Goal: Task Accomplishment & Management: Manage account settings

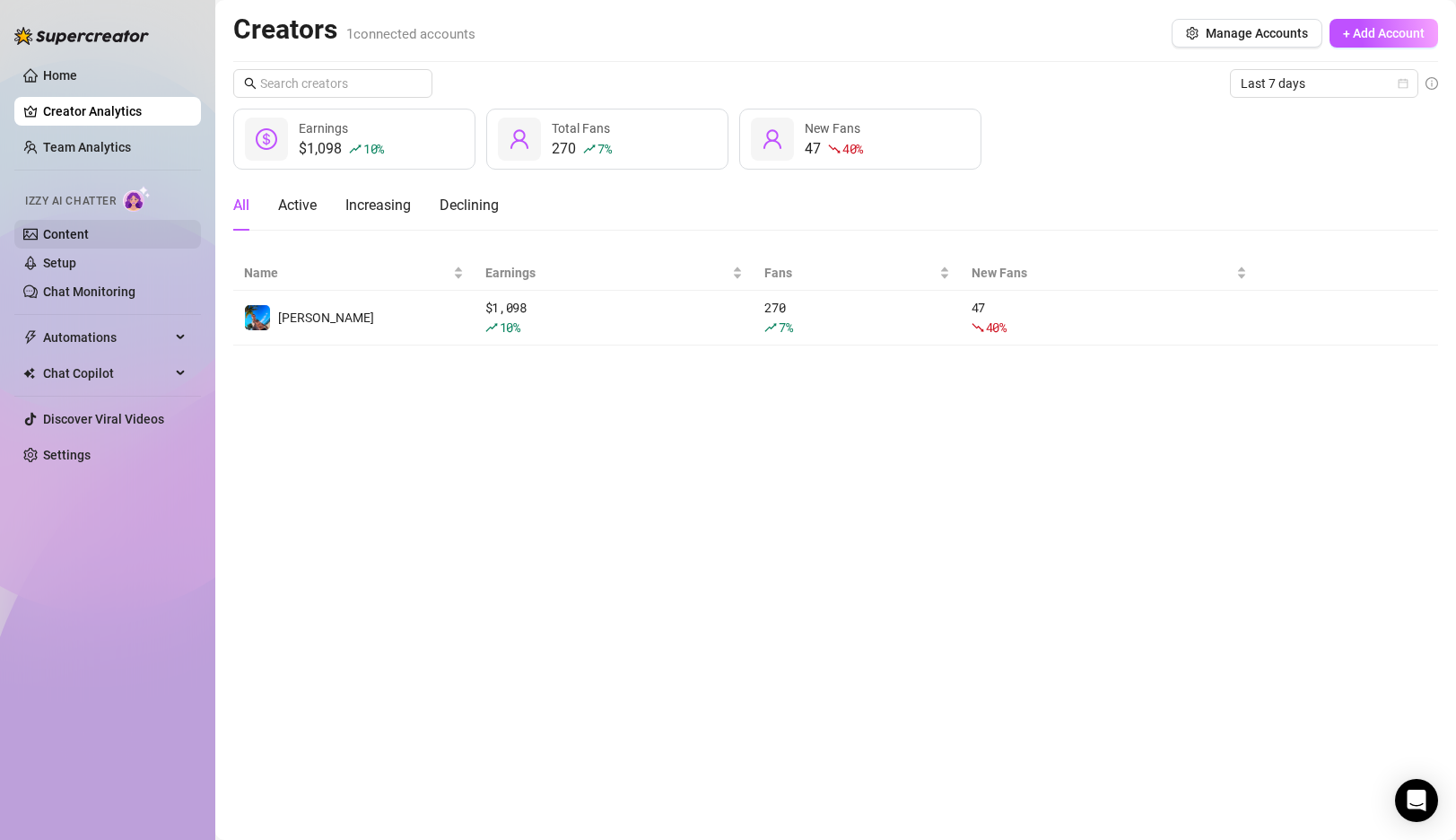
click at [69, 228] on link "Content" at bounding box center [66, 234] width 46 height 15
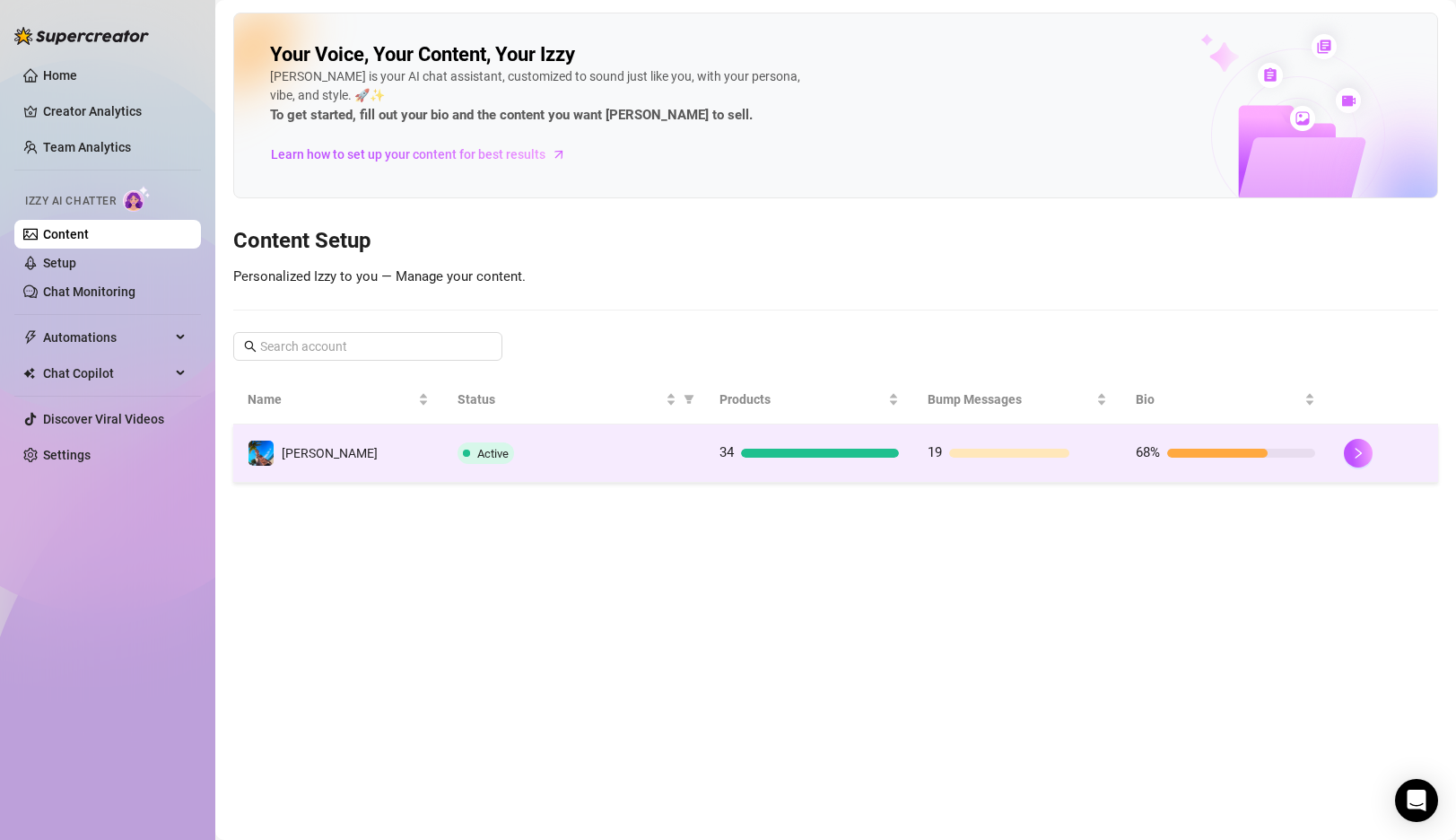
click at [567, 430] on td "Active" at bounding box center [574, 453] width 262 height 58
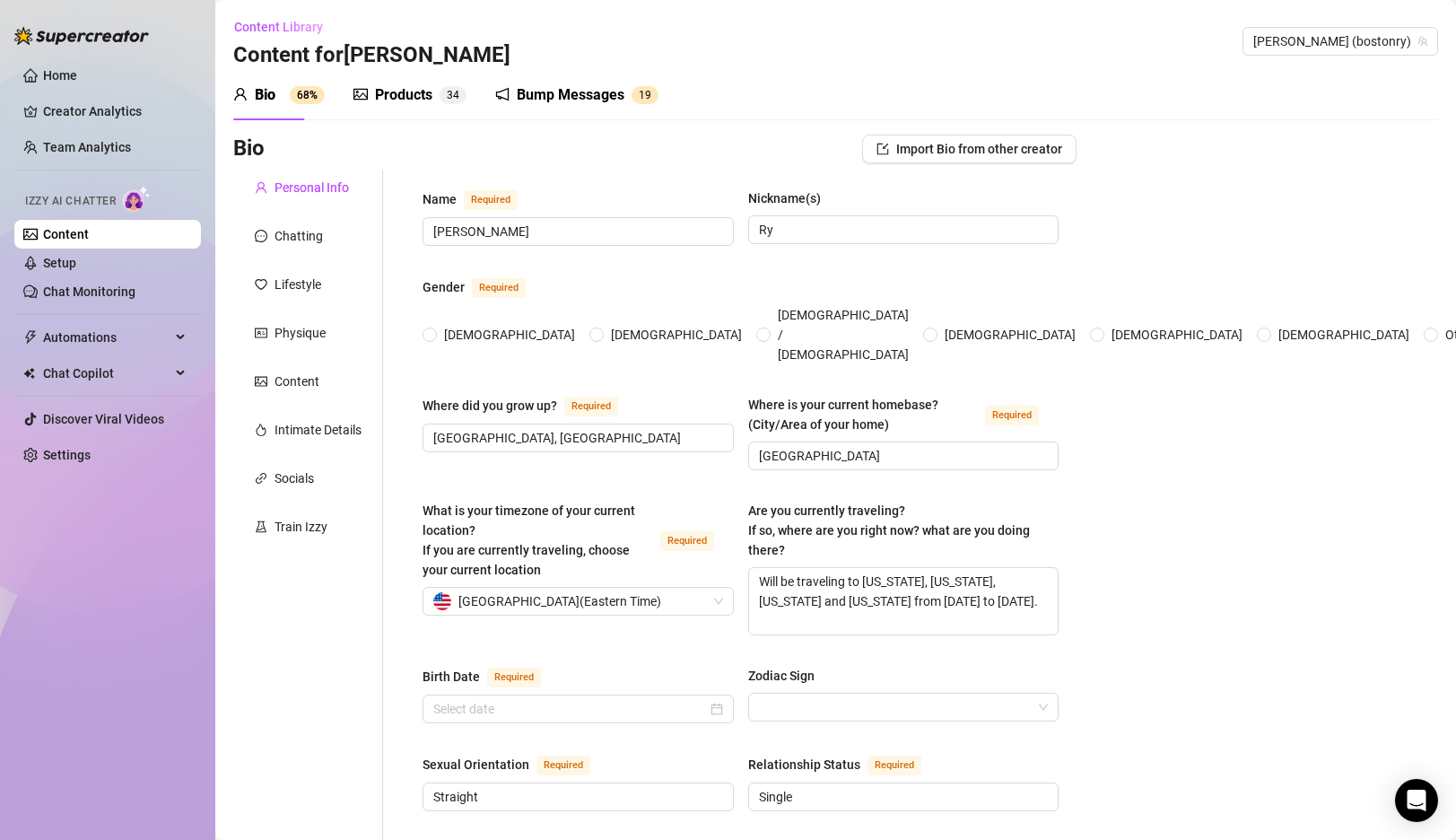
radio input "true"
type input "[DATE]"
click at [76, 265] on link "Setup" at bounding box center [60, 263] width 34 height 15
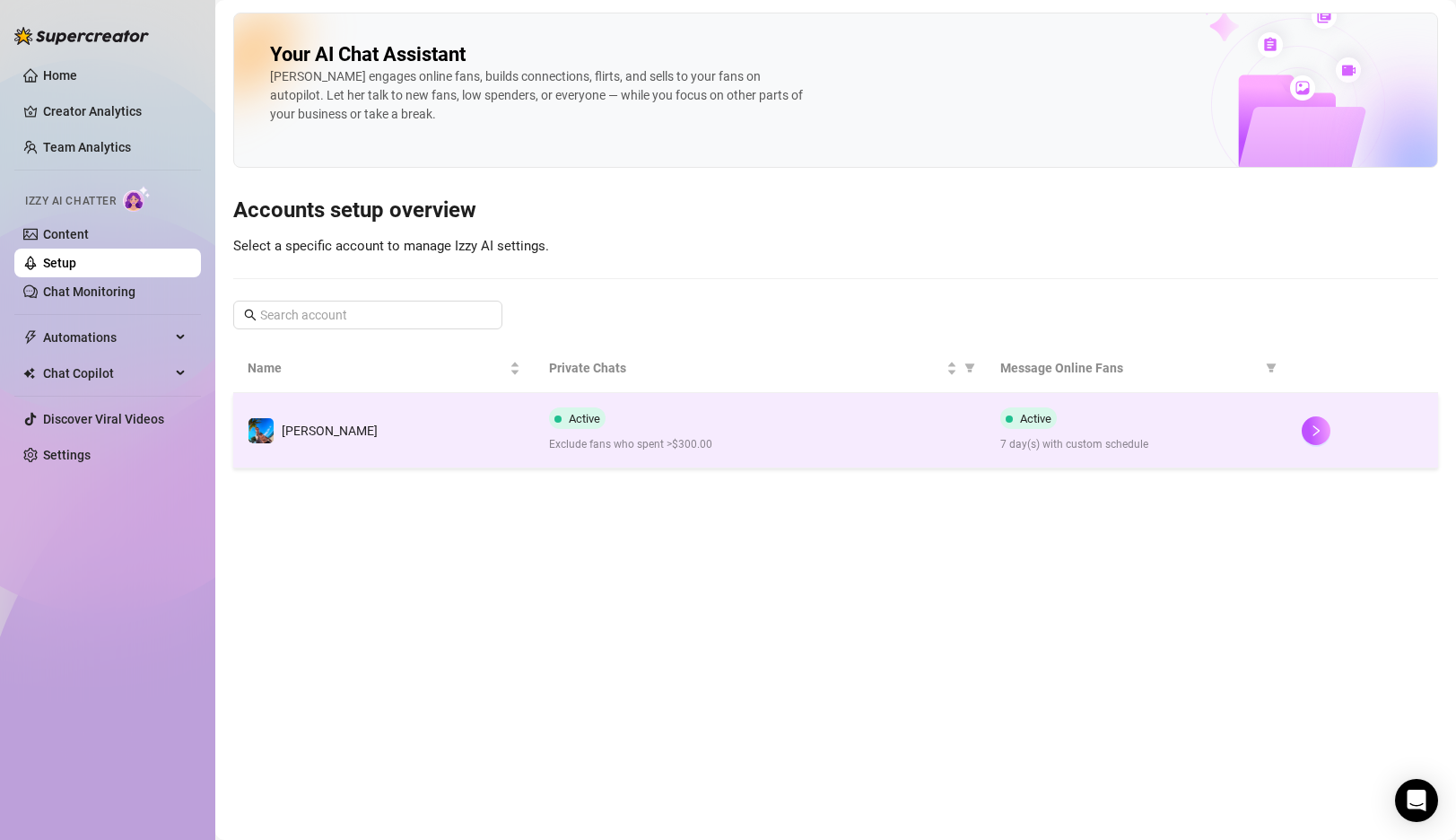
click at [757, 427] on div "Active Exclude fans who spent >$300.00" at bounding box center [761, 430] width 423 height 46
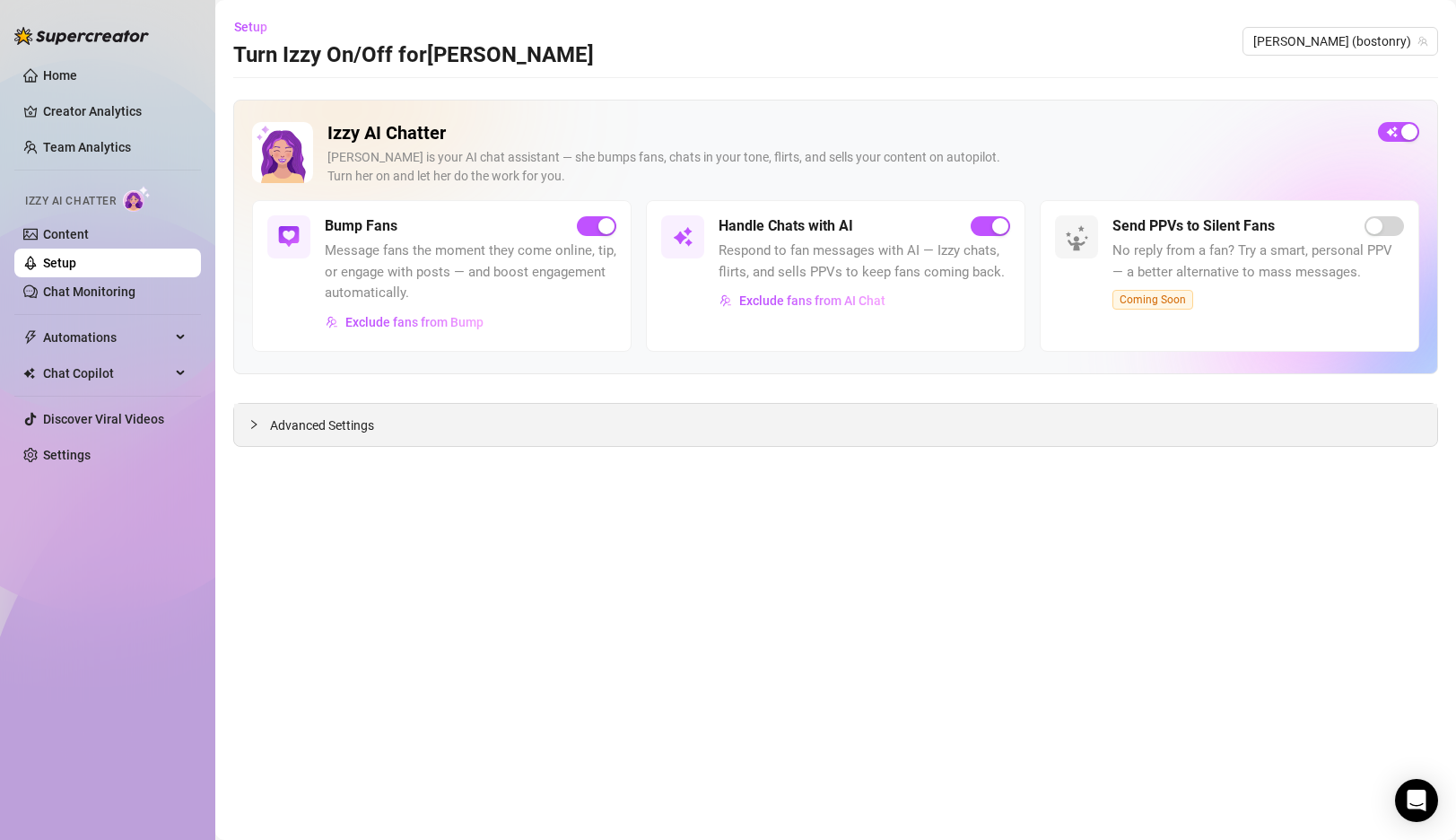
click at [309, 421] on span "Advanced Settings" at bounding box center [321, 425] width 104 height 20
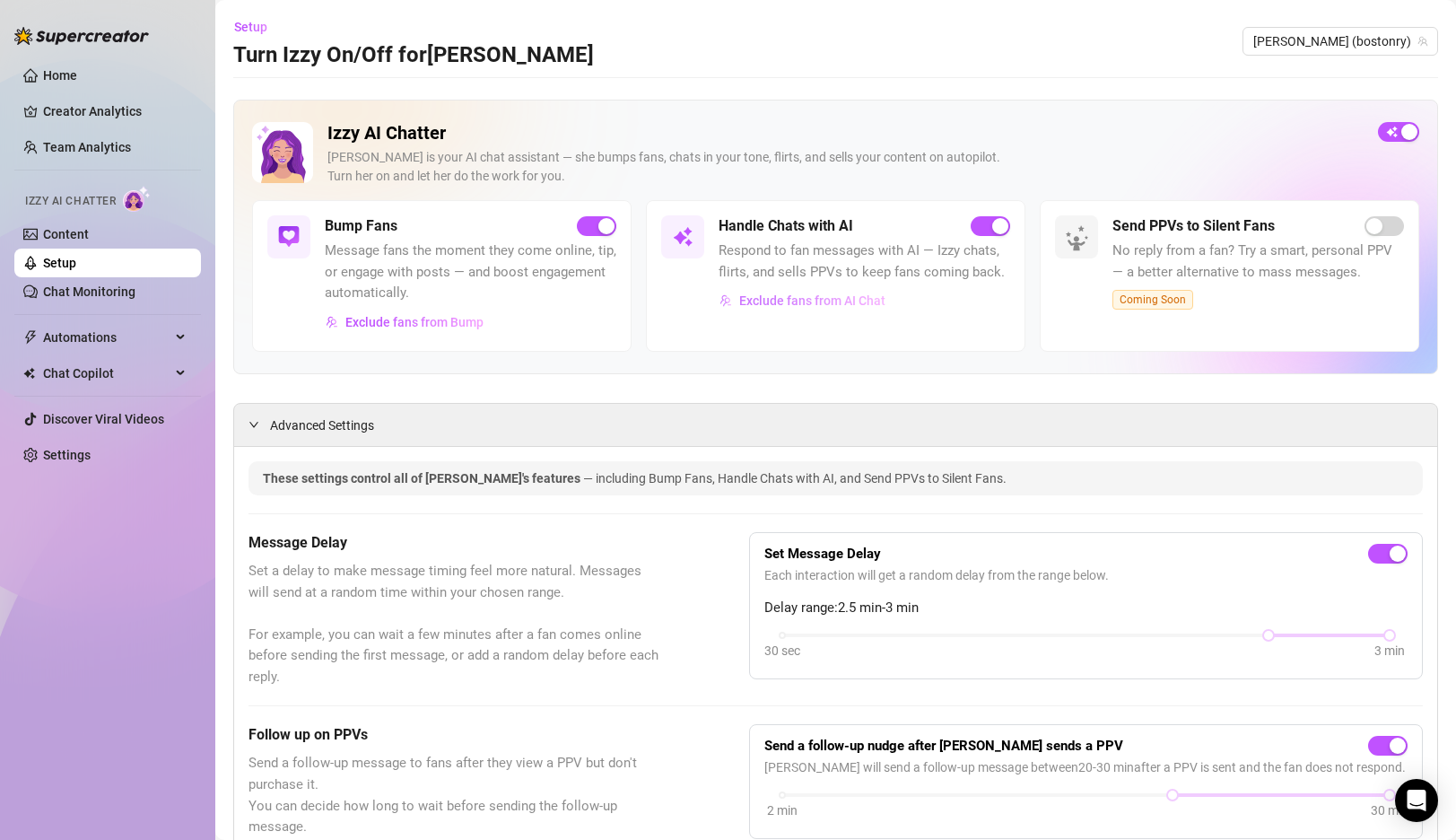
click at [820, 314] on button "Exclude fans from AI Chat" at bounding box center [803, 300] width 168 height 29
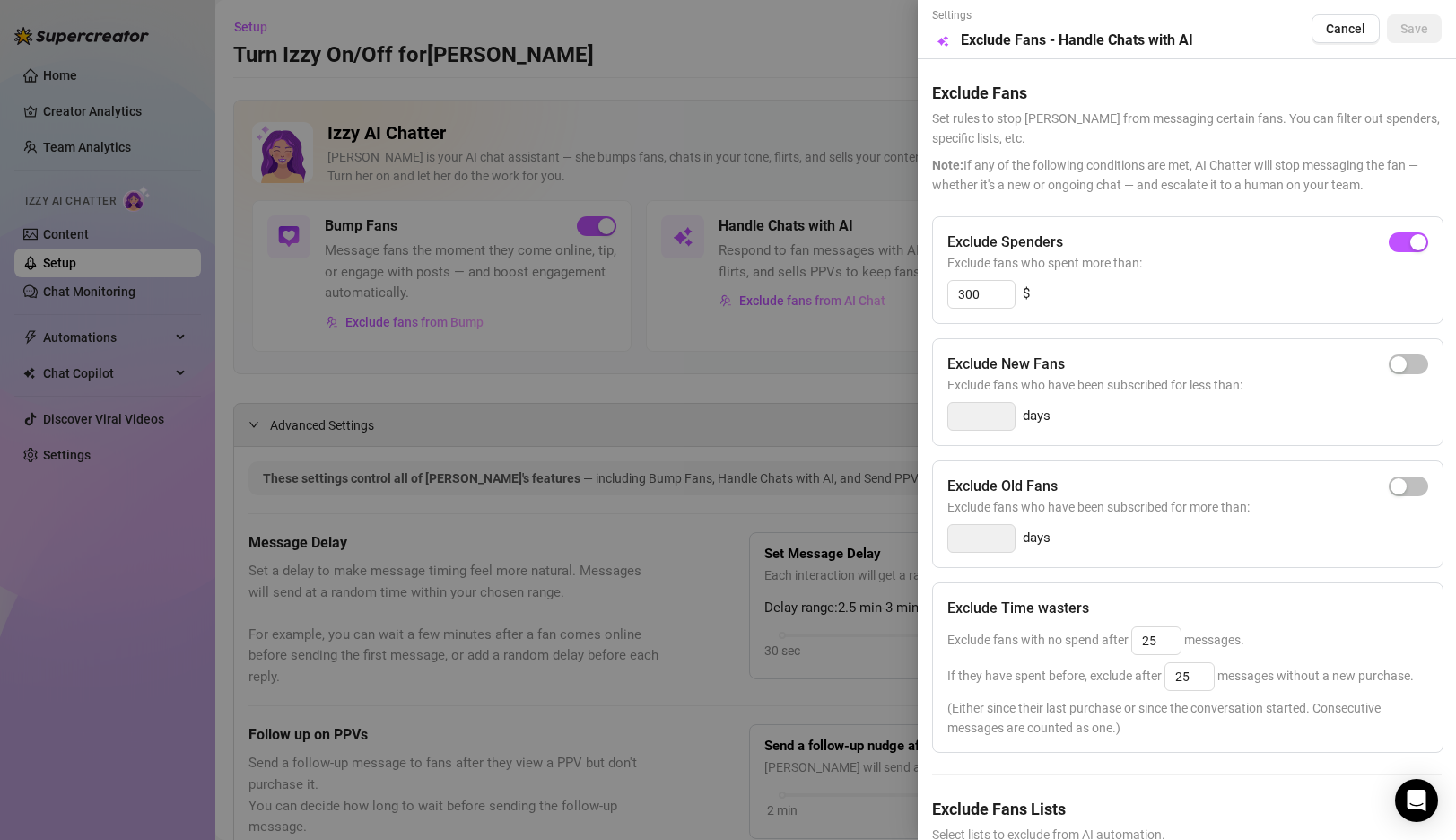
click at [801, 387] on div at bounding box center [728, 420] width 1456 height 840
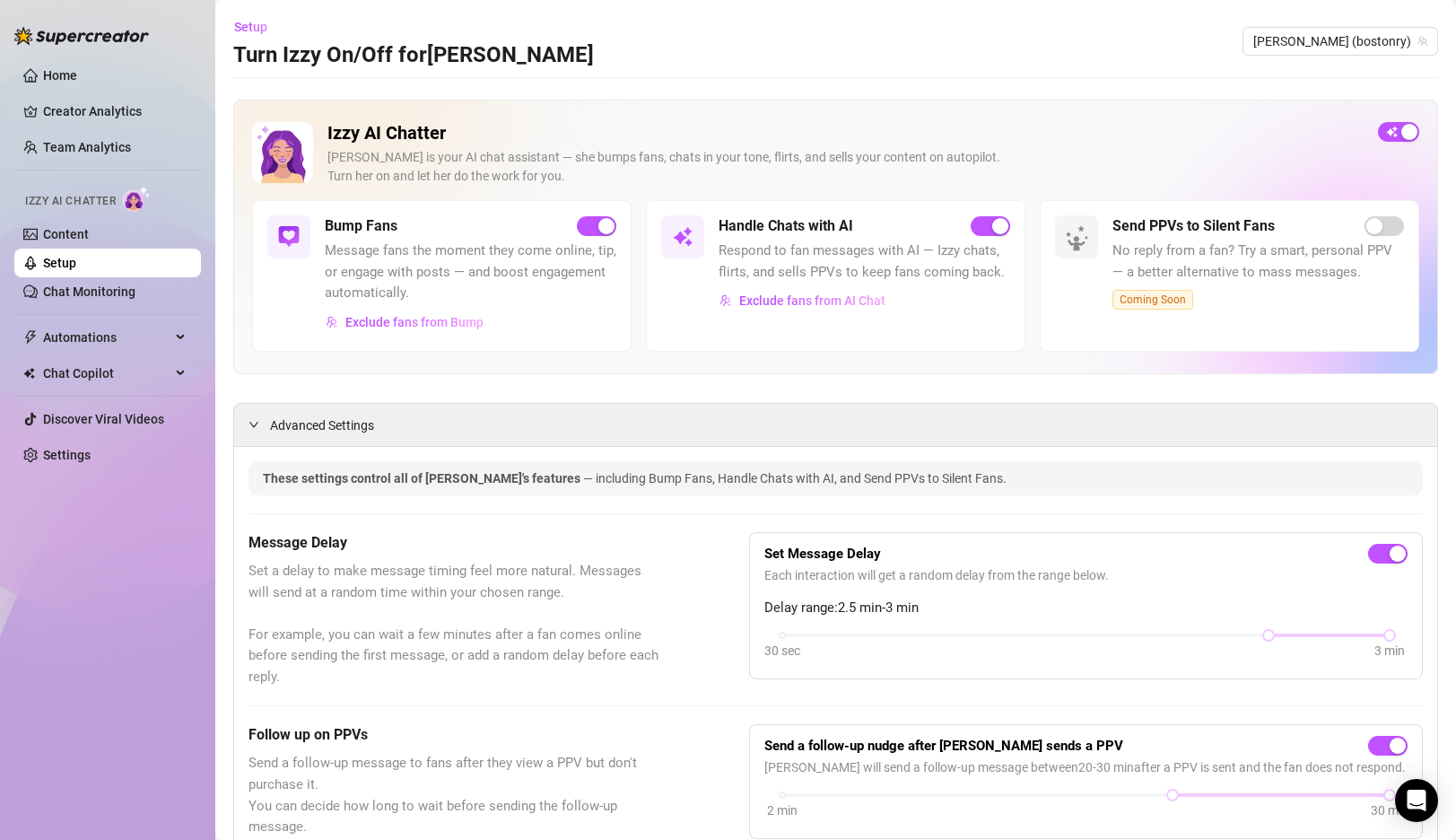
click at [56, 471] on ul "Home Creator Analytics Team Analytics Izzy AI Chatter Content Setup Chat Monito…" at bounding box center [108, 264] width 187 height 422
click at [64, 461] on link "Settings" at bounding box center [67, 455] width 47 height 15
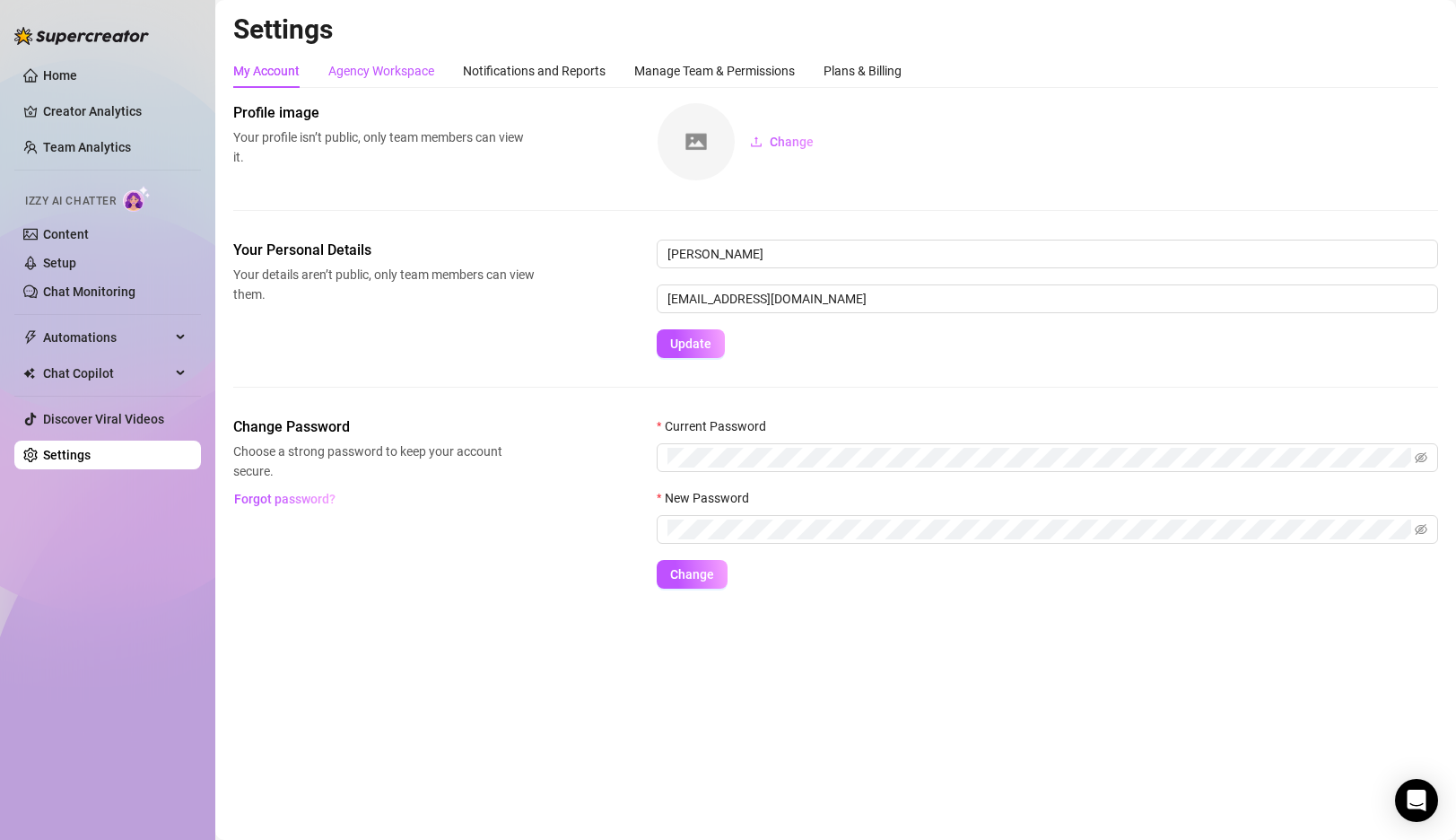
click at [380, 71] on div "Agency Workspace" at bounding box center [381, 71] width 106 height 20
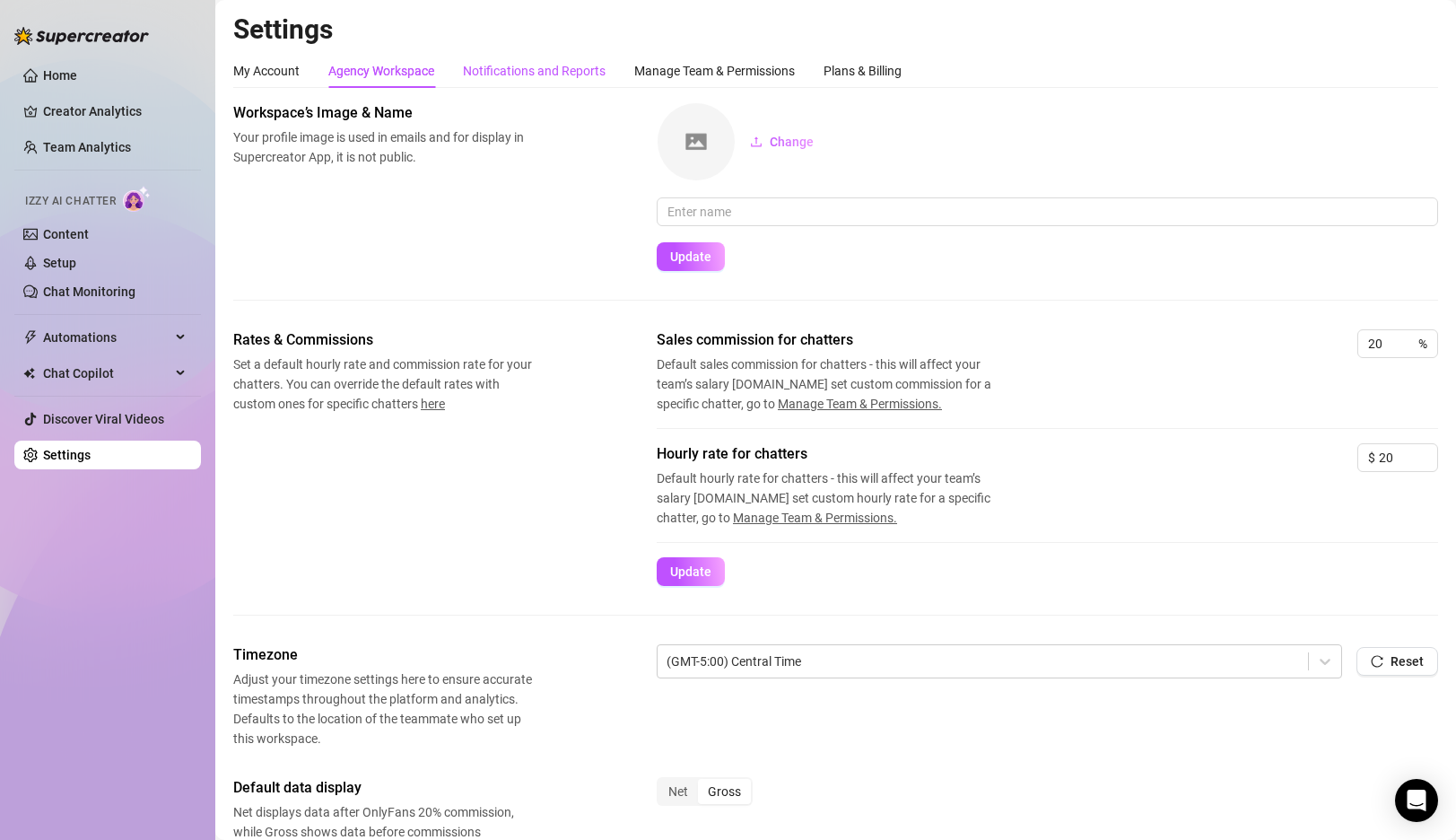
click at [545, 67] on div "Notifications and Reports" at bounding box center [534, 71] width 142 height 20
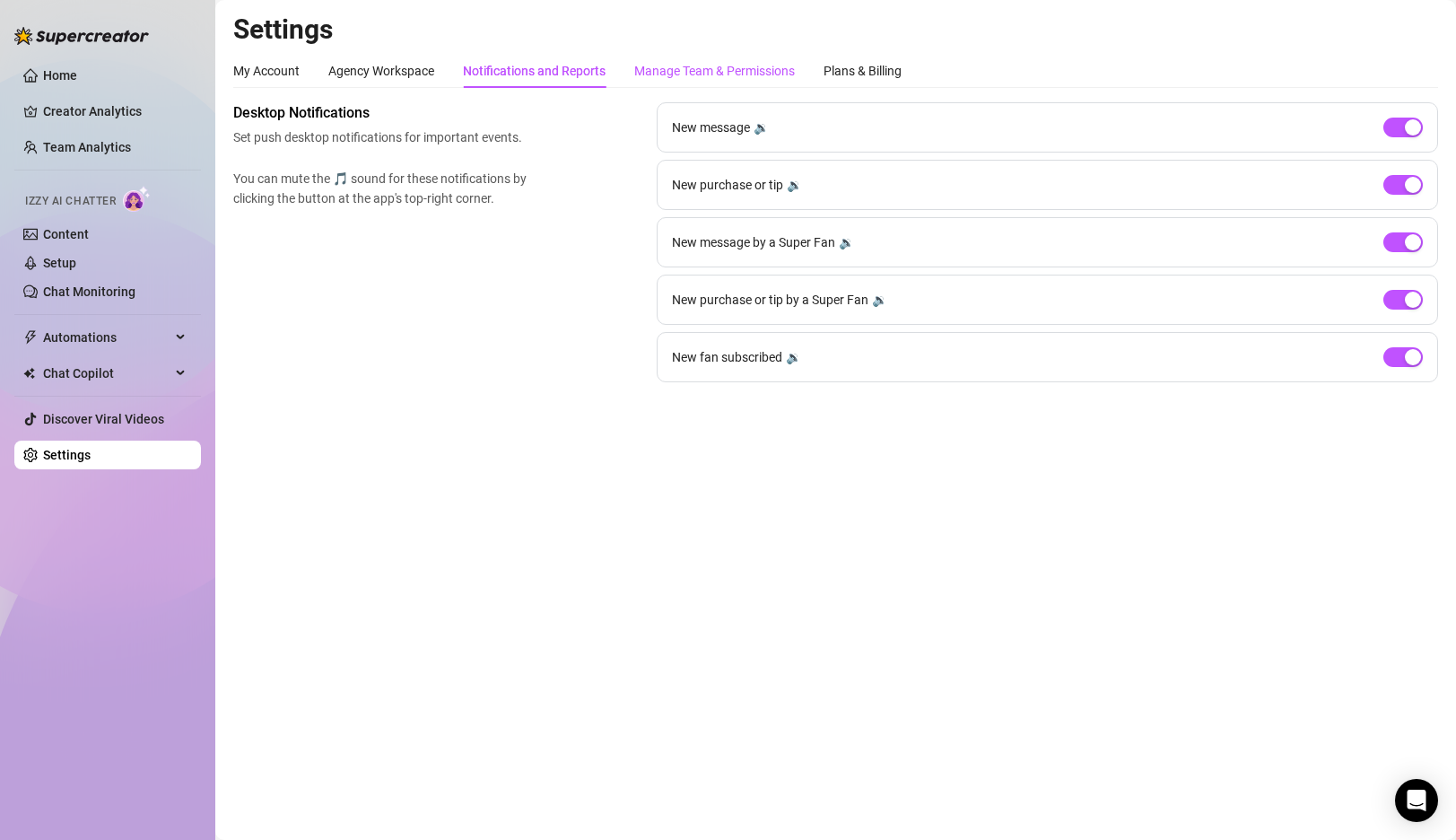
click at [681, 69] on div "Manage Team & Permissions" at bounding box center [714, 71] width 160 height 20
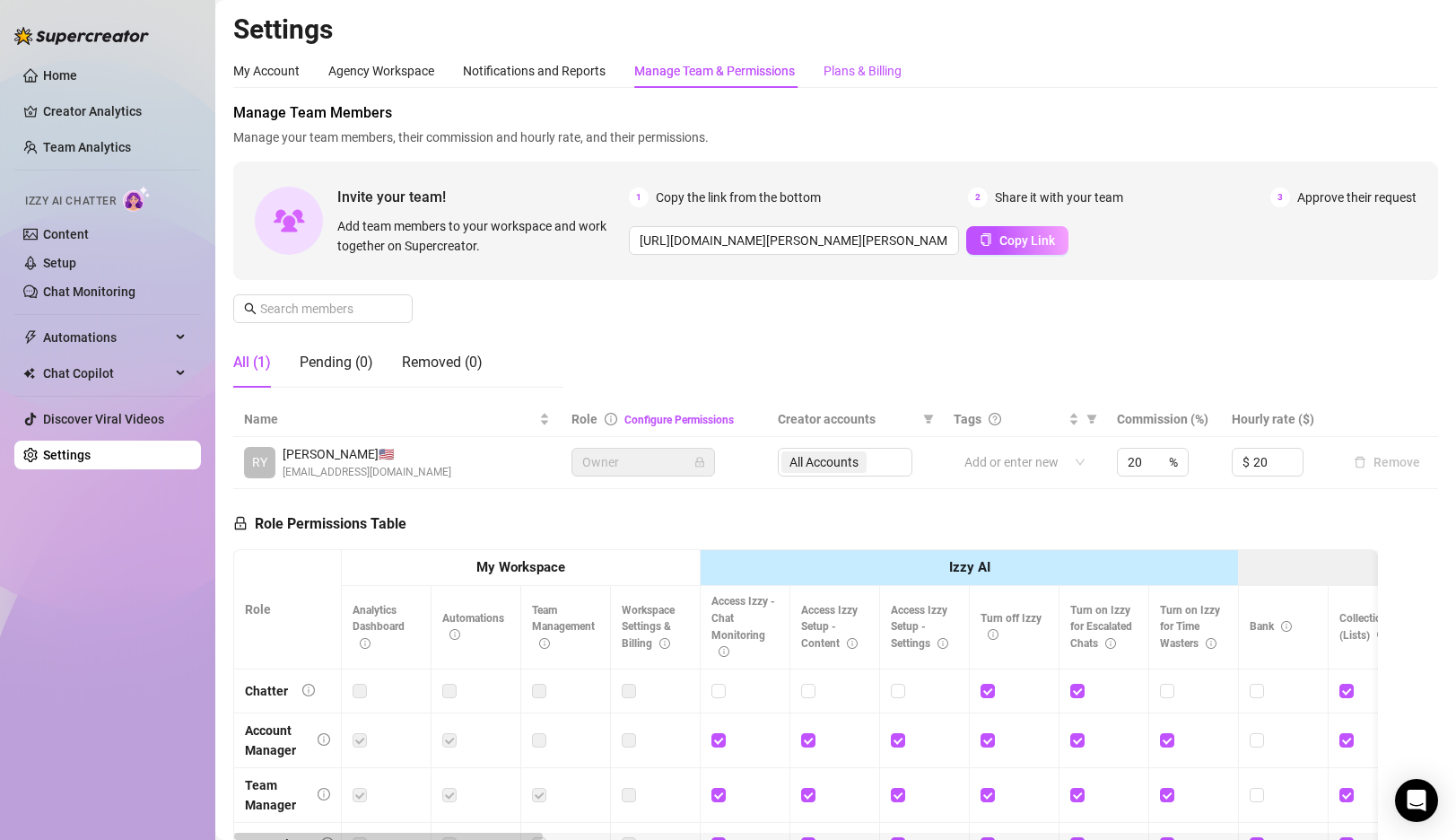
click at [867, 69] on div "Plans & Billing" at bounding box center [863, 71] width 78 height 20
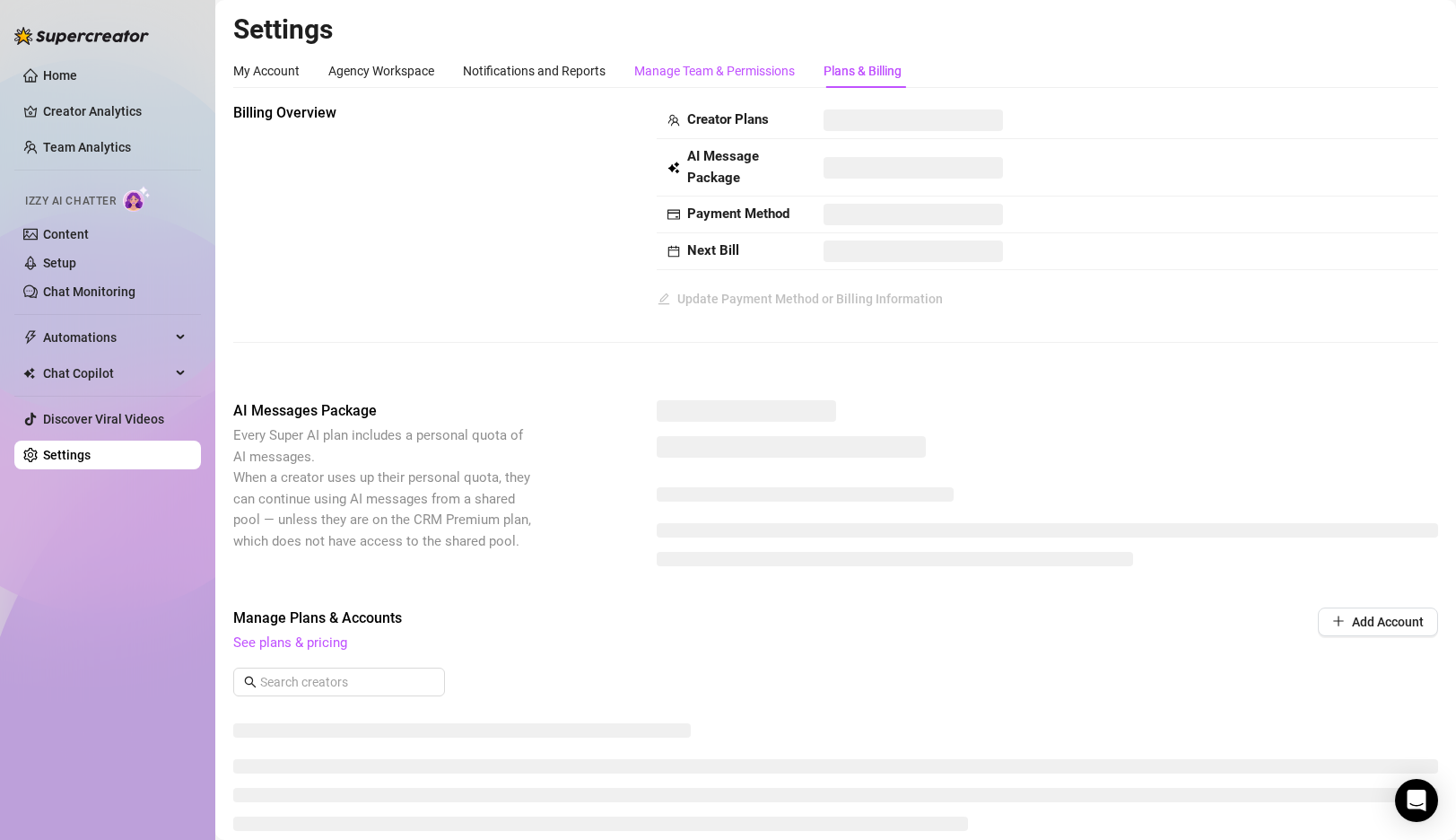
click at [736, 64] on div "Manage Team & Permissions" at bounding box center [714, 71] width 160 height 20
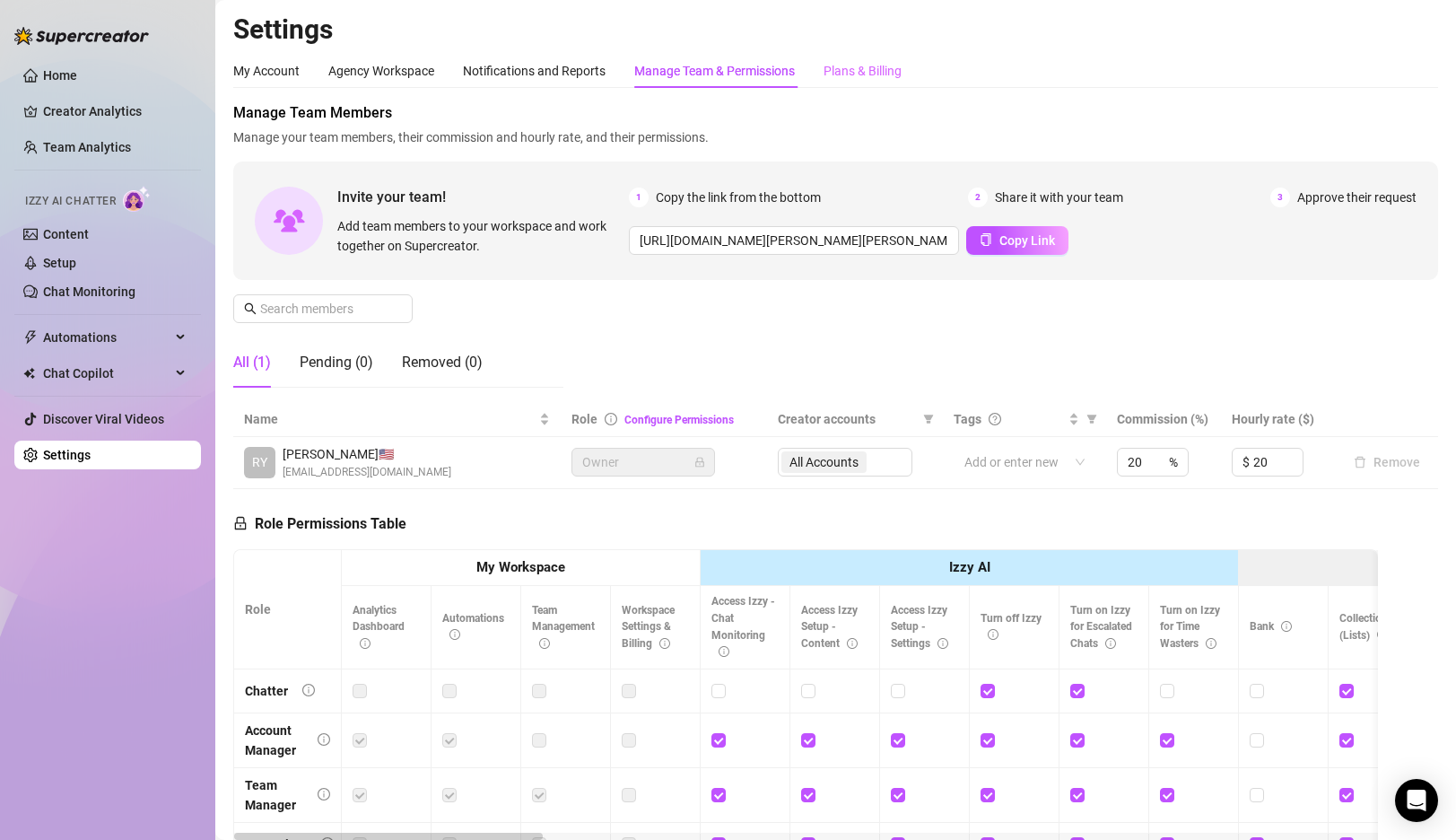
click at [856, 84] on div "Plans & Billing" at bounding box center [863, 70] width 78 height 34
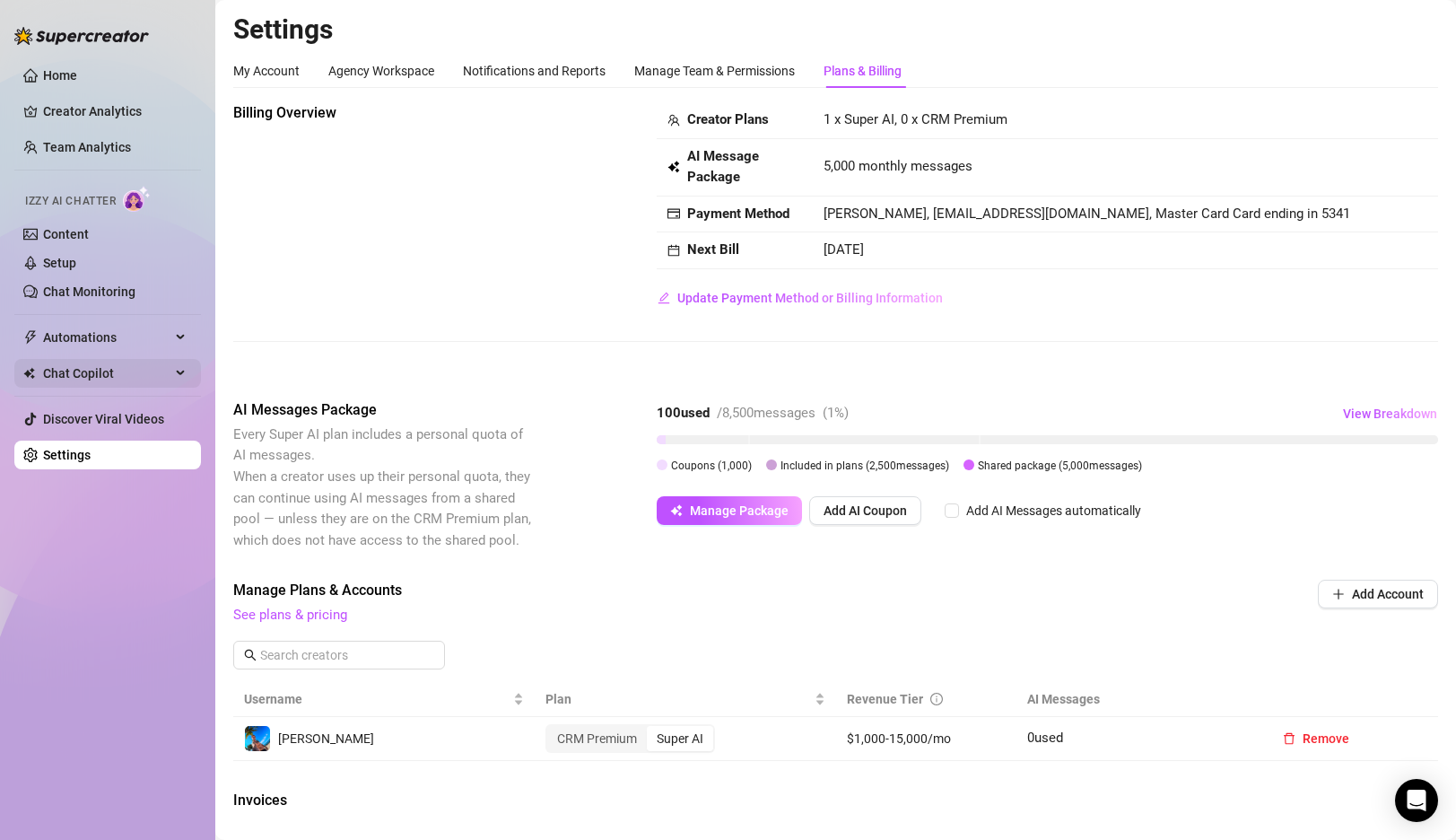
click at [103, 382] on span "Chat Copilot" at bounding box center [107, 373] width 128 height 29
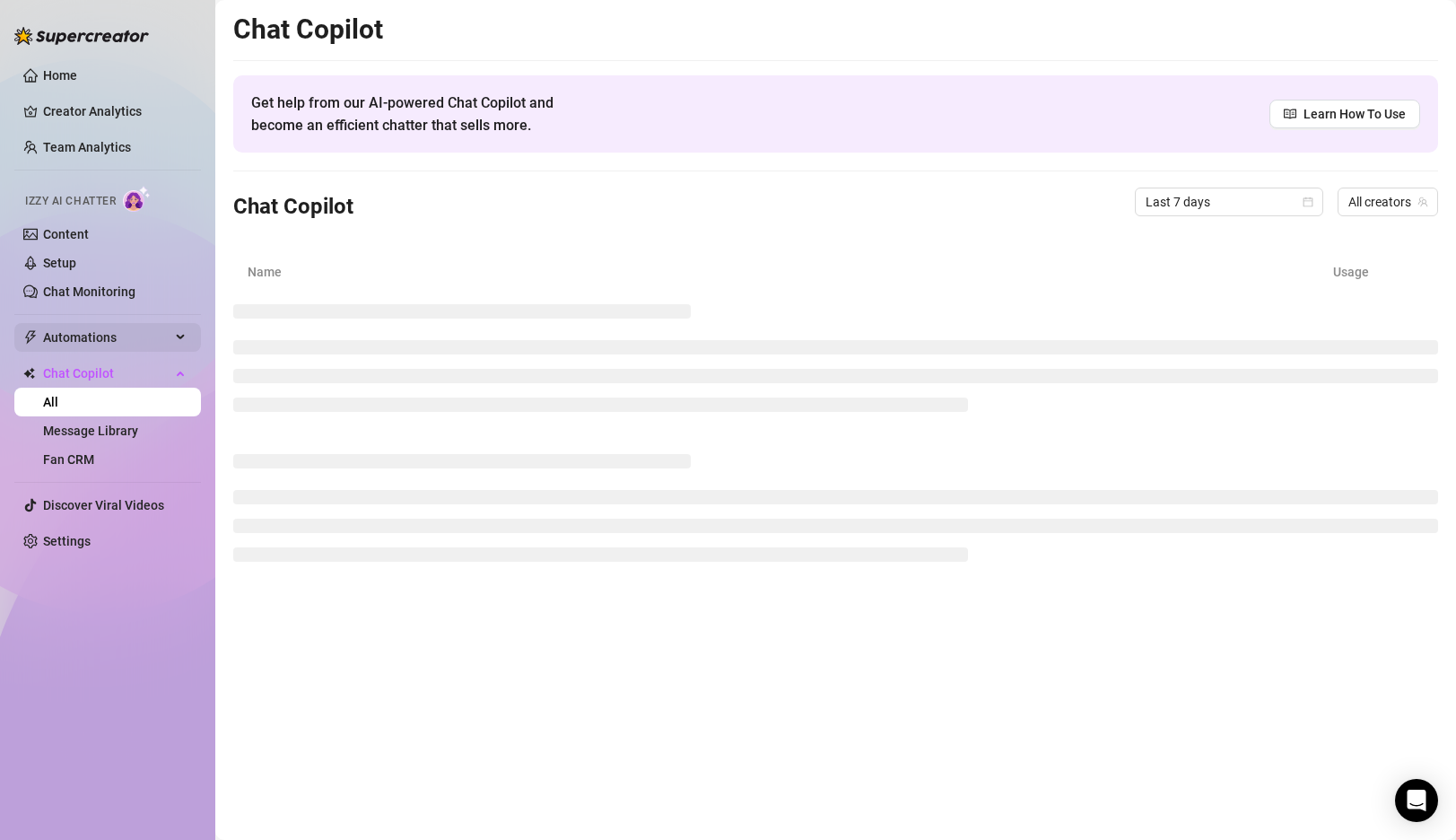
click at [111, 339] on span "Automations" at bounding box center [107, 337] width 128 height 29
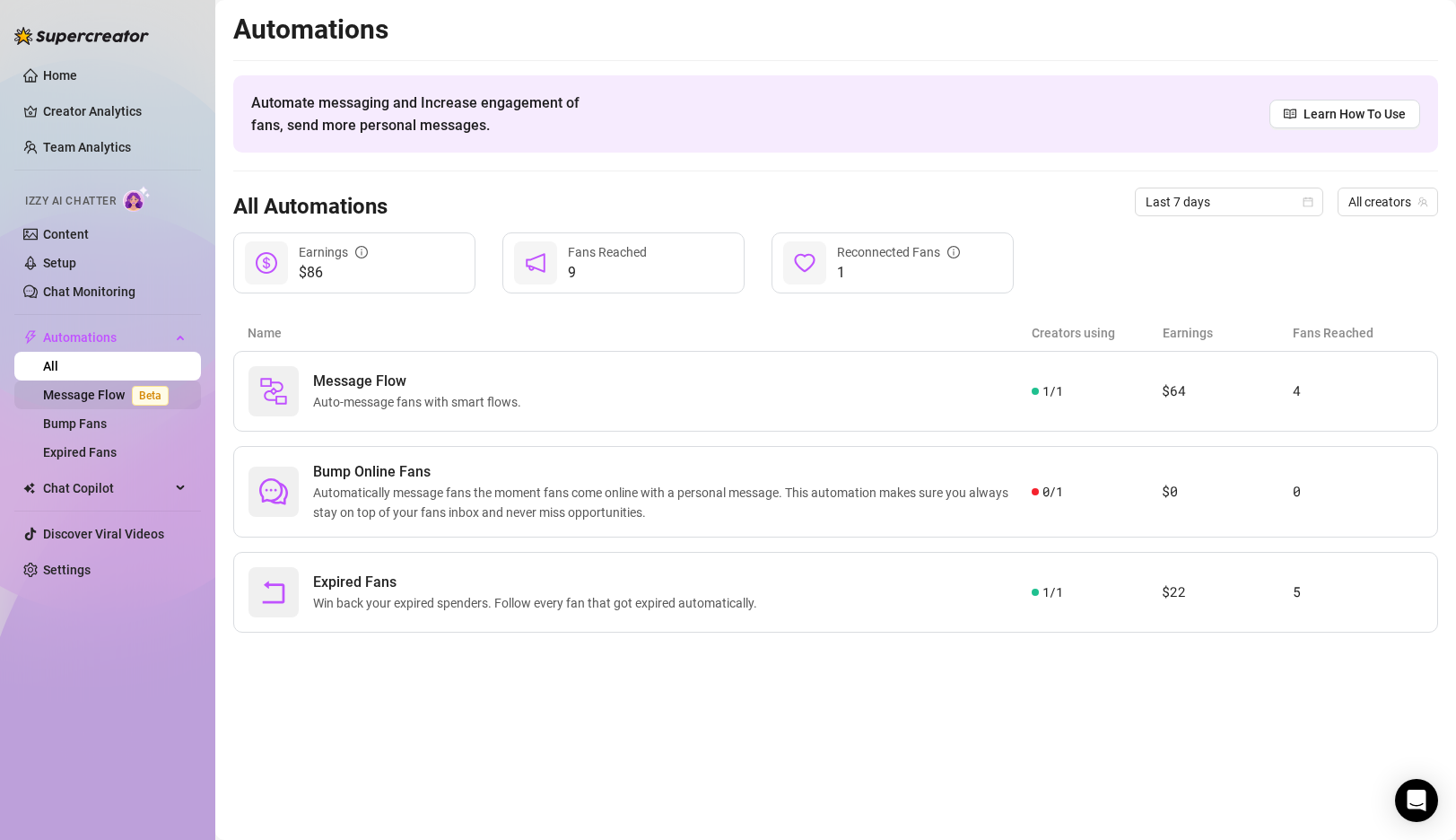
click at [91, 395] on link "Message Flow Beta" at bounding box center [110, 395] width 133 height 15
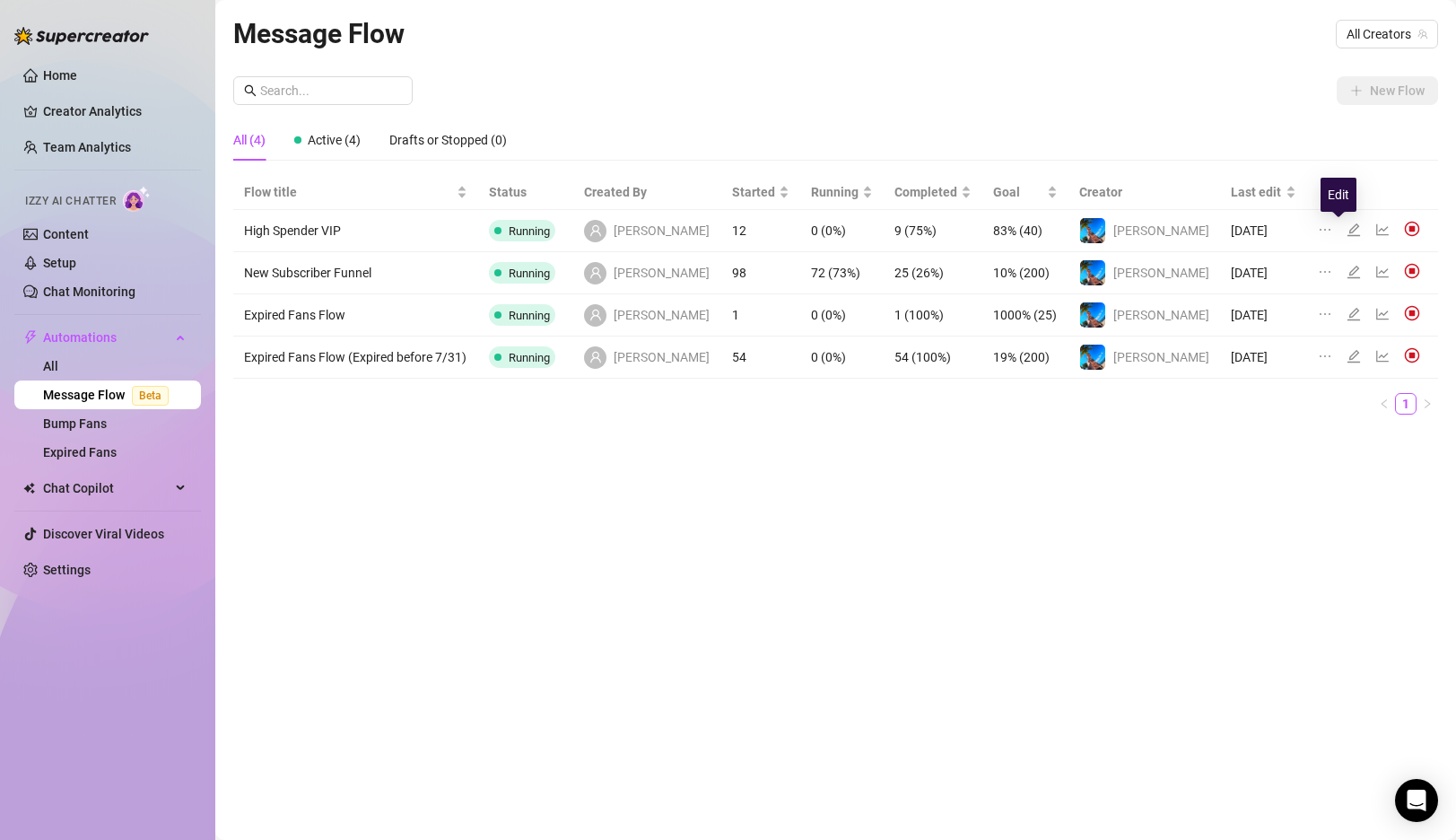
click at [1347, 230] on icon "edit" at bounding box center [1354, 230] width 15 height 15
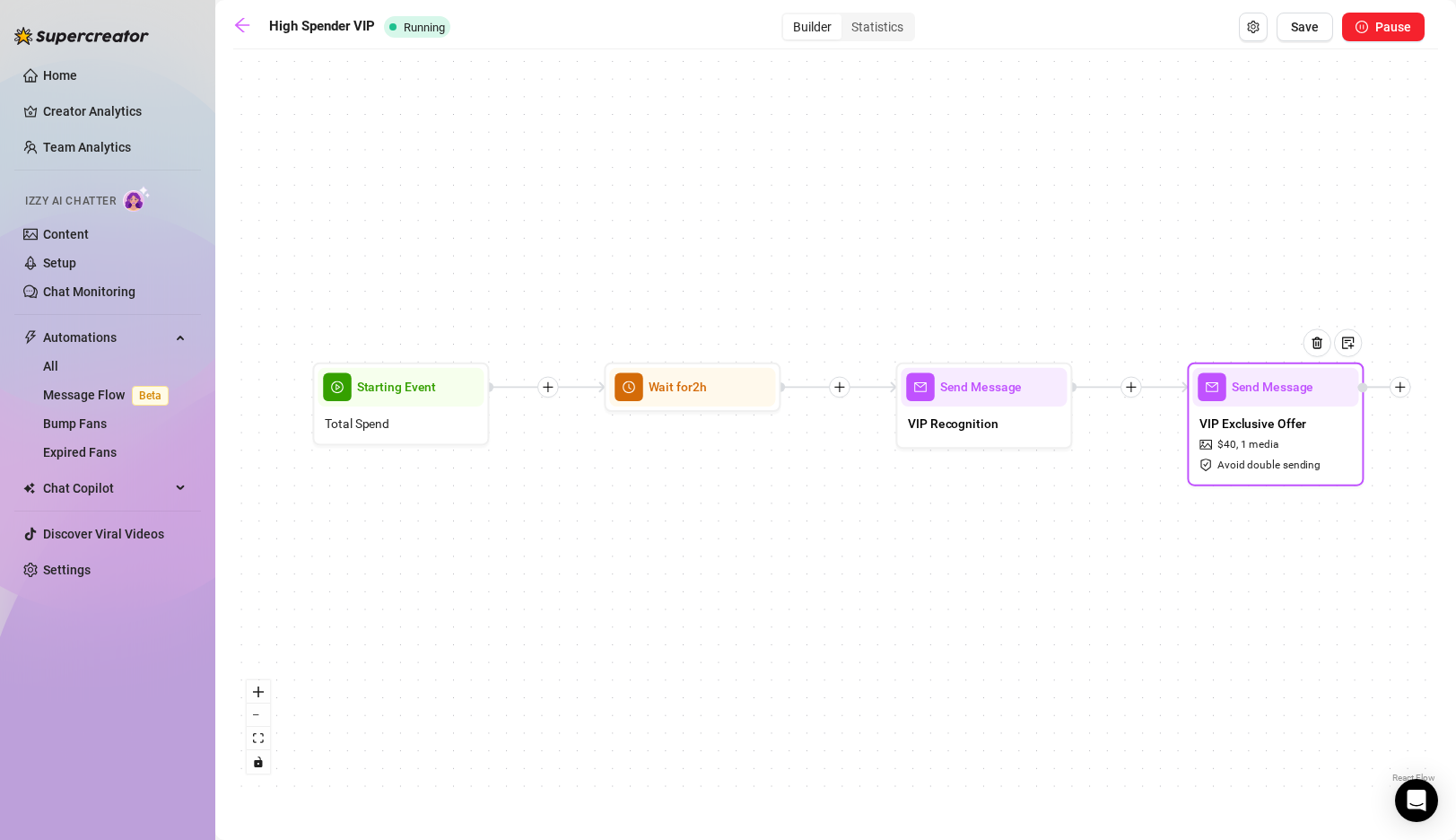
click at [1228, 469] on span "Avoid double sending" at bounding box center [1269, 465] width 103 height 17
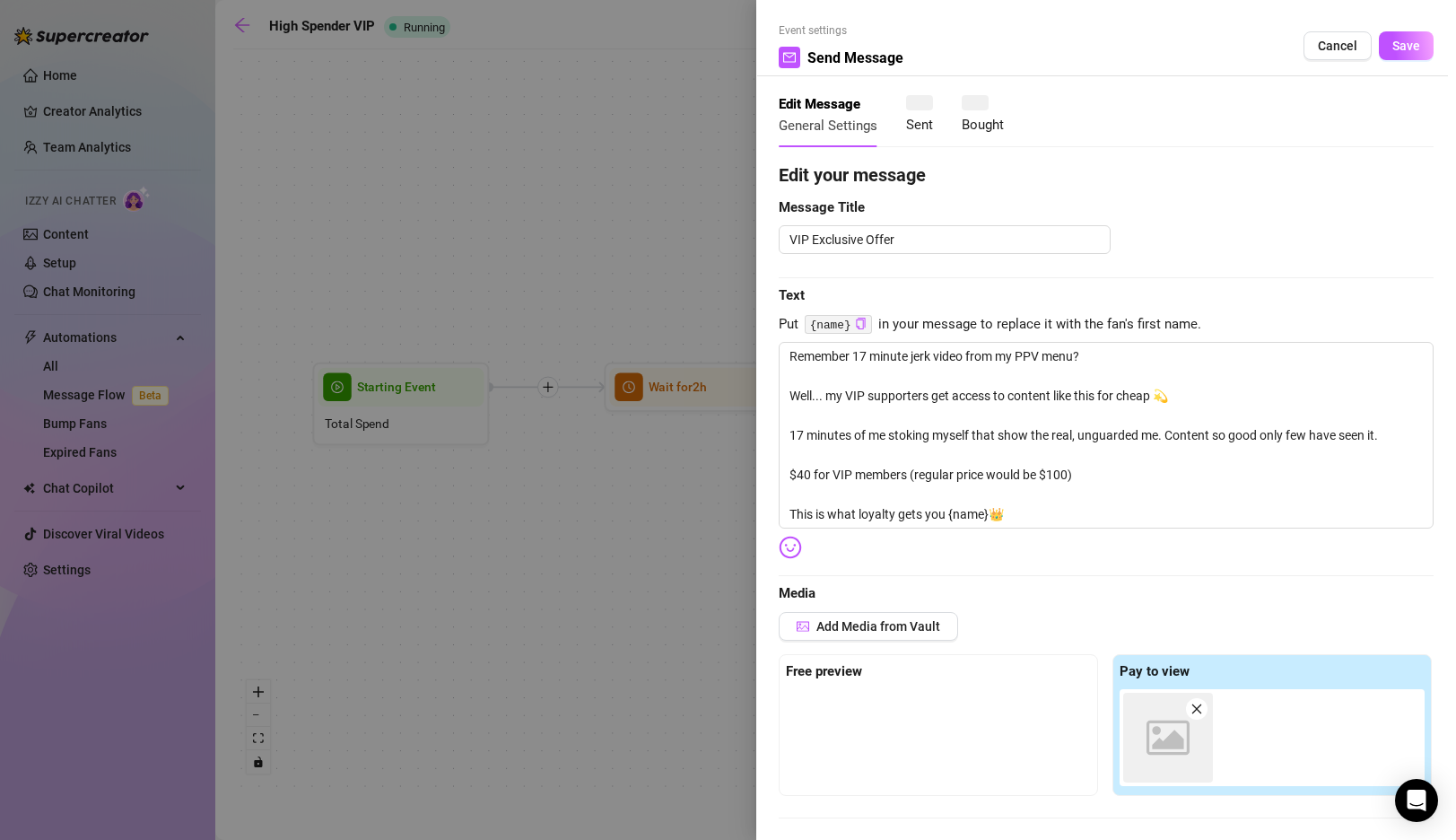
type textarea "Remember 17 minute jerk video from my PPV menu? Well... my VIP supporters get a…"
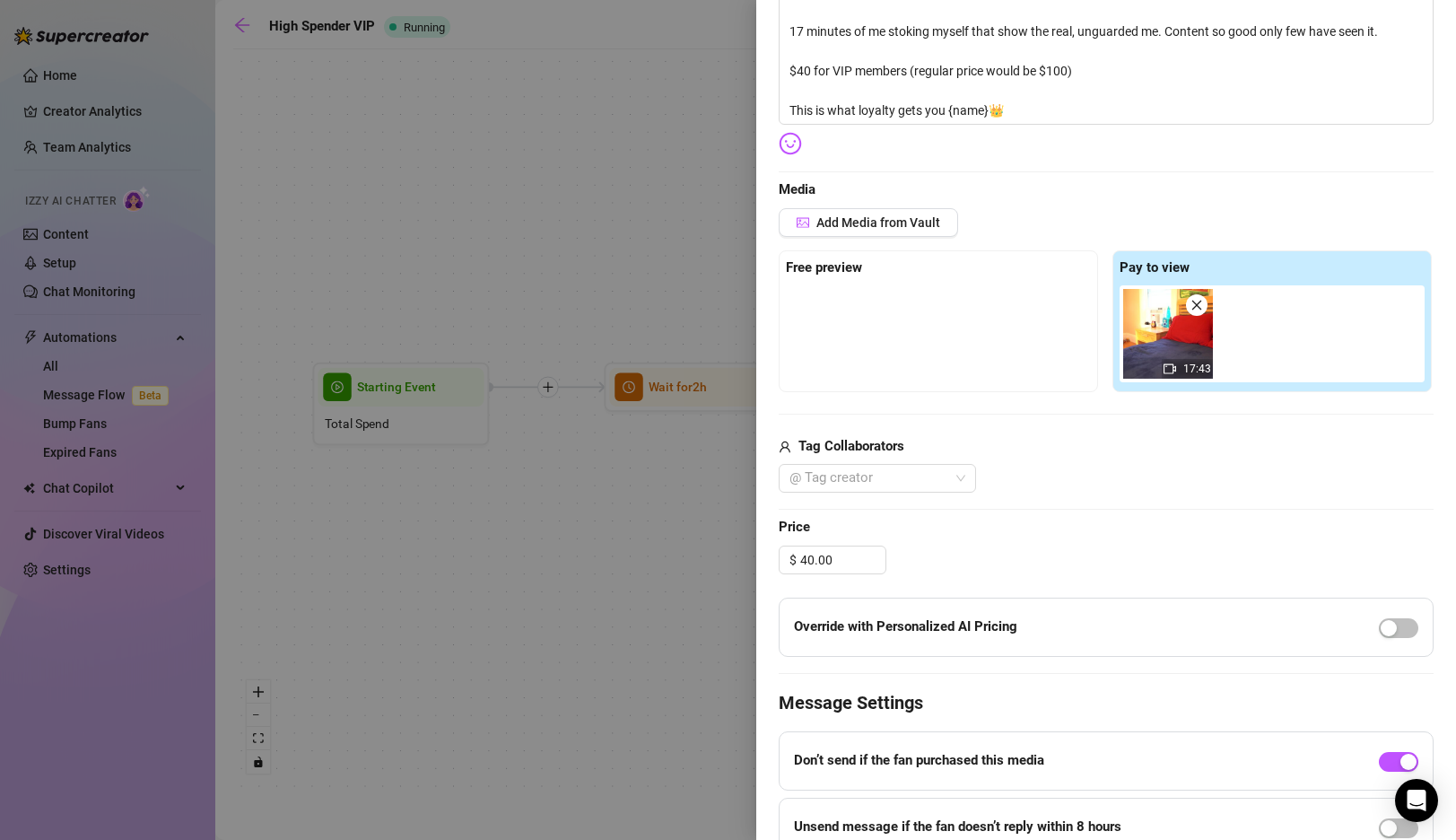
scroll to position [555, 0]
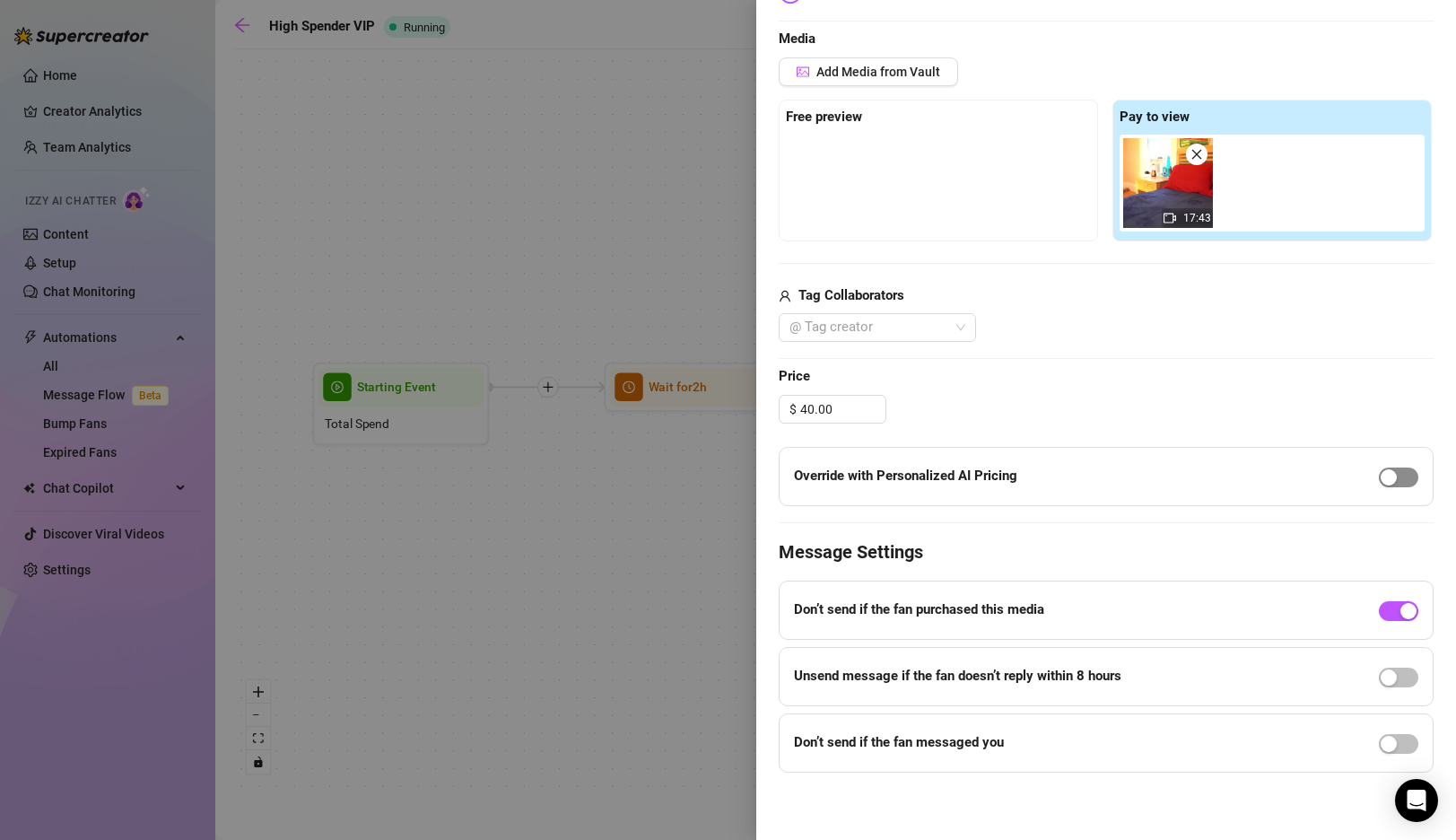
click at [1395, 480] on div "button" at bounding box center [1389, 477] width 16 height 16
click at [1410, 481] on div "button" at bounding box center [1409, 477] width 16 height 16
click at [1395, 744] on div "button" at bounding box center [1389, 744] width 16 height 16
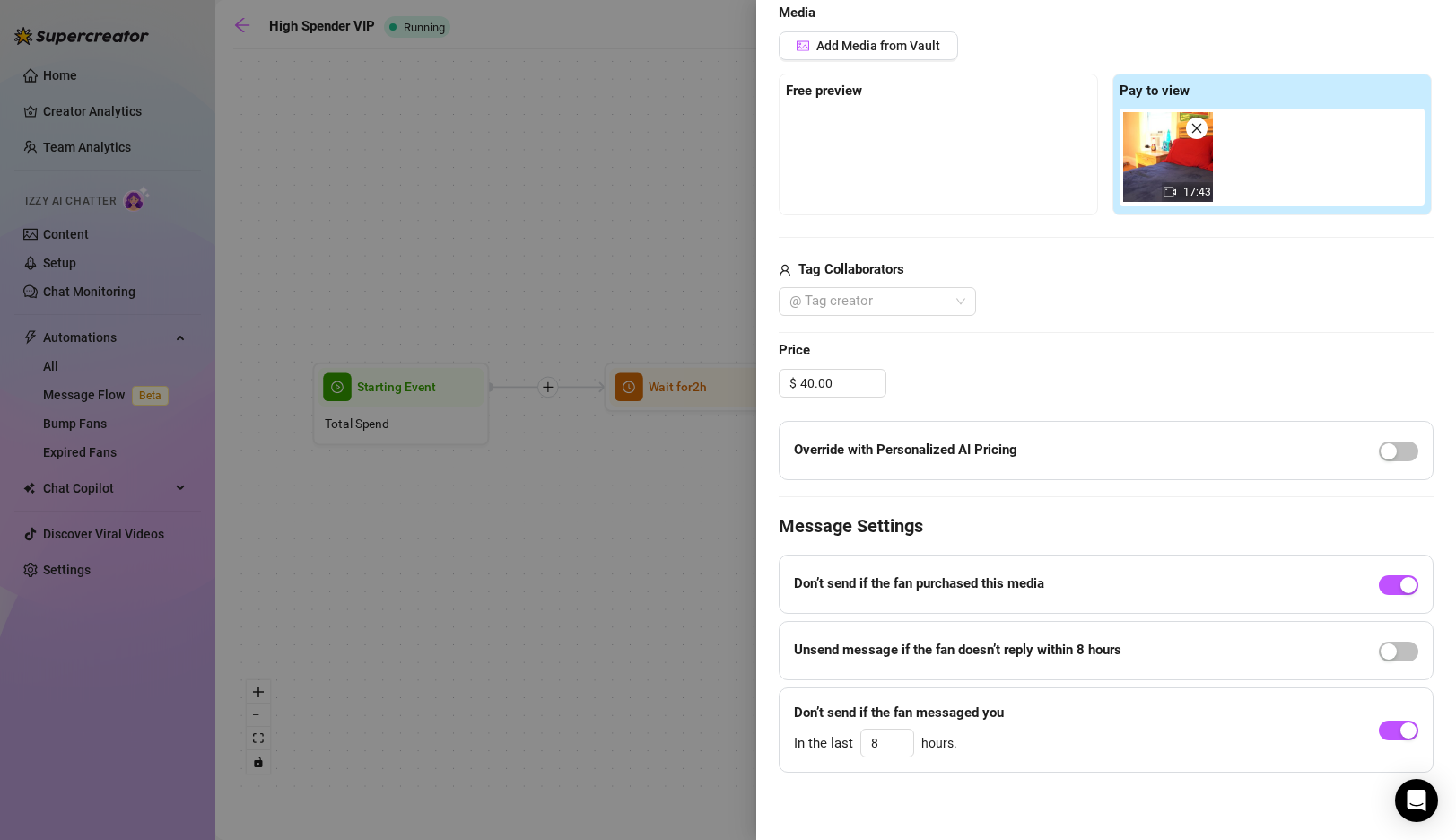
scroll to position [580, 0]
click at [885, 744] on input "8" at bounding box center [887, 743] width 52 height 27
type input "4"
click at [1039, 494] on div "Edit your message Message Title VIP Exclusive Offer Text Put {name} in your mes…" at bounding box center [1106, 177] width 655 height 1192
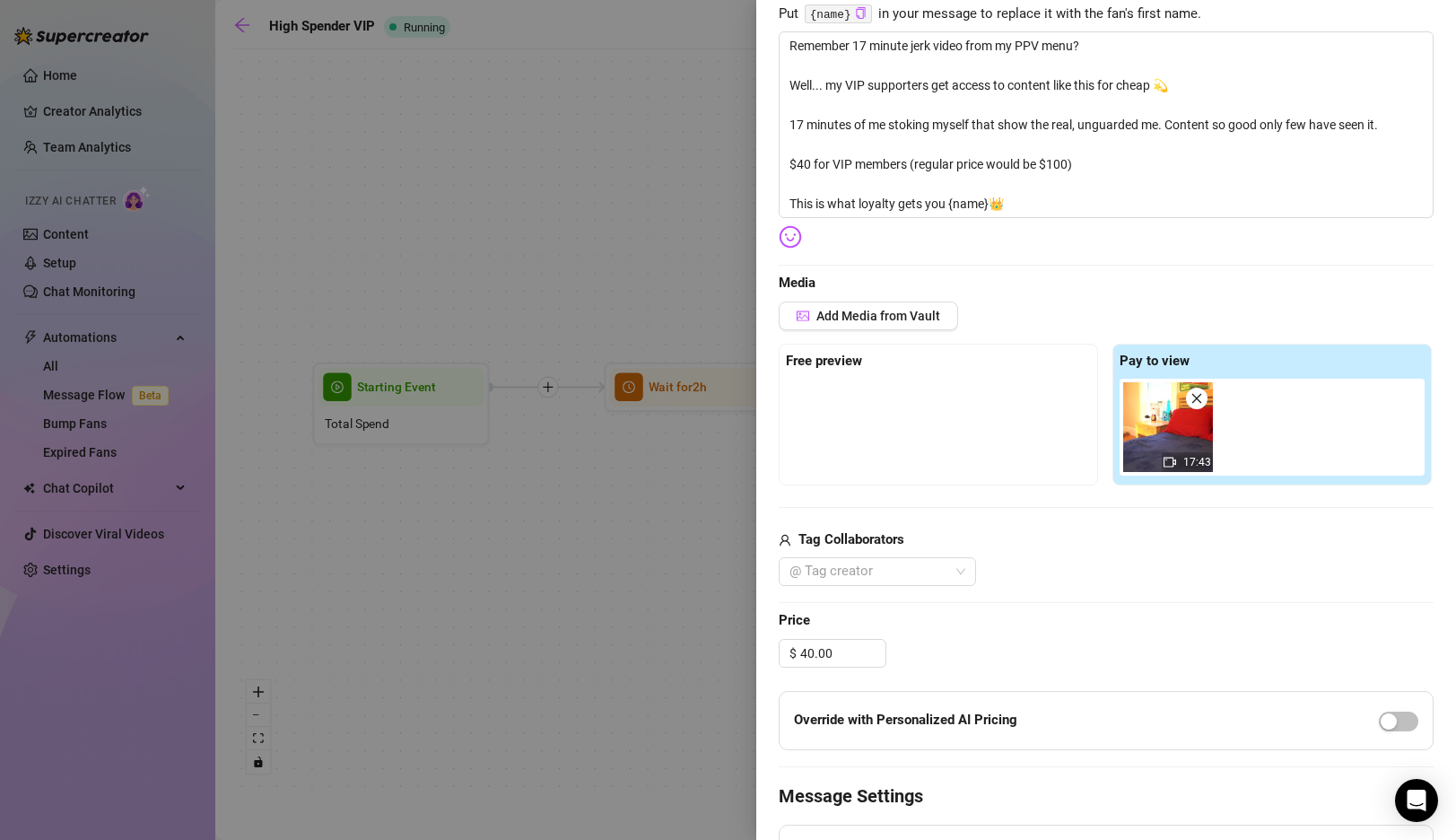
scroll to position [0, 0]
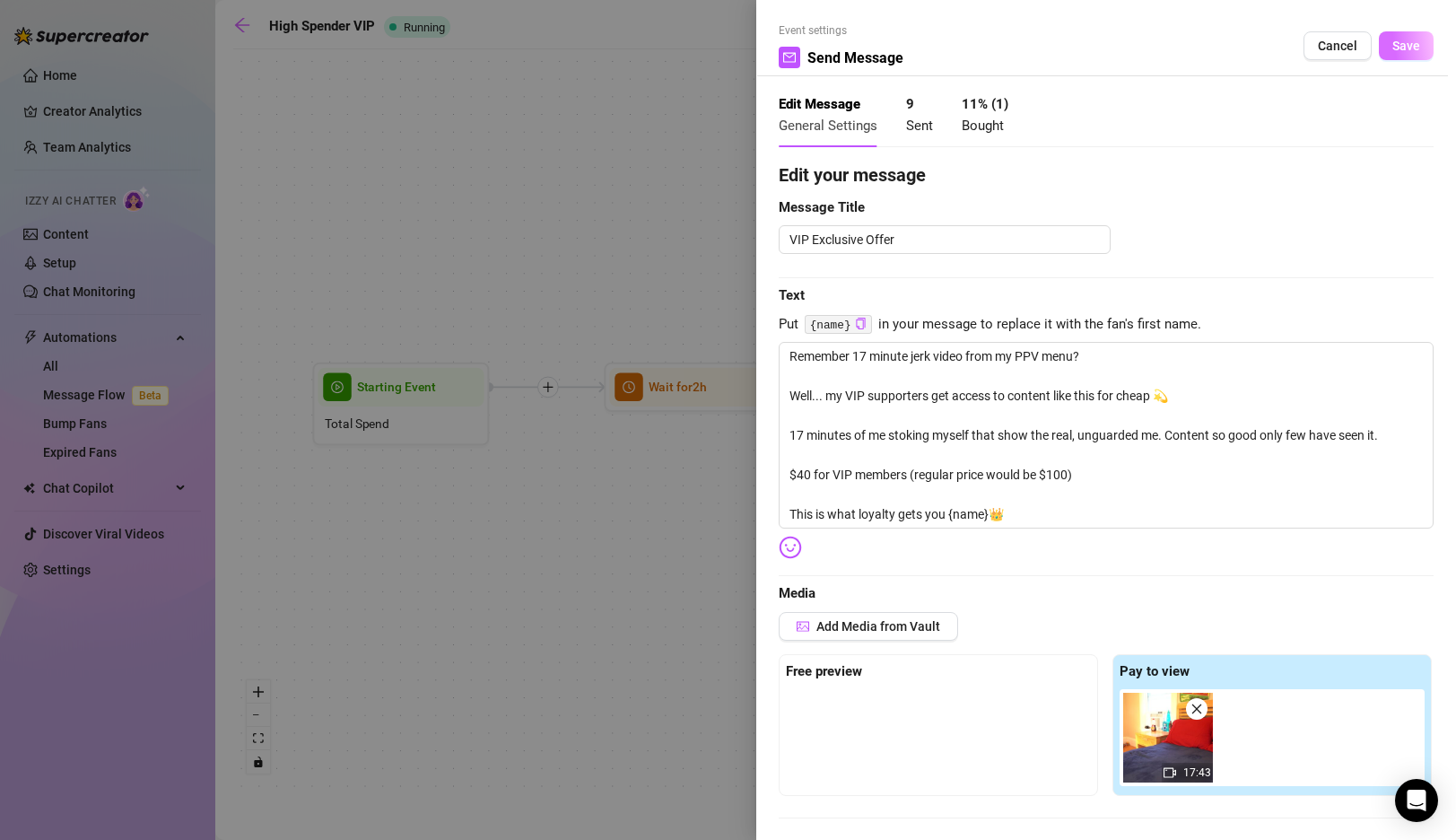
click at [1403, 48] on span "Save" at bounding box center [1407, 46] width 28 height 15
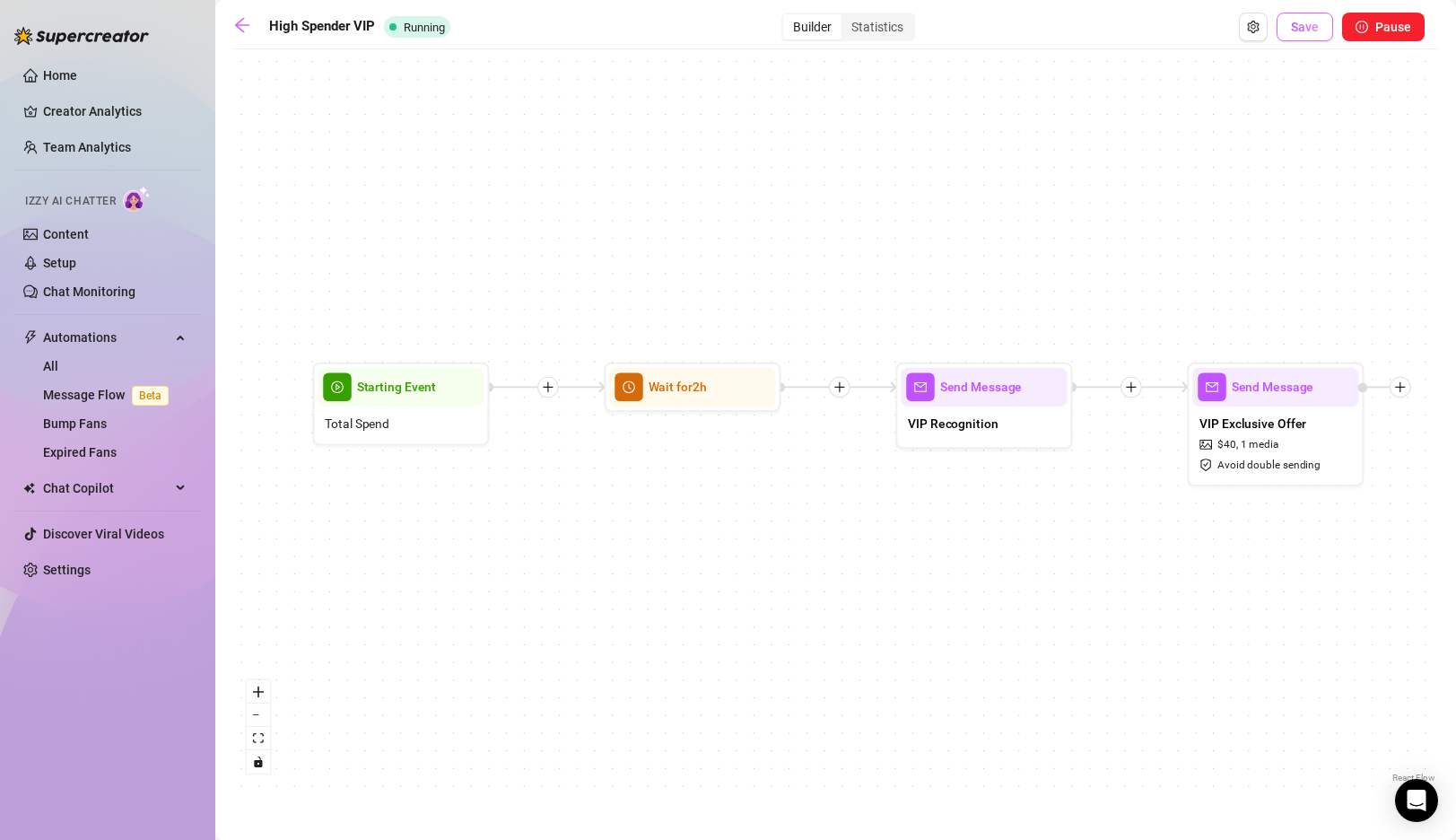
click at [1305, 30] on span "Save" at bounding box center [1305, 27] width 28 height 15
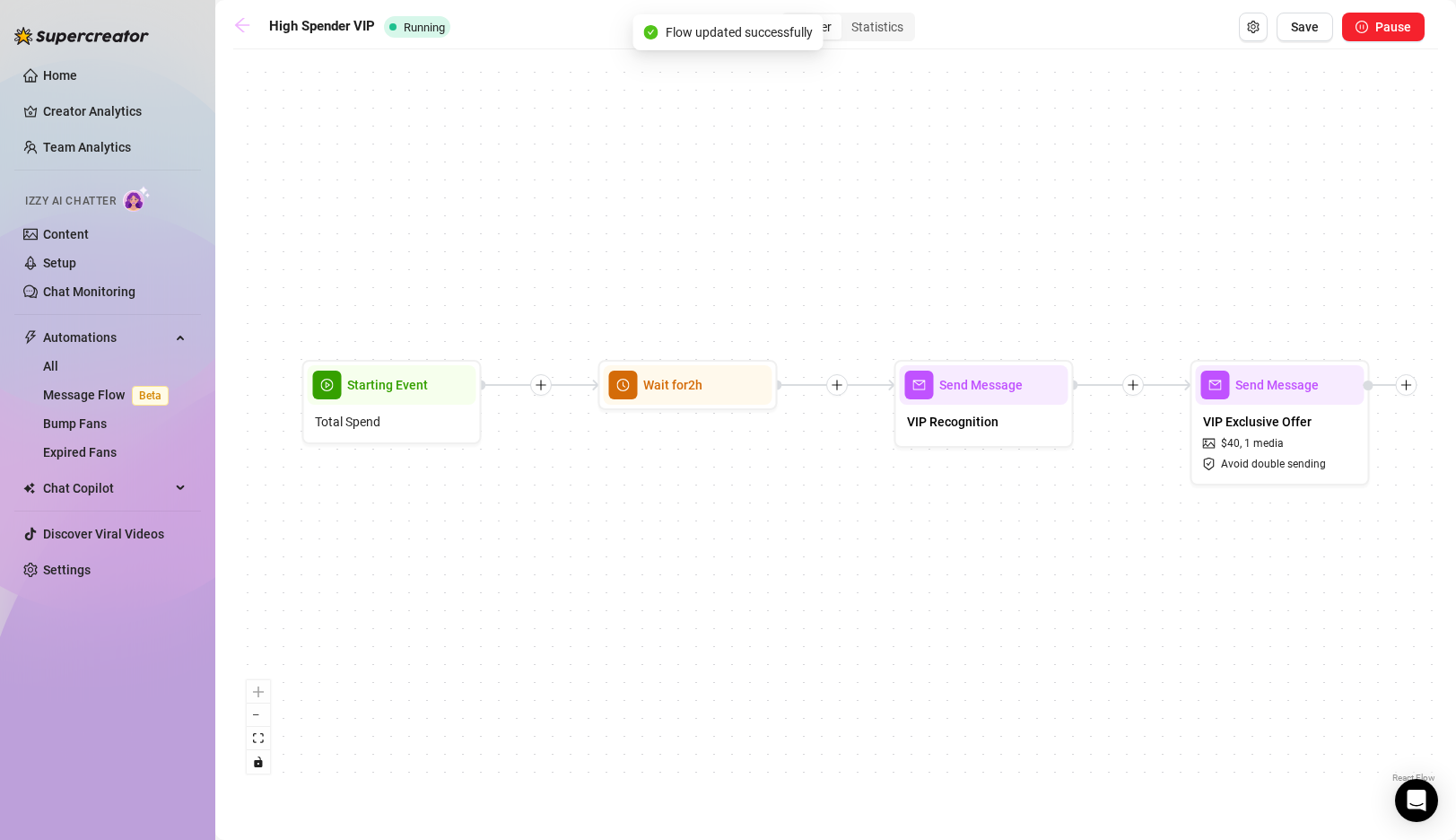
click at [246, 34] on icon "arrow-left" at bounding box center [242, 25] width 18 height 18
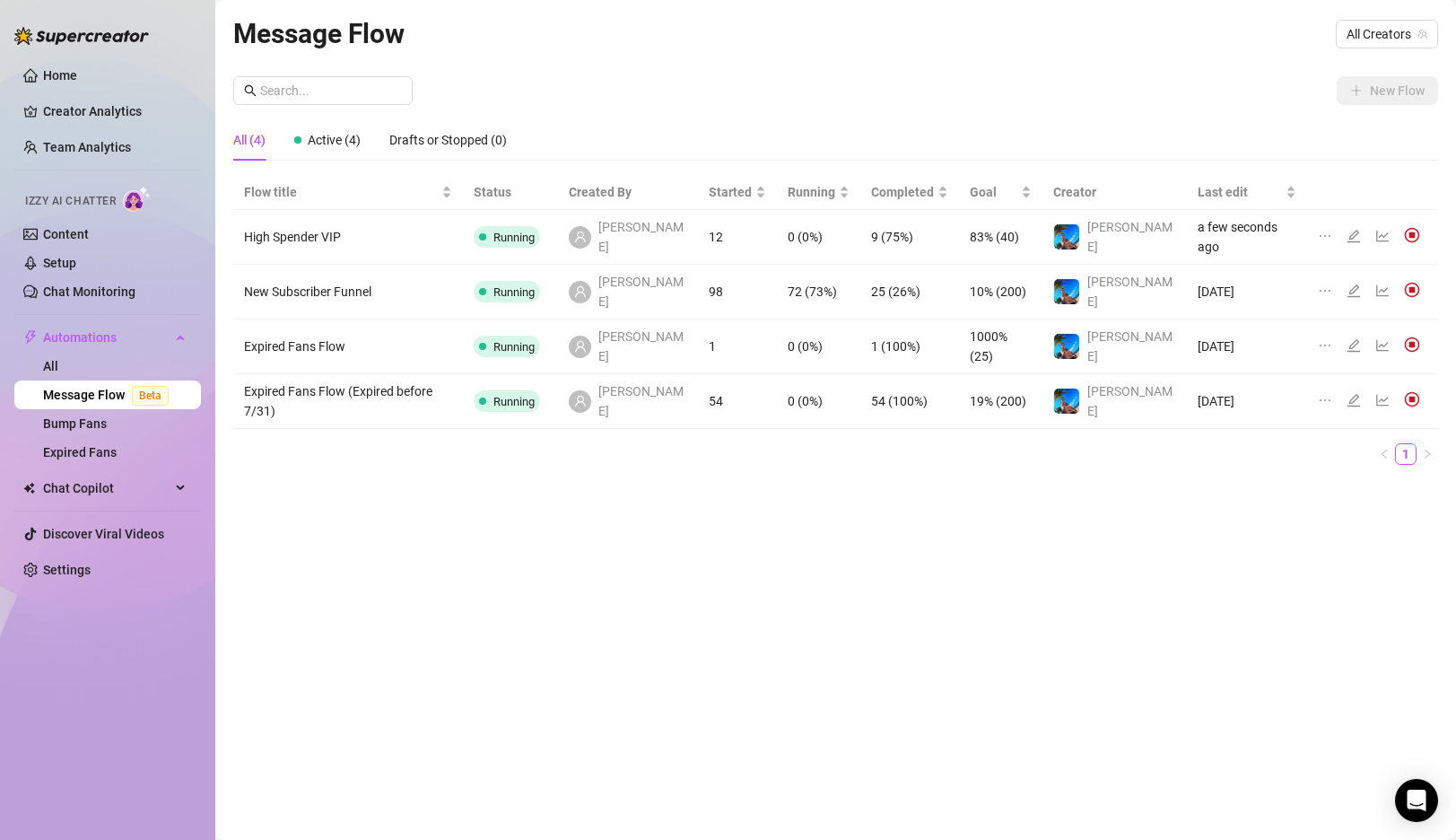
click at [428, 514] on div "Message Flow All Creators New Flow All (4) Active (4) Drafts or Stopped (0) Flo…" at bounding box center [836, 400] width 1205 height 774
click at [1349, 229] on icon "edit" at bounding box center [1354, 235] width 15 height 15
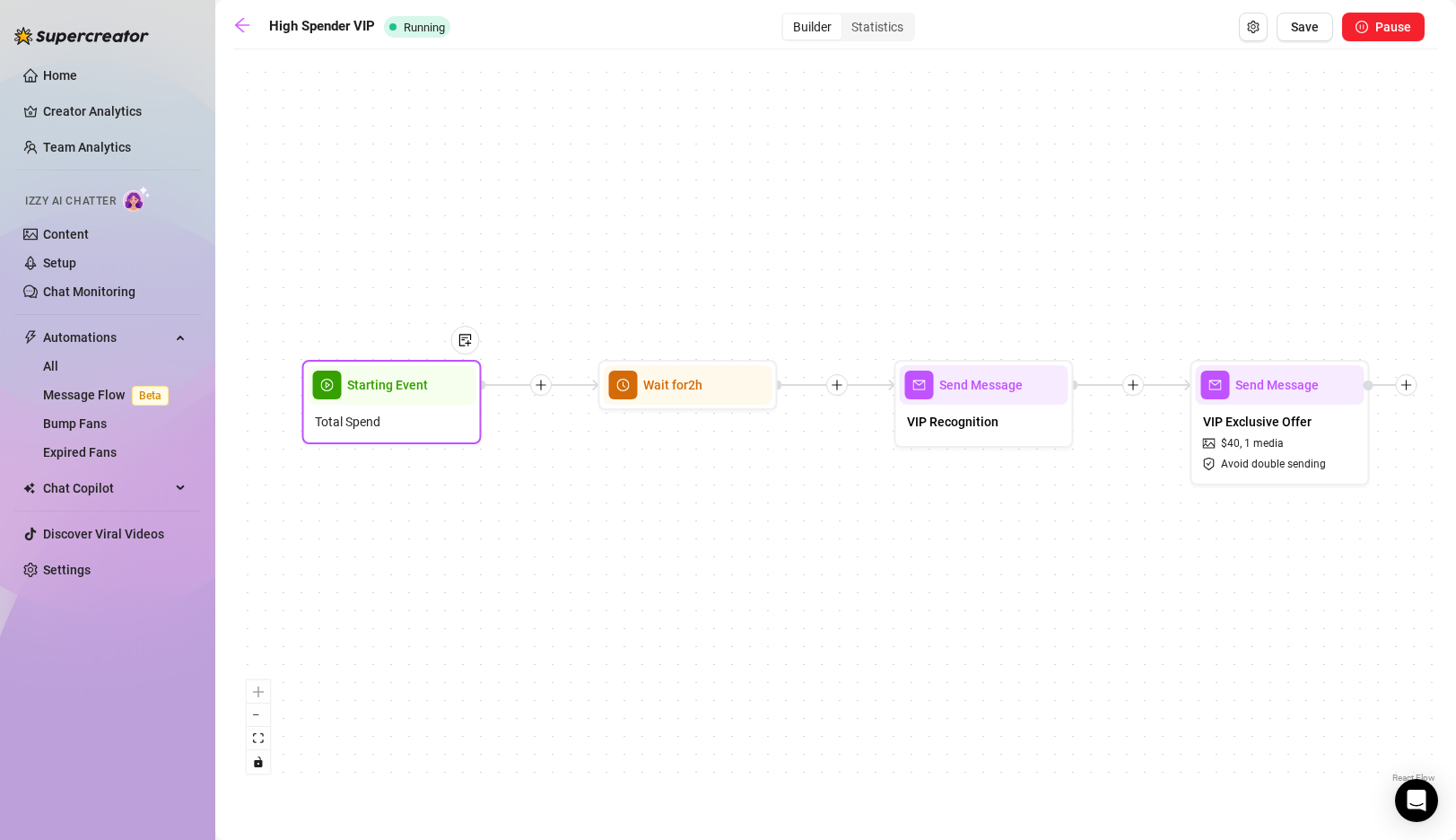
click at [401, 420] on div "Total Spend" at bounding box center [392, 421] width 169 height 34
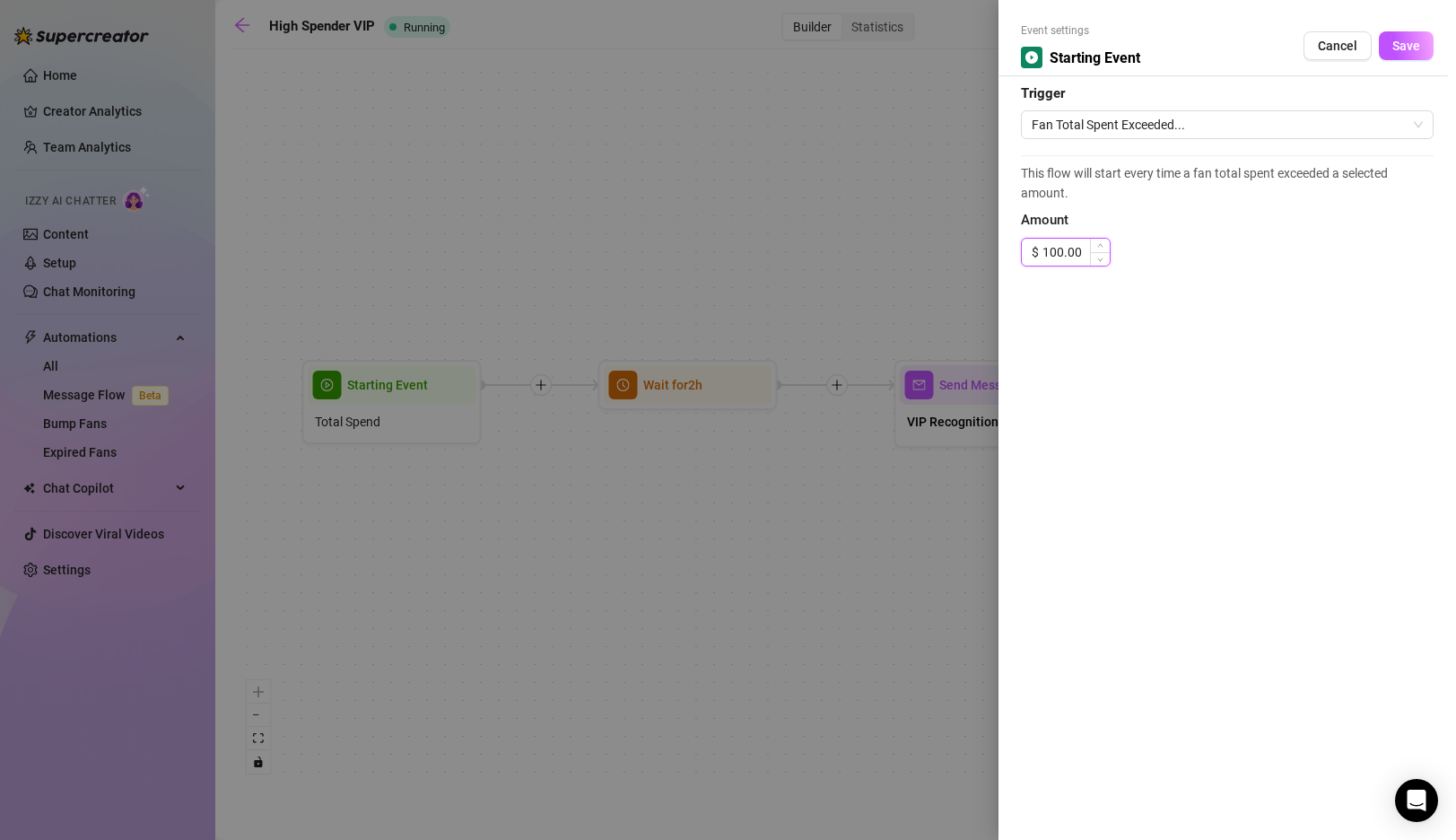
click at [1051, 251] on input "100.00" at bounding box center [1076, 251] width 67 height 27
click at [1055, 251] on input "100.00" at bounding box center [1076, 251] width 67 height 27
type input "150.00"
click at [1392, 51] on button "Save" at bounding box center [1406, 46] width 54 height 29
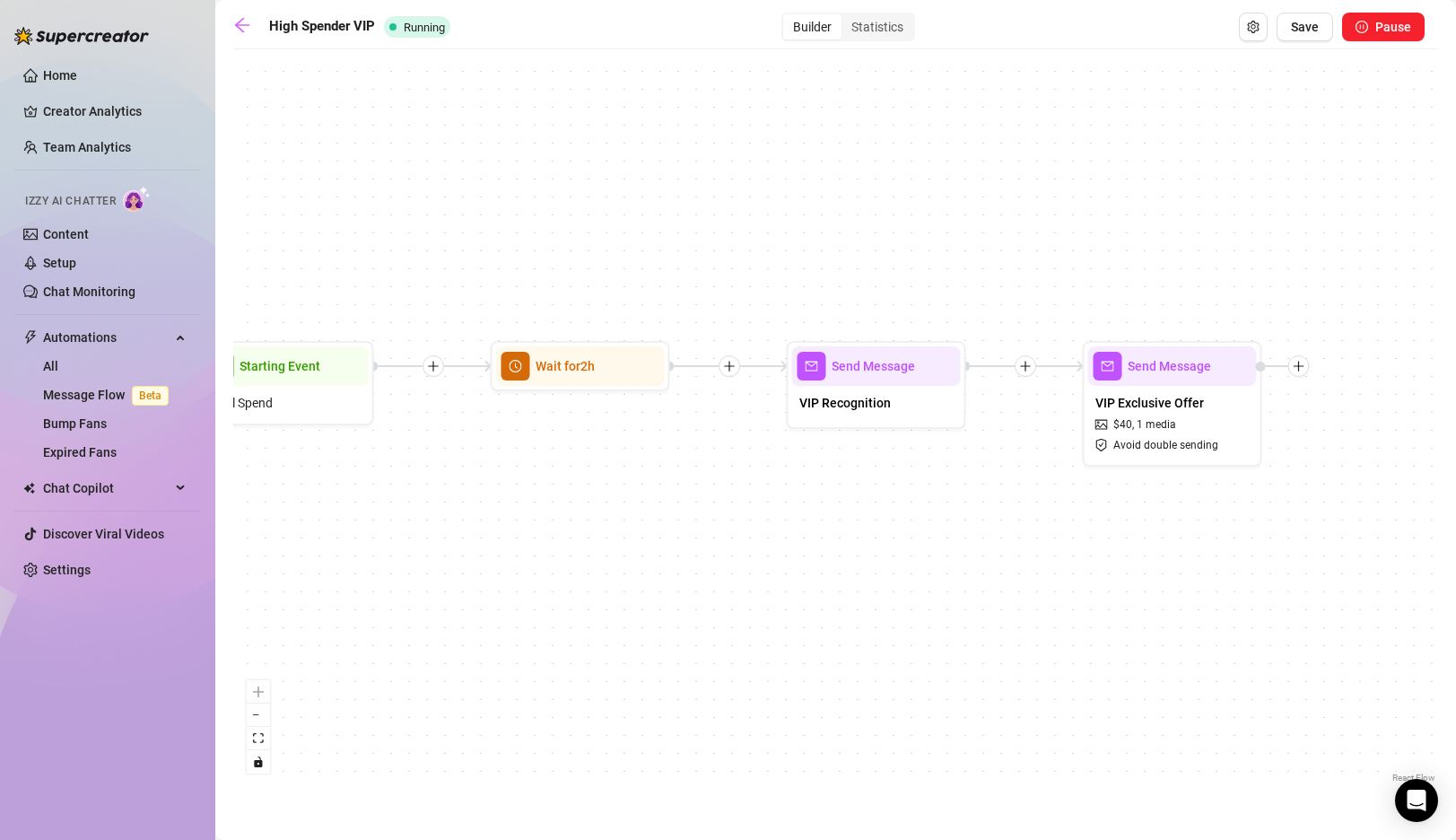
drag, startPoint x: 907, startPoint y: 304, endPoint x: 772, endPoint y: 284, distance: 136.5
click at [772, 284] on div "Send Message VIP Exclusive Offer $ 40 , 1 media Avoid double sending Wait for 2…" at bounding box center [836, 422] width 1205 height 729
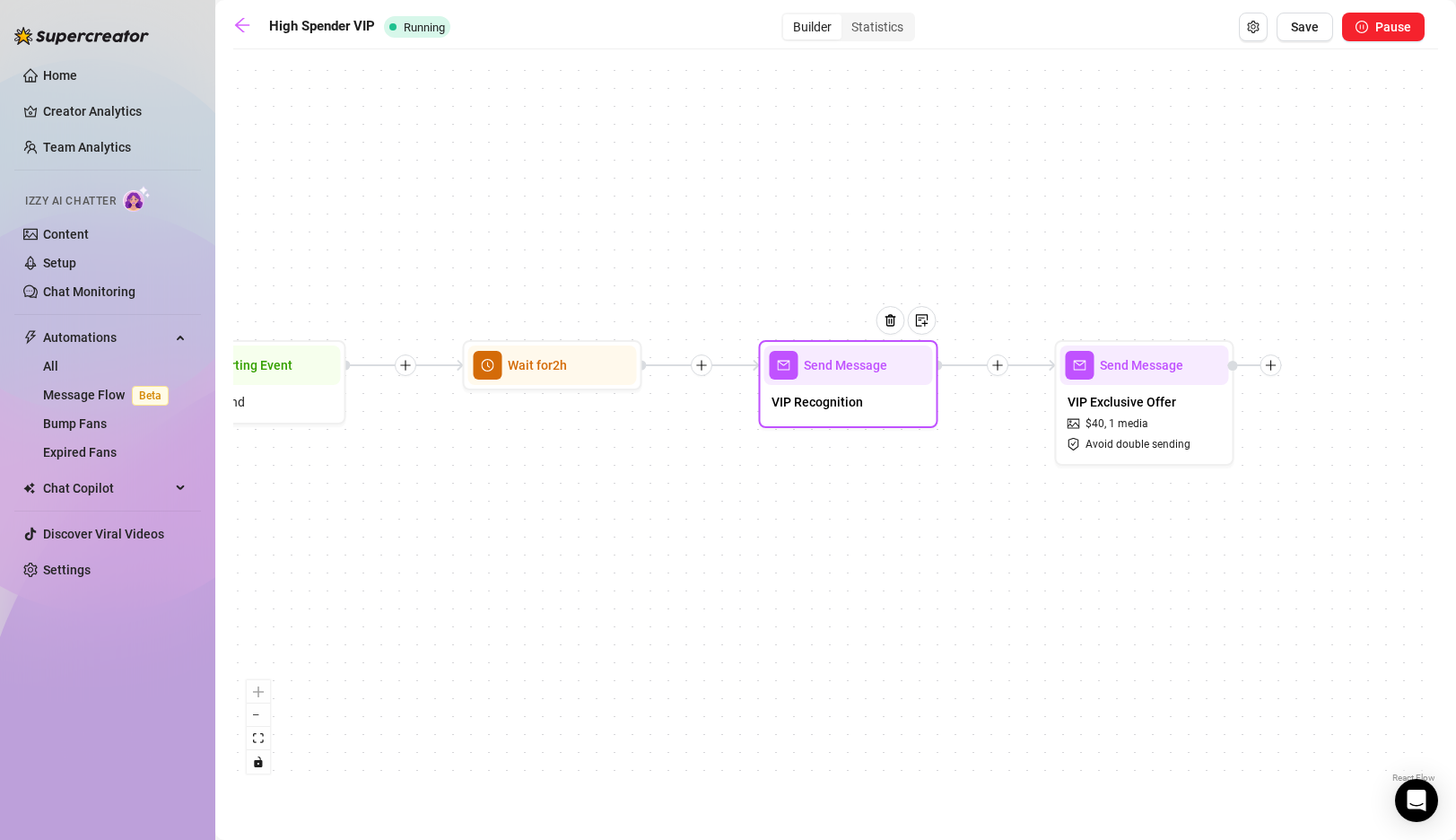
click at [829, 410] on span "VIP Recognition" at bounding box center [817, 402] width 92 height 20
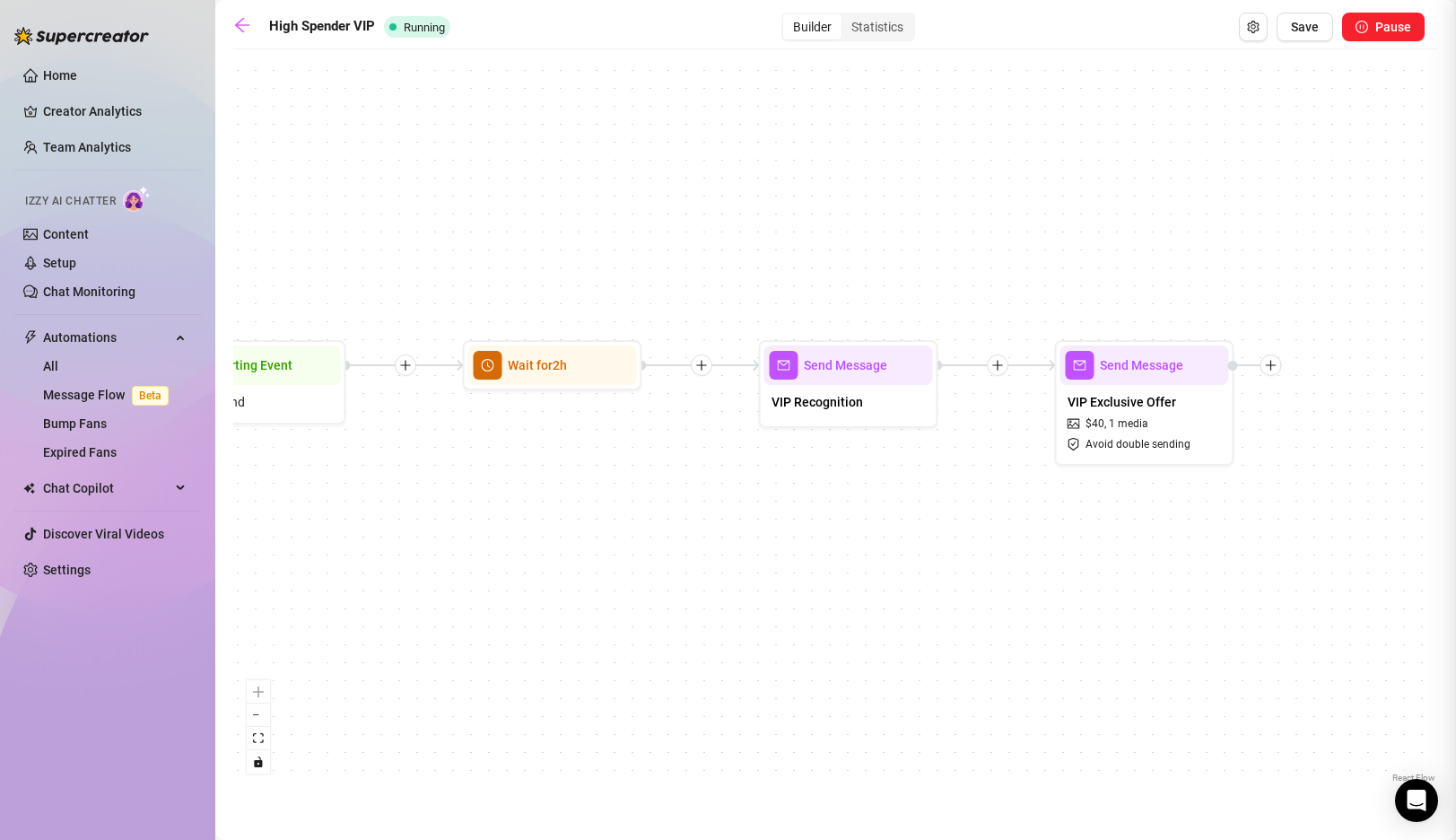
type textarea "{name} I just noticed something incredible 🤩 You've spent over $150 supporting …"
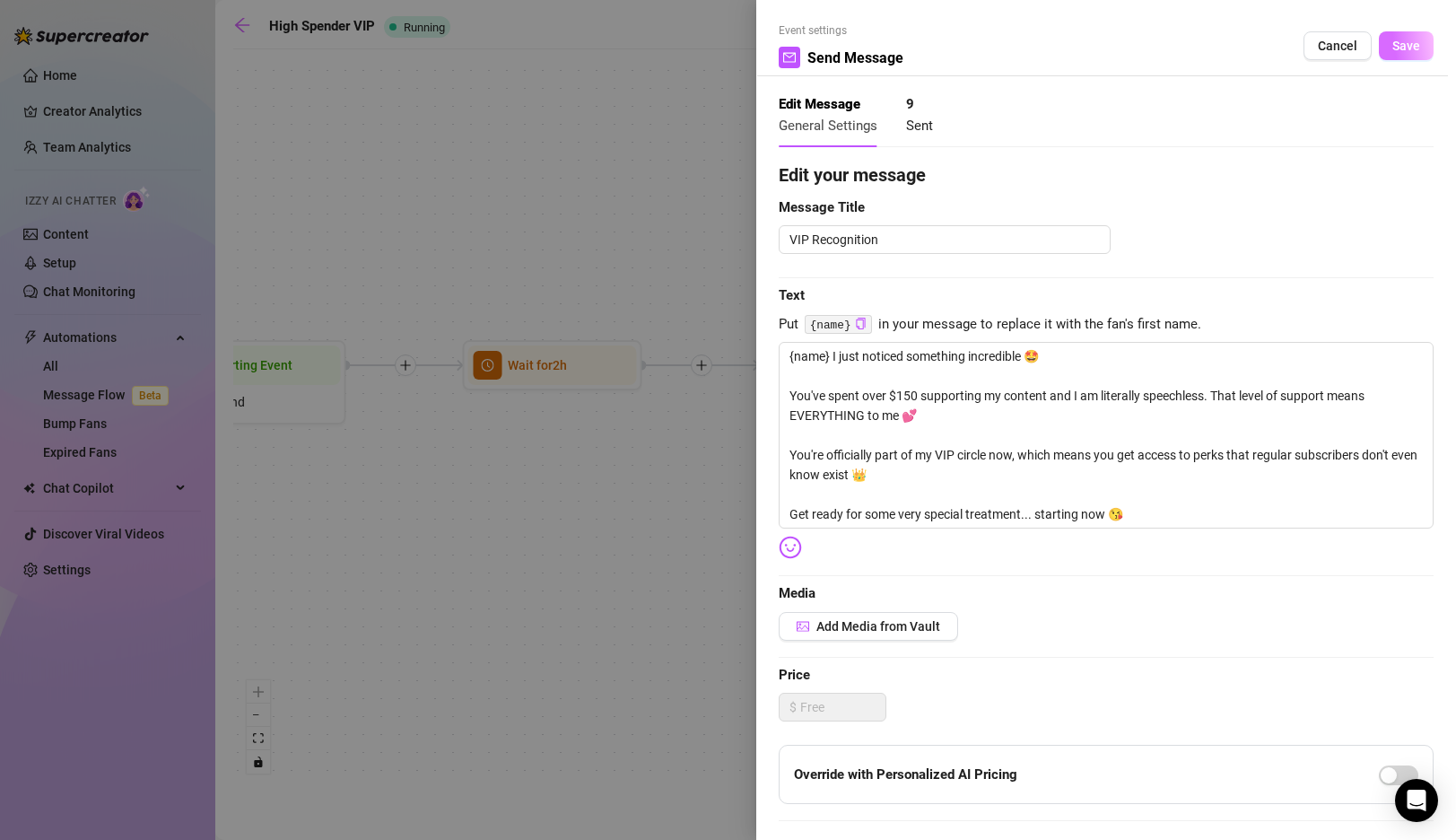
click at [1393, 52] on button "Save" at bounding box center [1406, 46] width 54 height 29
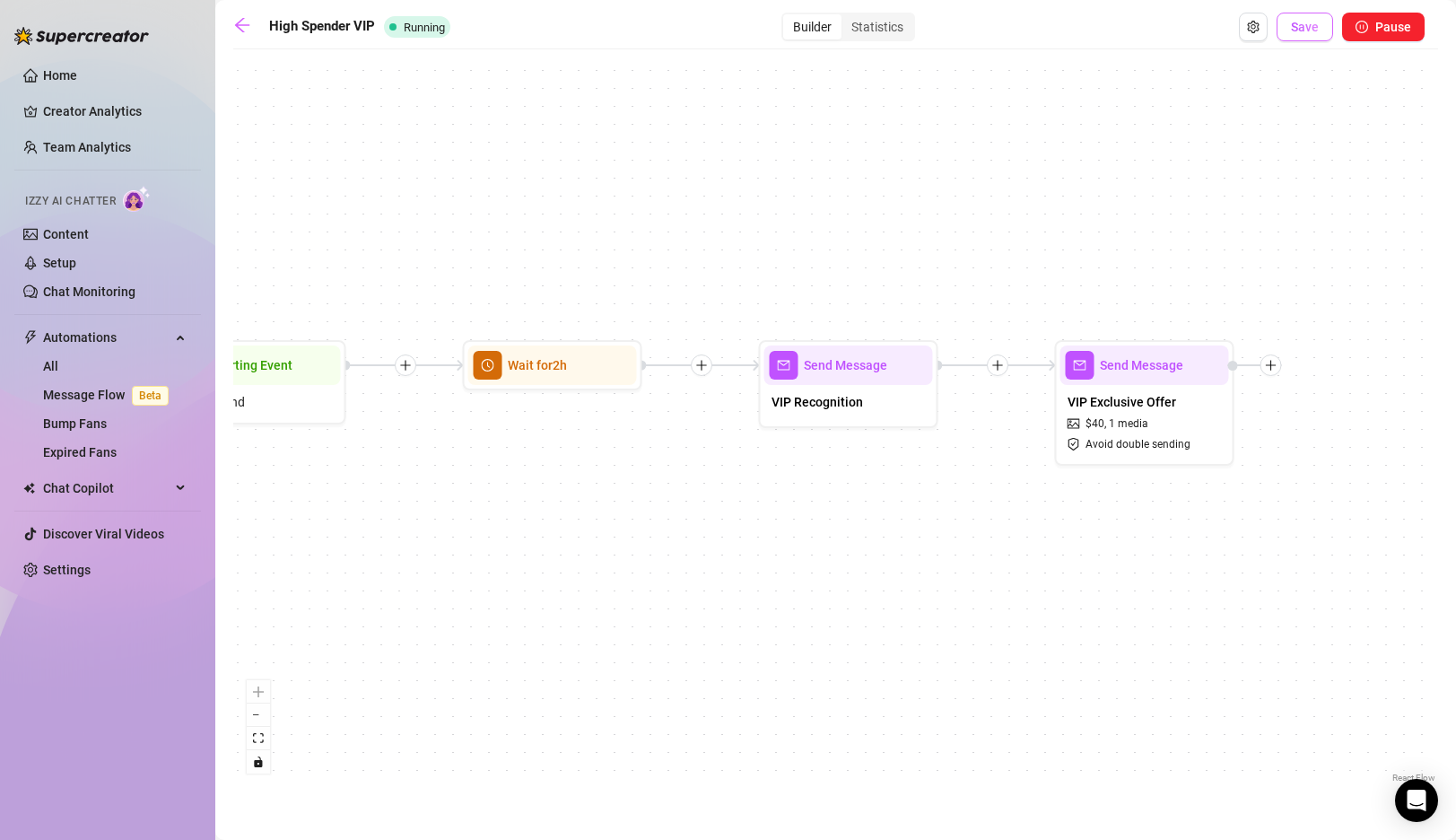
click at [1286, 30] on button "Save" at bounding box center [1305, 27] width 56 height 29
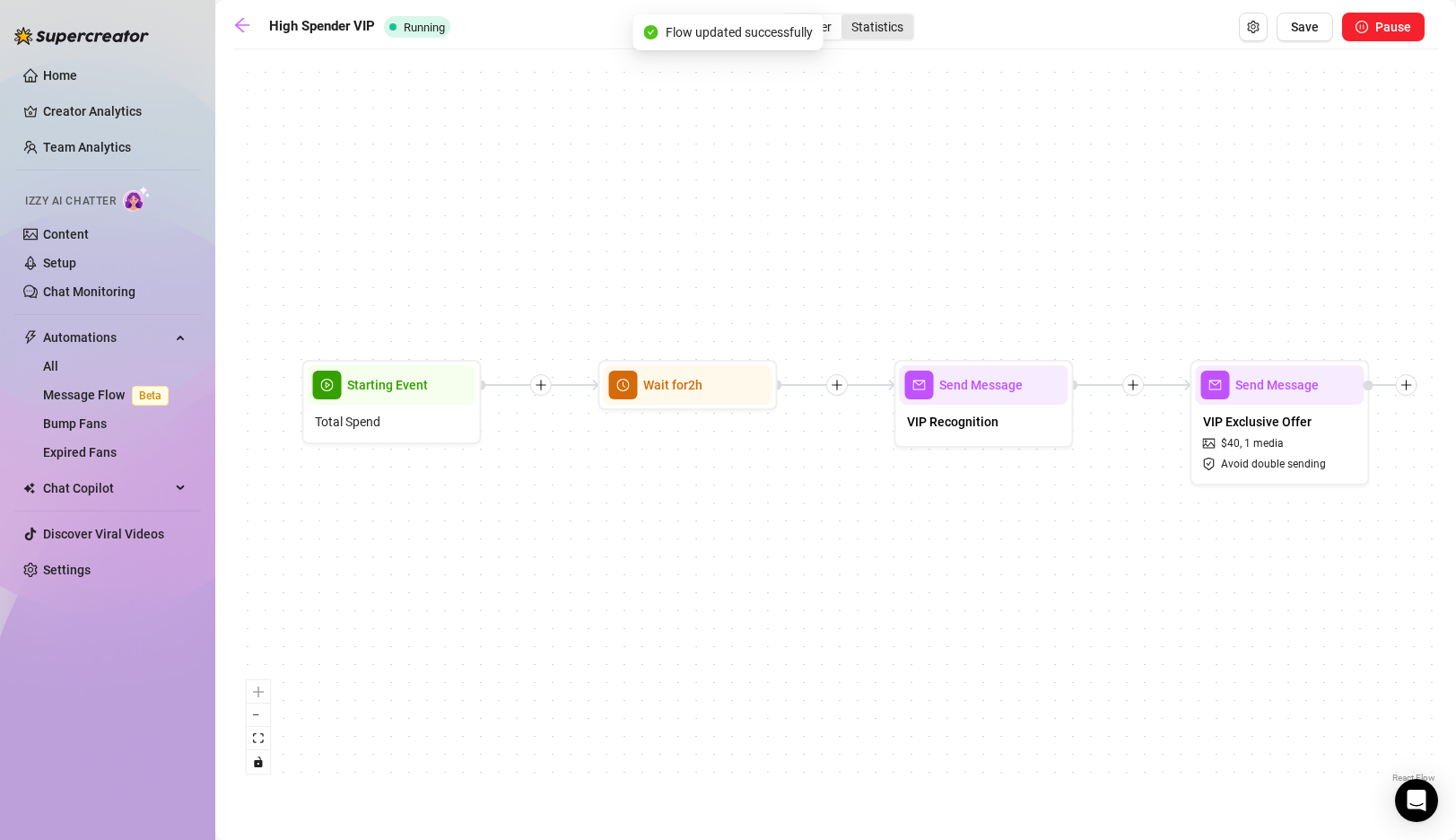
click at [882, 24] on div "Statistics" at bounding box center [877, 27] width 72 height 25
click at [846, 17] on input "Statistics" at bounding box center [846, 17] width 0 height 0
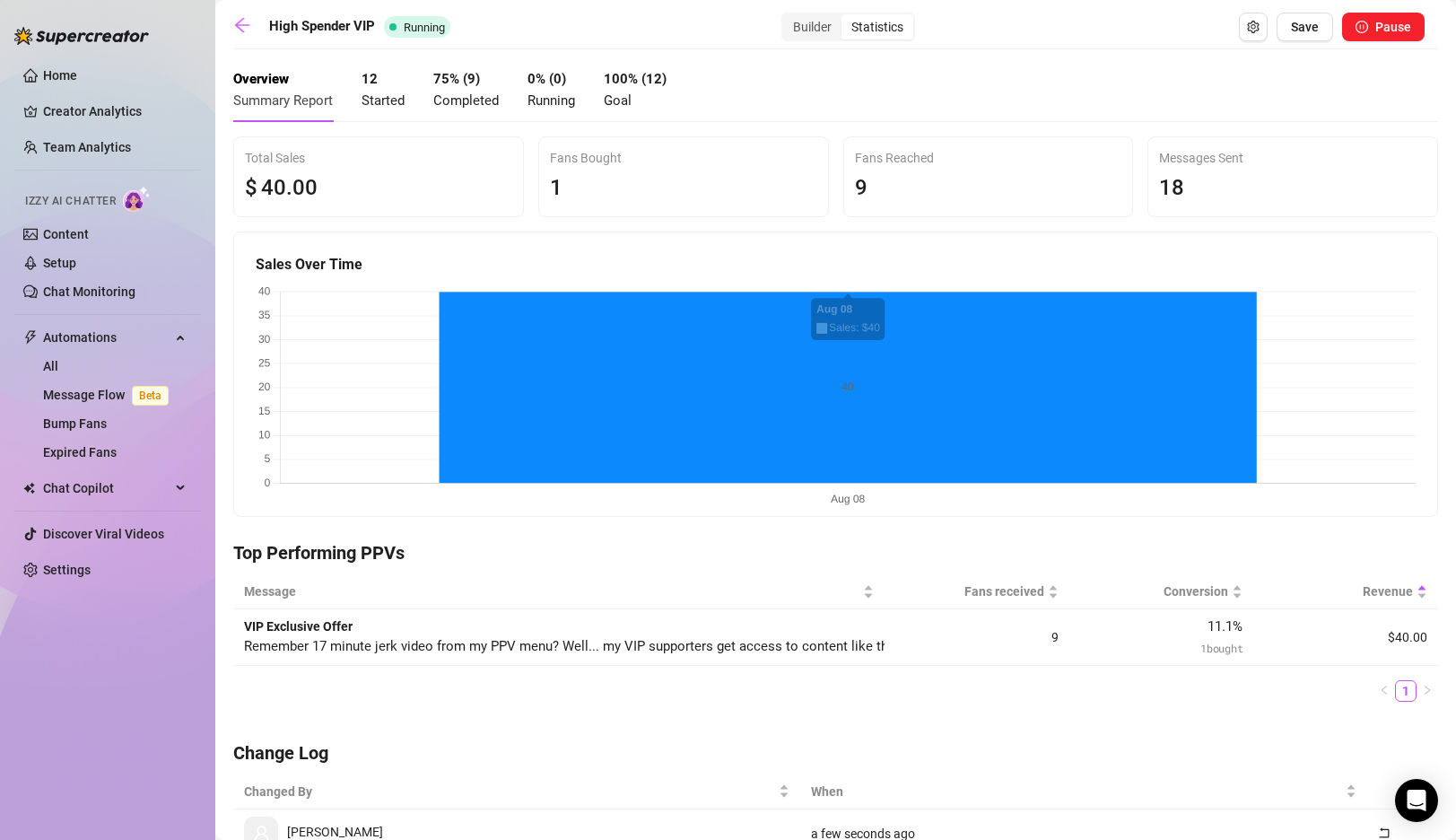
click at [701, 174] on div "1" at bounding box center [683, 188] width 267 height 34
click at [57, 68] on link "Home" at bounding box center [60, 75] width 34 height 15
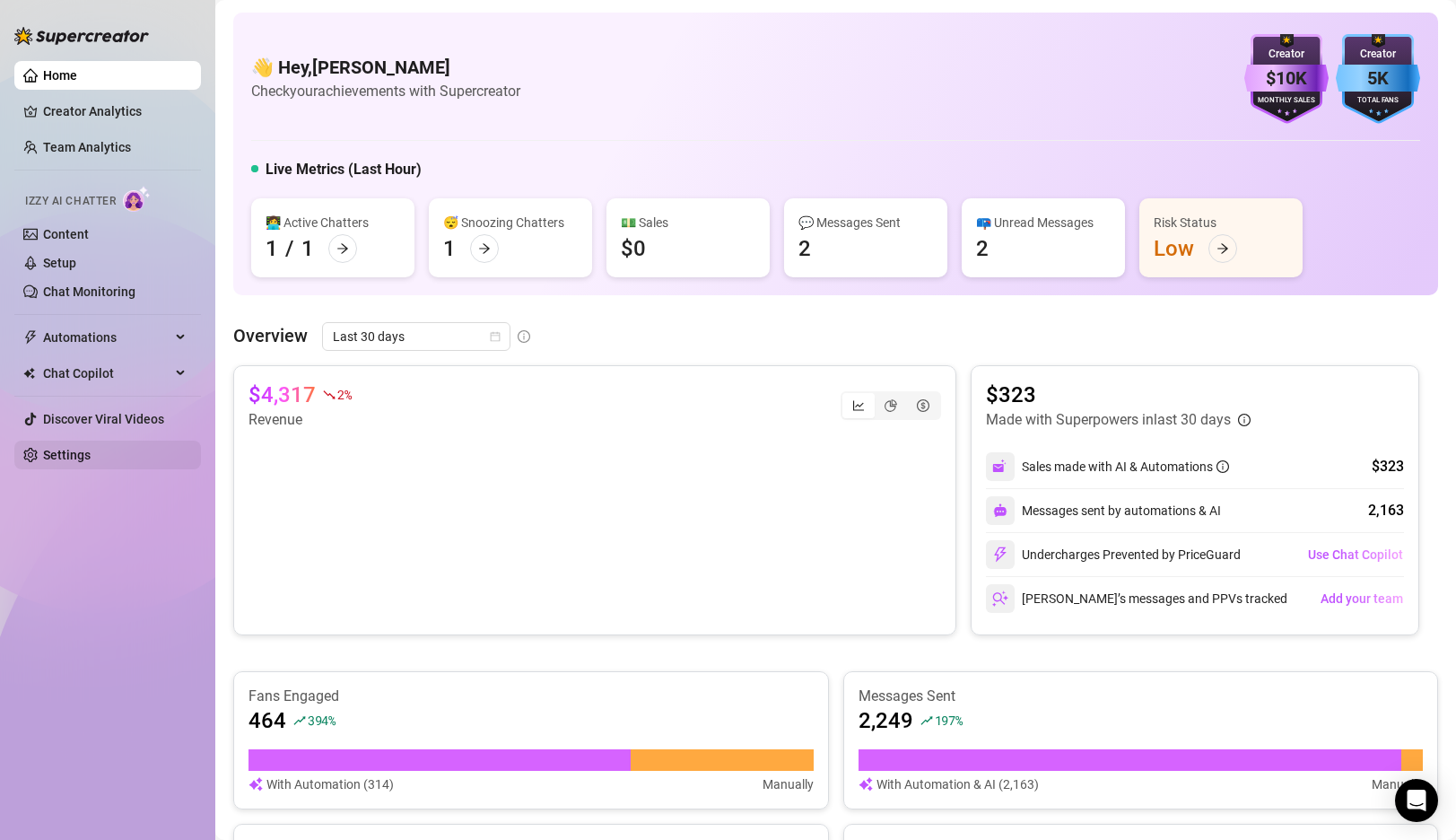
click at [87, 457] on link "Settings" at bounding box center [67, 455] width 47 height 15
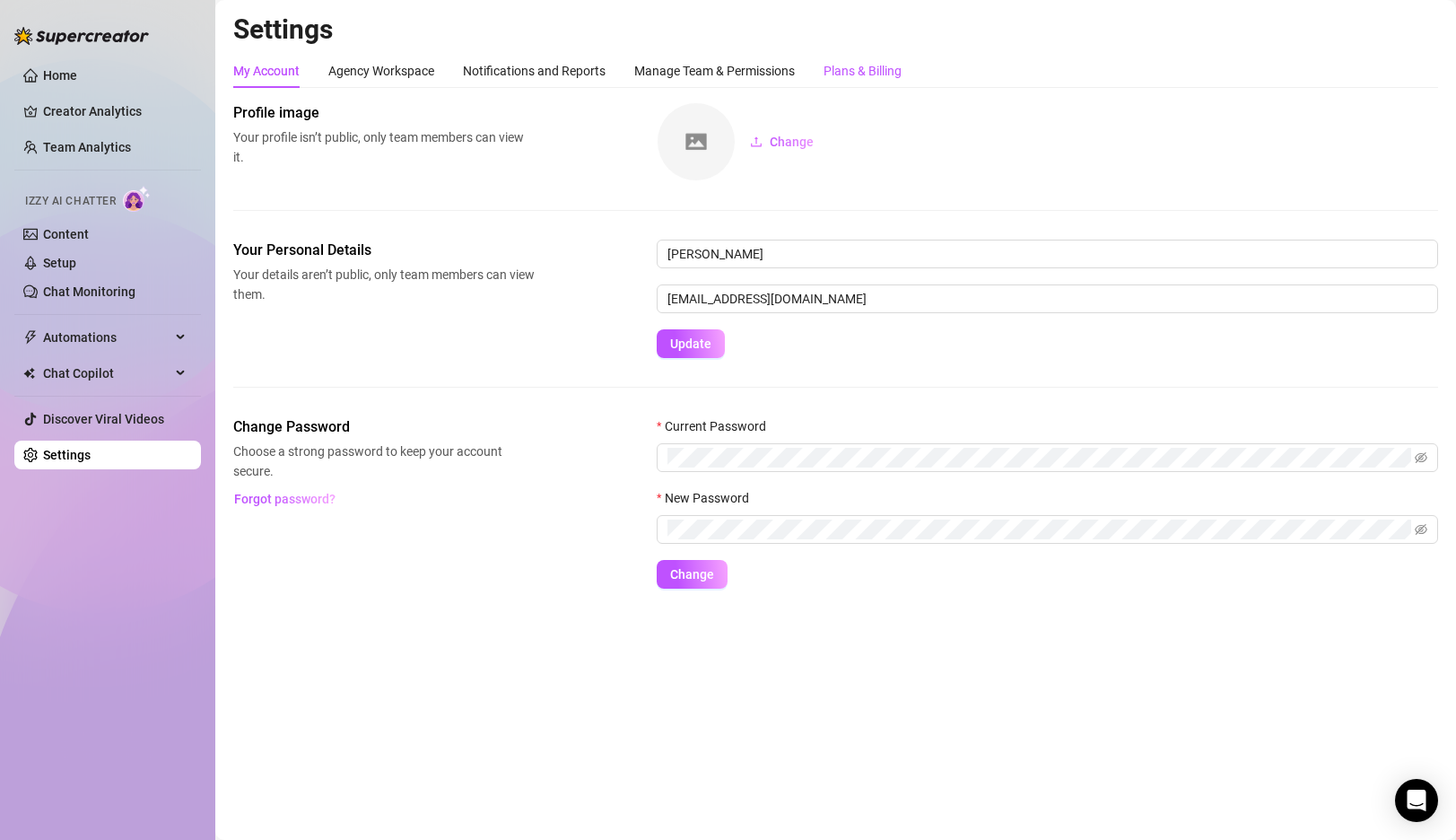
click at [854, 61] on div "Plans & Billing" at bounding box center [863, 71] width 78 height 20
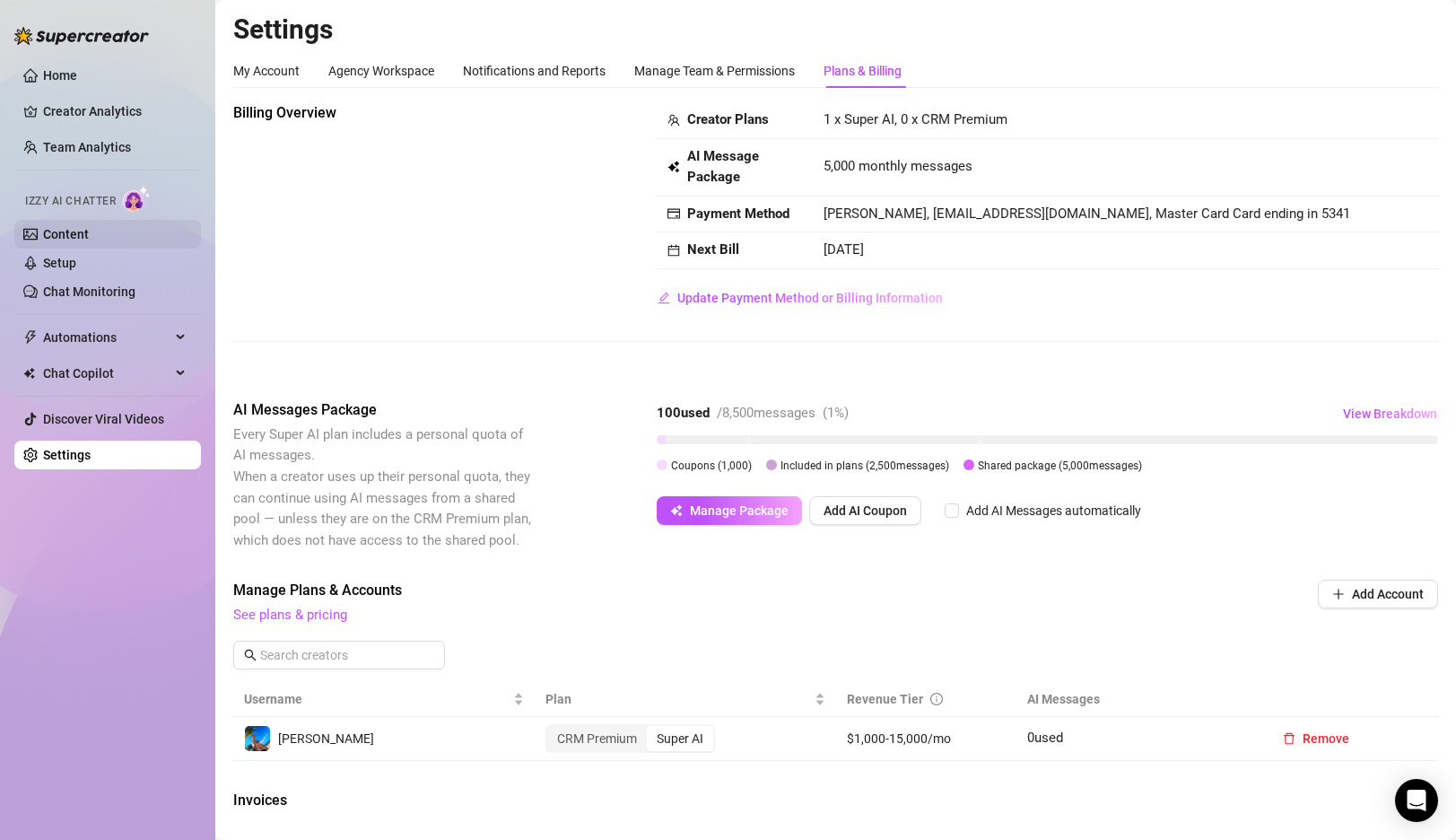
click at [89, 238] on link "Content" at bounding box center [66, 234] width 46 height 15
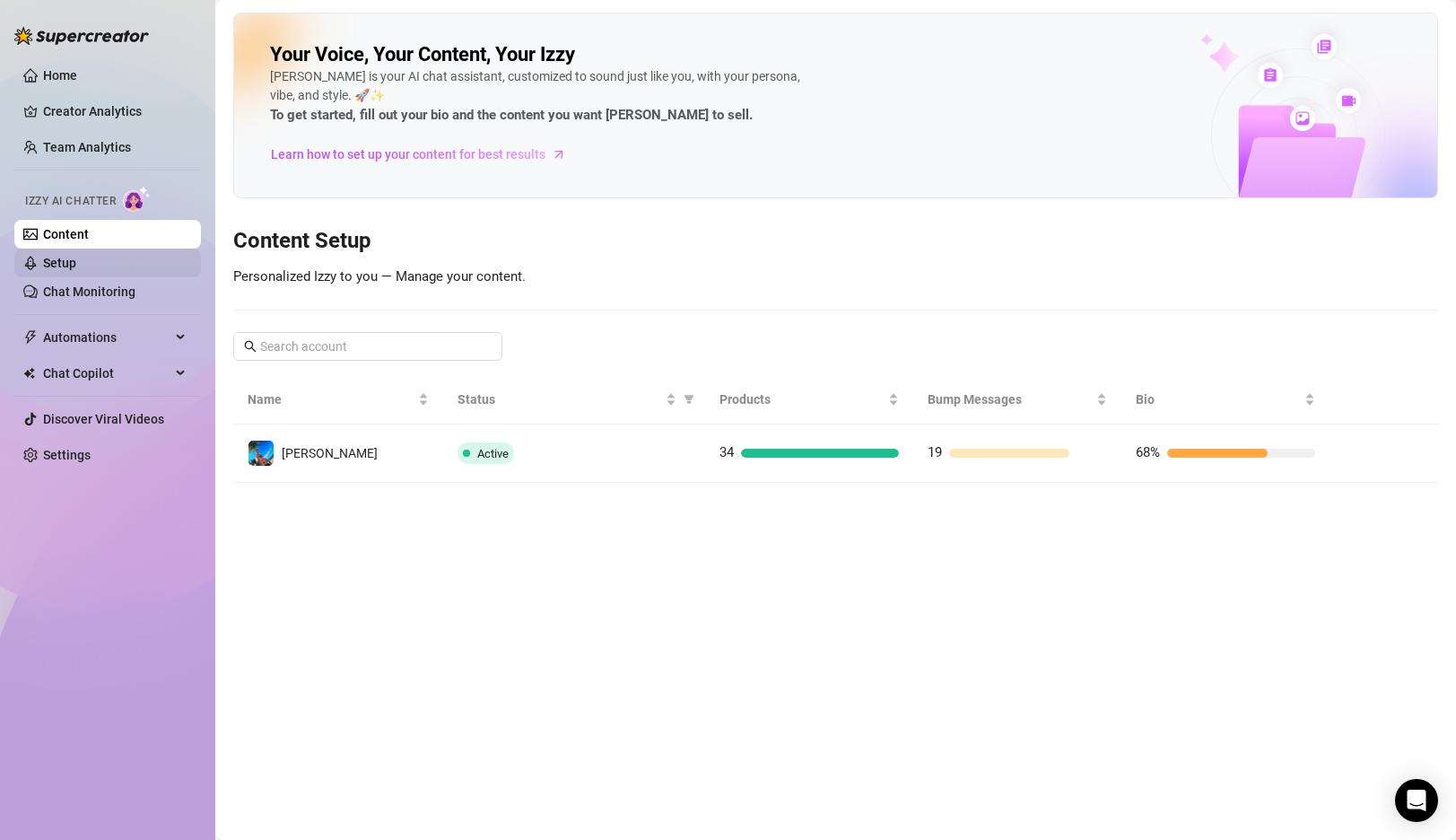
click at [76, 268] on link "Setup" at bounding box center [60, 263] width 34 height 15
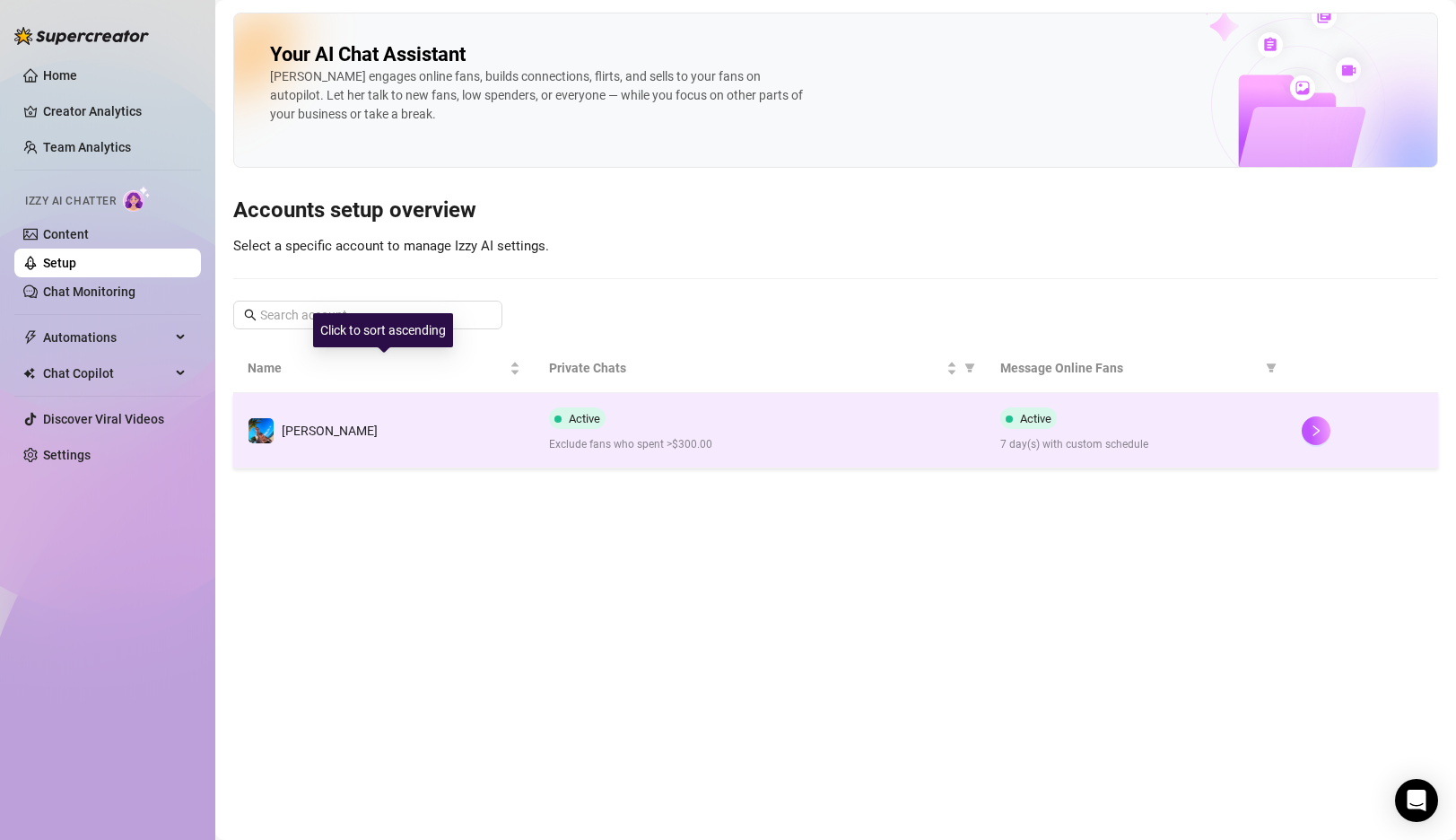
click at [485, 431] on td "[PERSON_NAME]" at bounding box center [384, 430] width 302 height 75
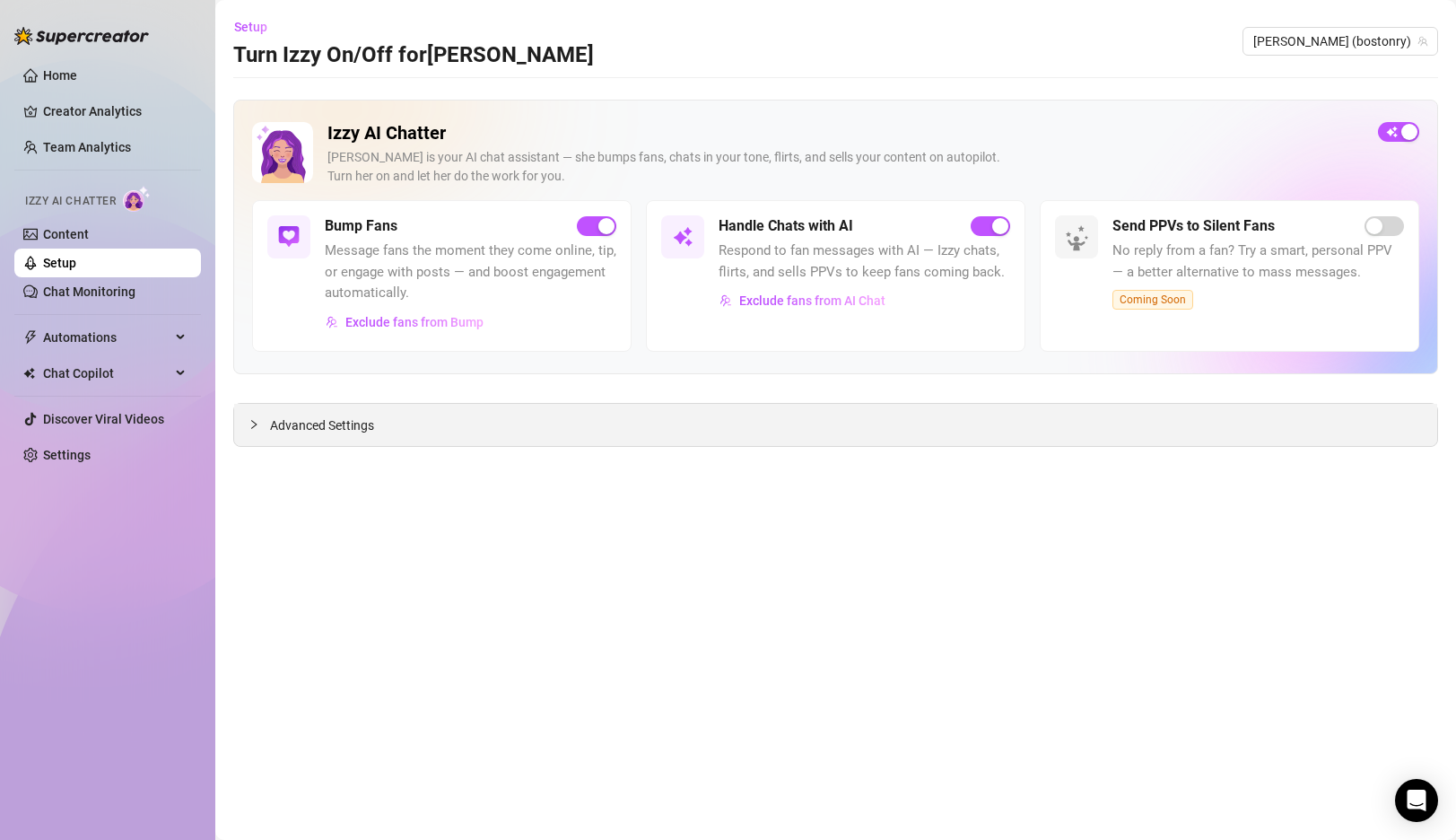
click at [367, 424] on span "Advanced Settings" at bounding box center [321, 425] width 104 height 20
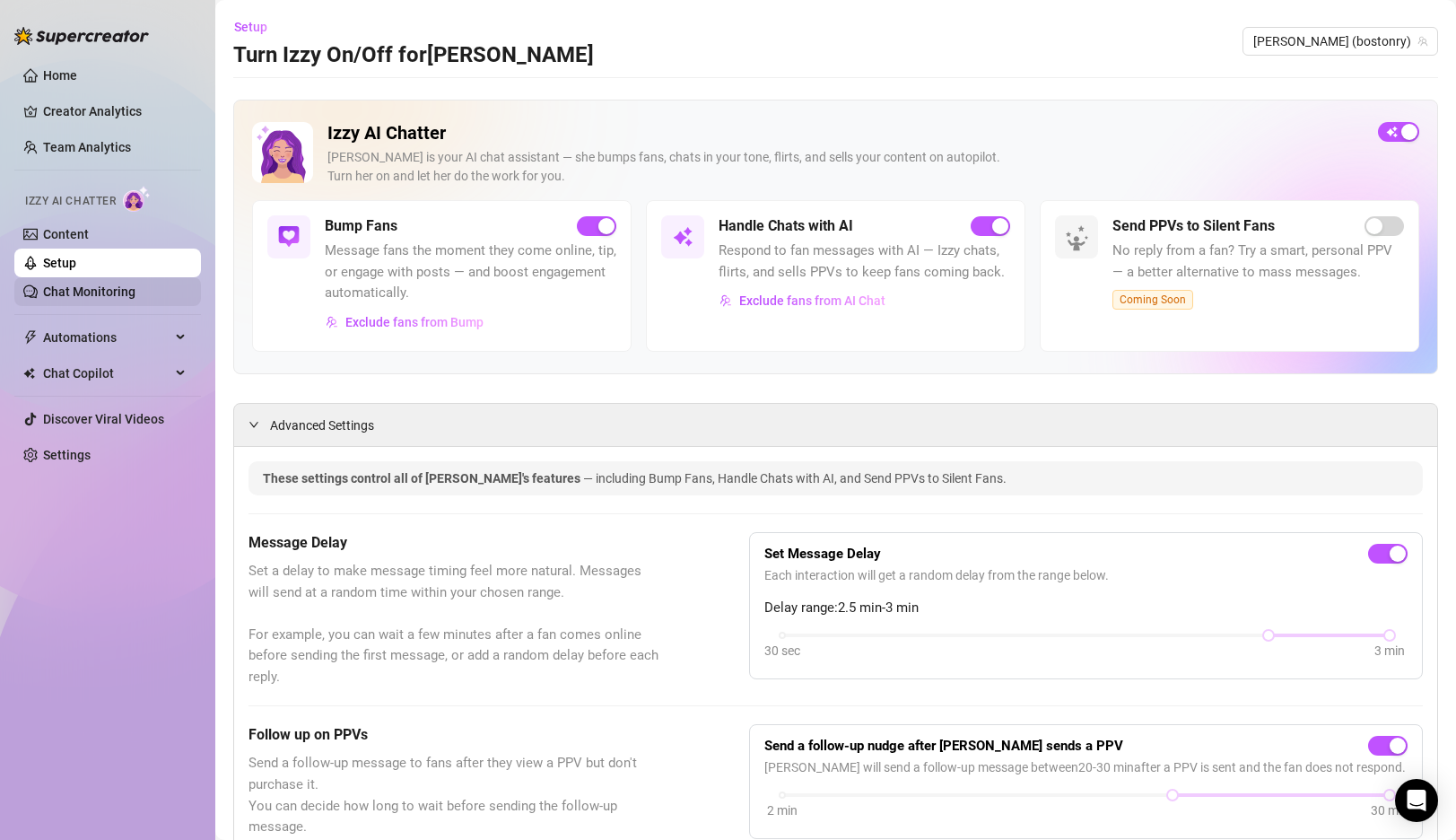
click at [128, 295] on link "Chat Monitoring" at bounding box center [89, 292] width 92 height 15
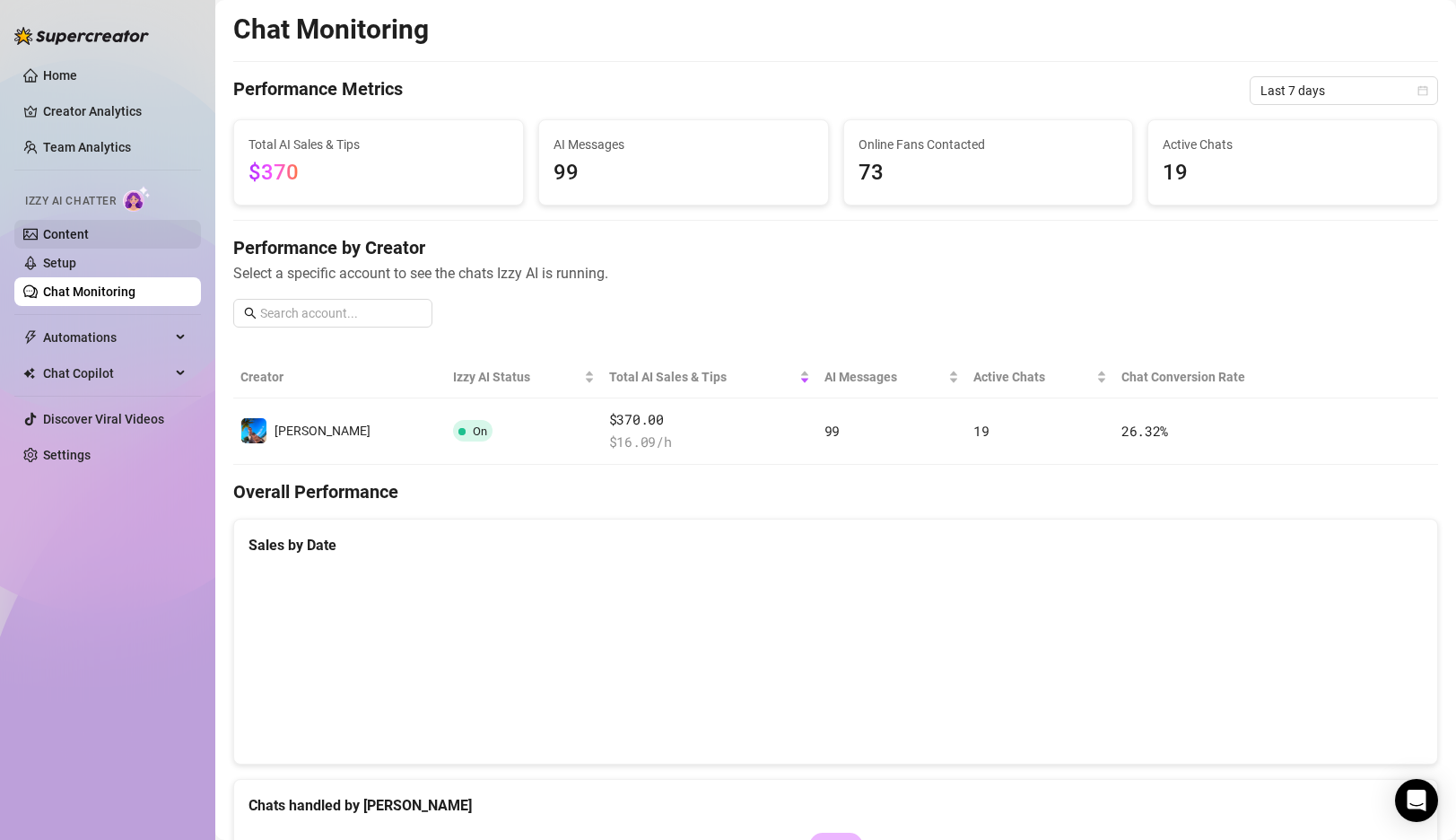
click at [89, 235] on link "Content" at bounding box center [66, 234] width 46 height 15
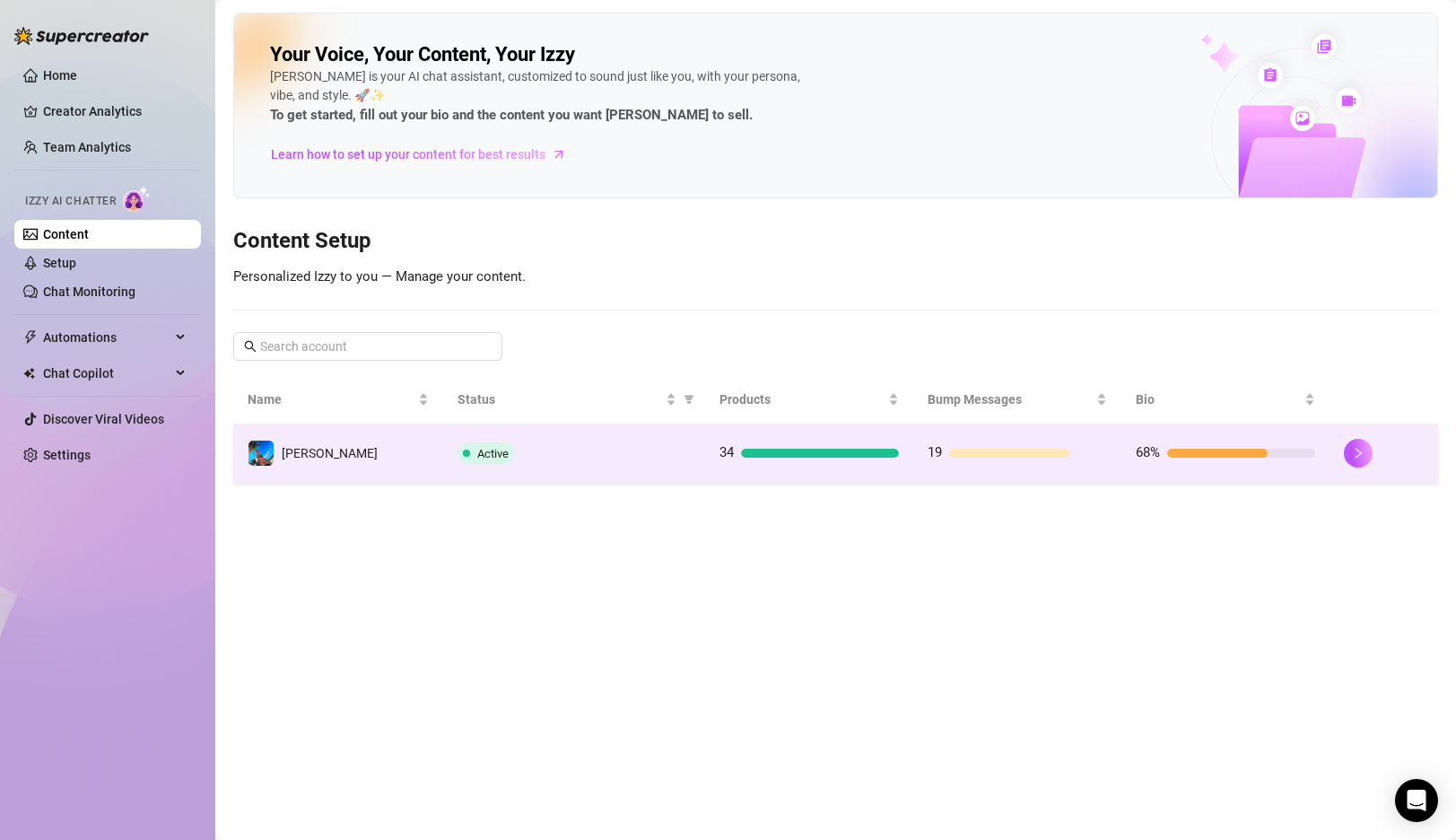
click at [575, 468] on td "Active" at bounding box center [574, 453] width 262 height 58
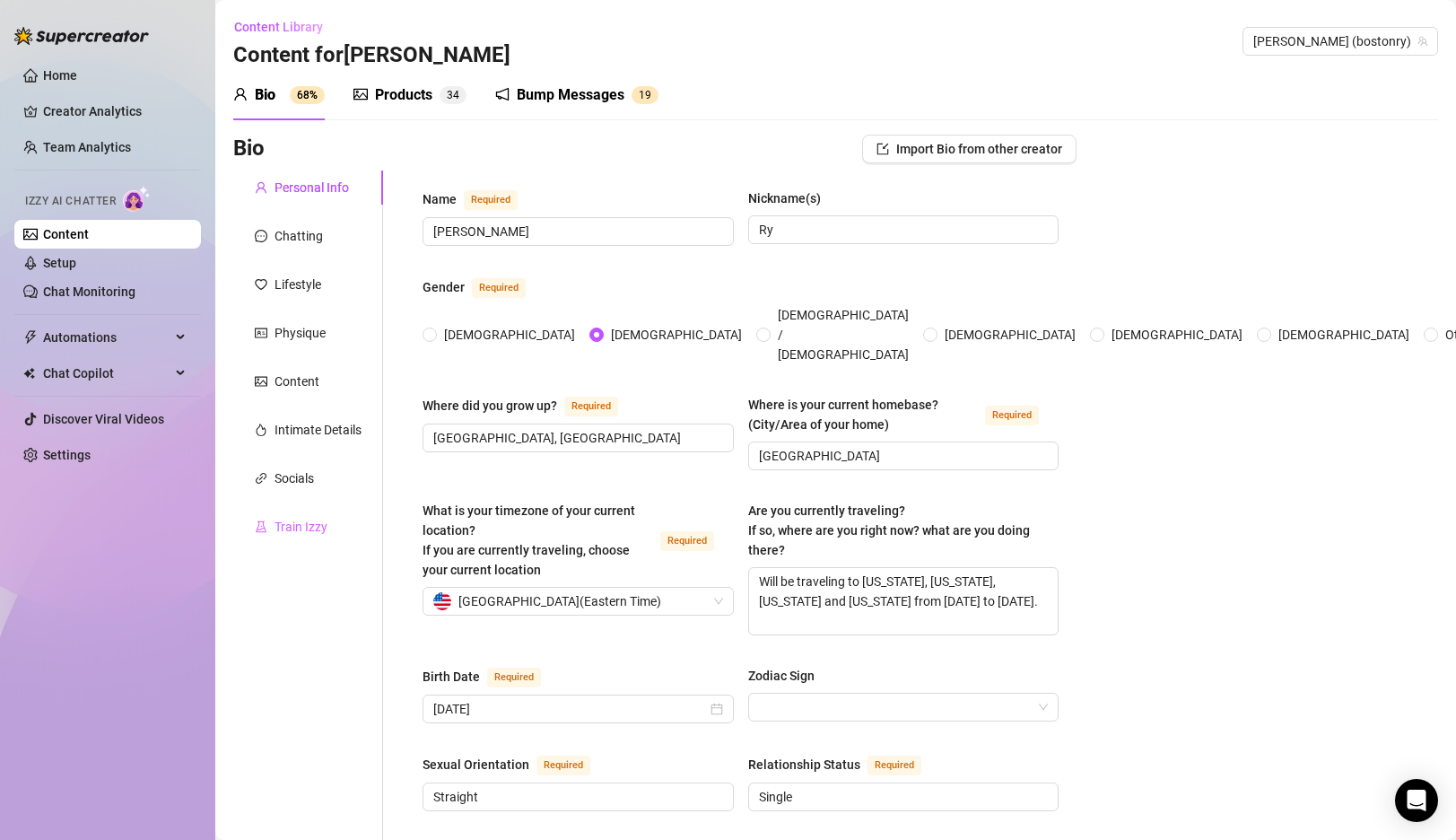
click at [288, 511] on div "Train Izzy" at bounding box center [309, 526] width 150 height 34
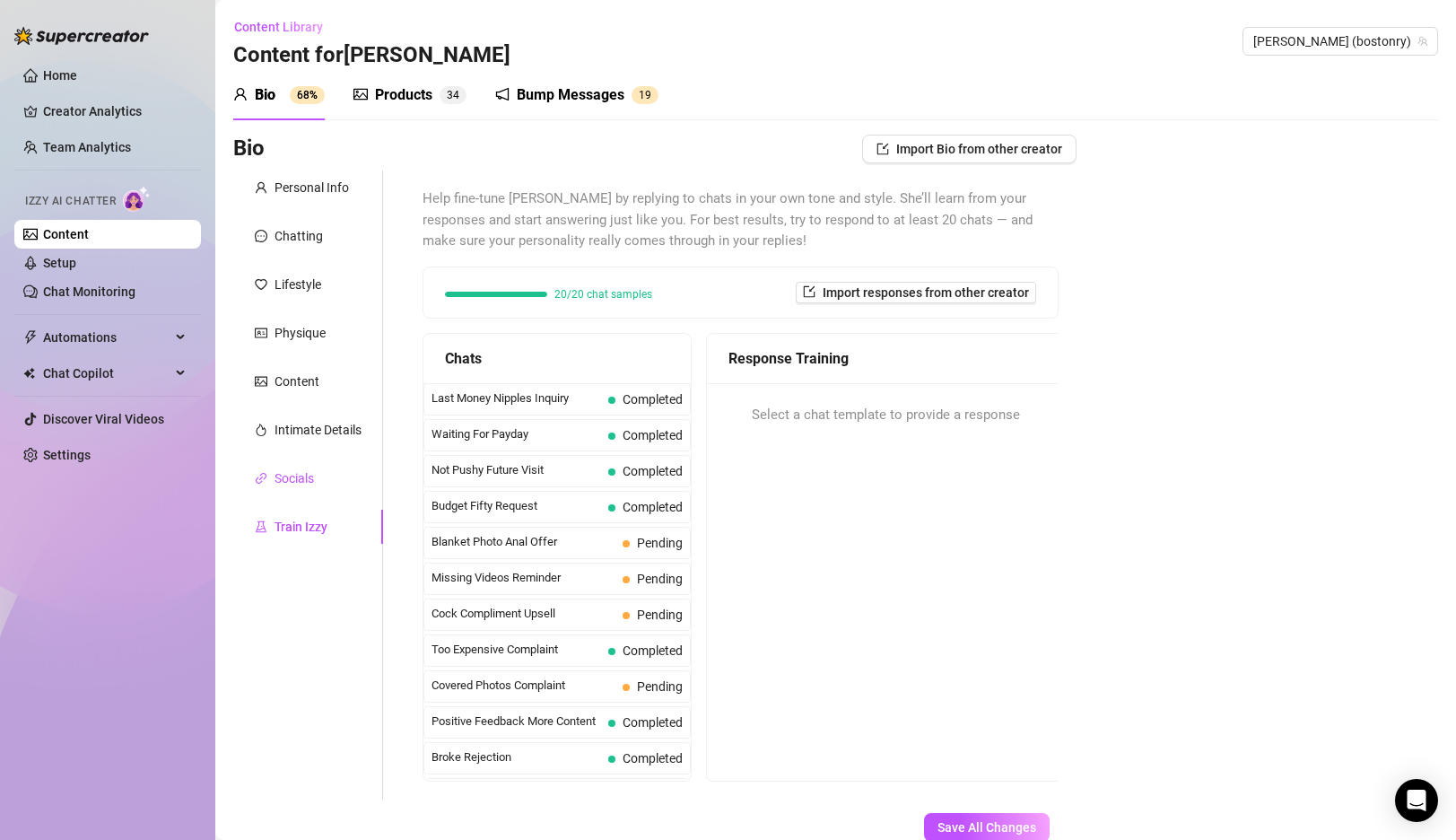
click at [298, 483] on div "Socials" at bounding box center [295, 479] width 40 height 20
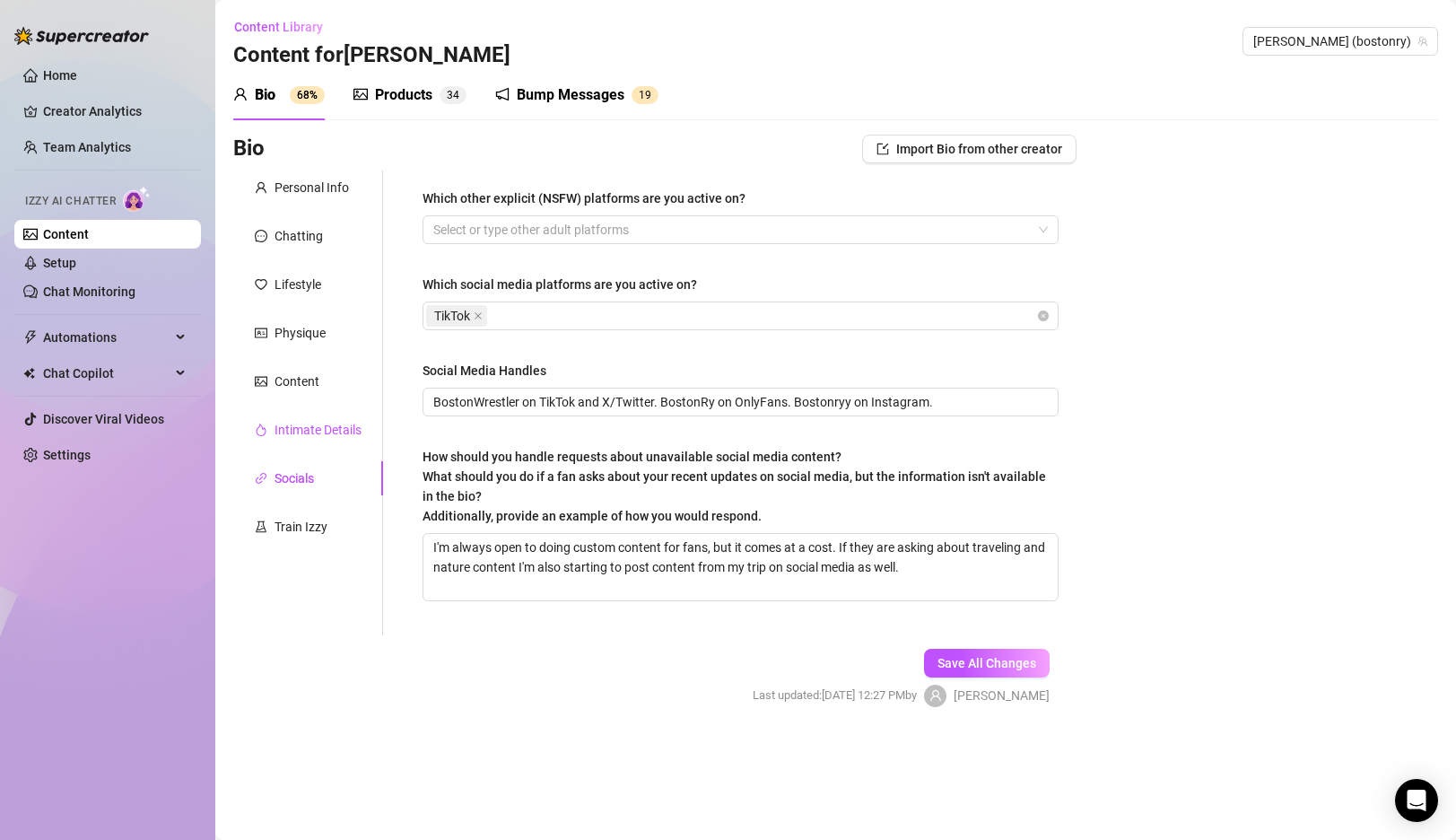
click at [322, 435] on div "Intimate Details" at bounding box center [318, 430] width 87 height 20
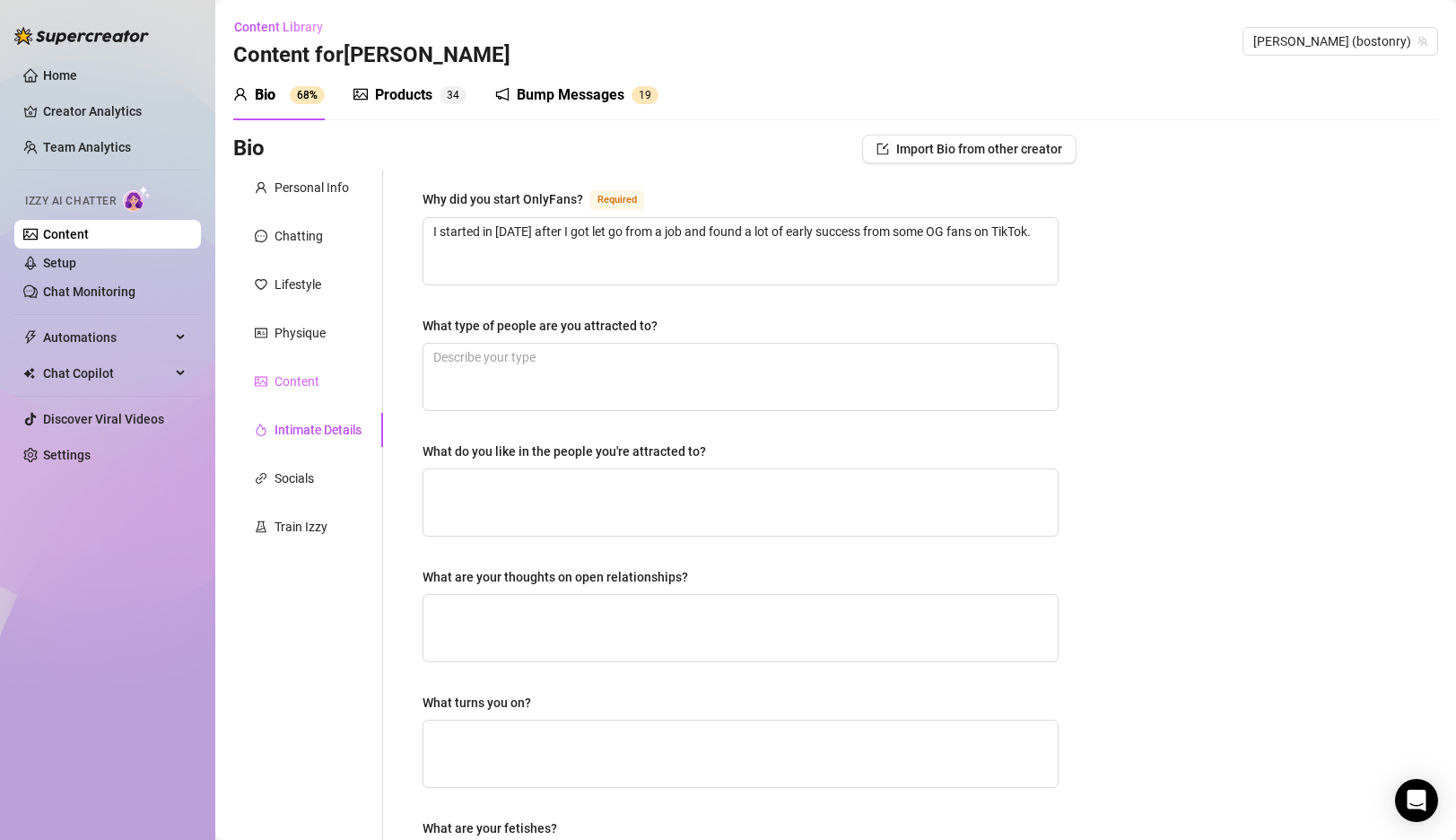
click at [301, 392] on div "Content" at bounding box center [309, 381] width 150 height 34
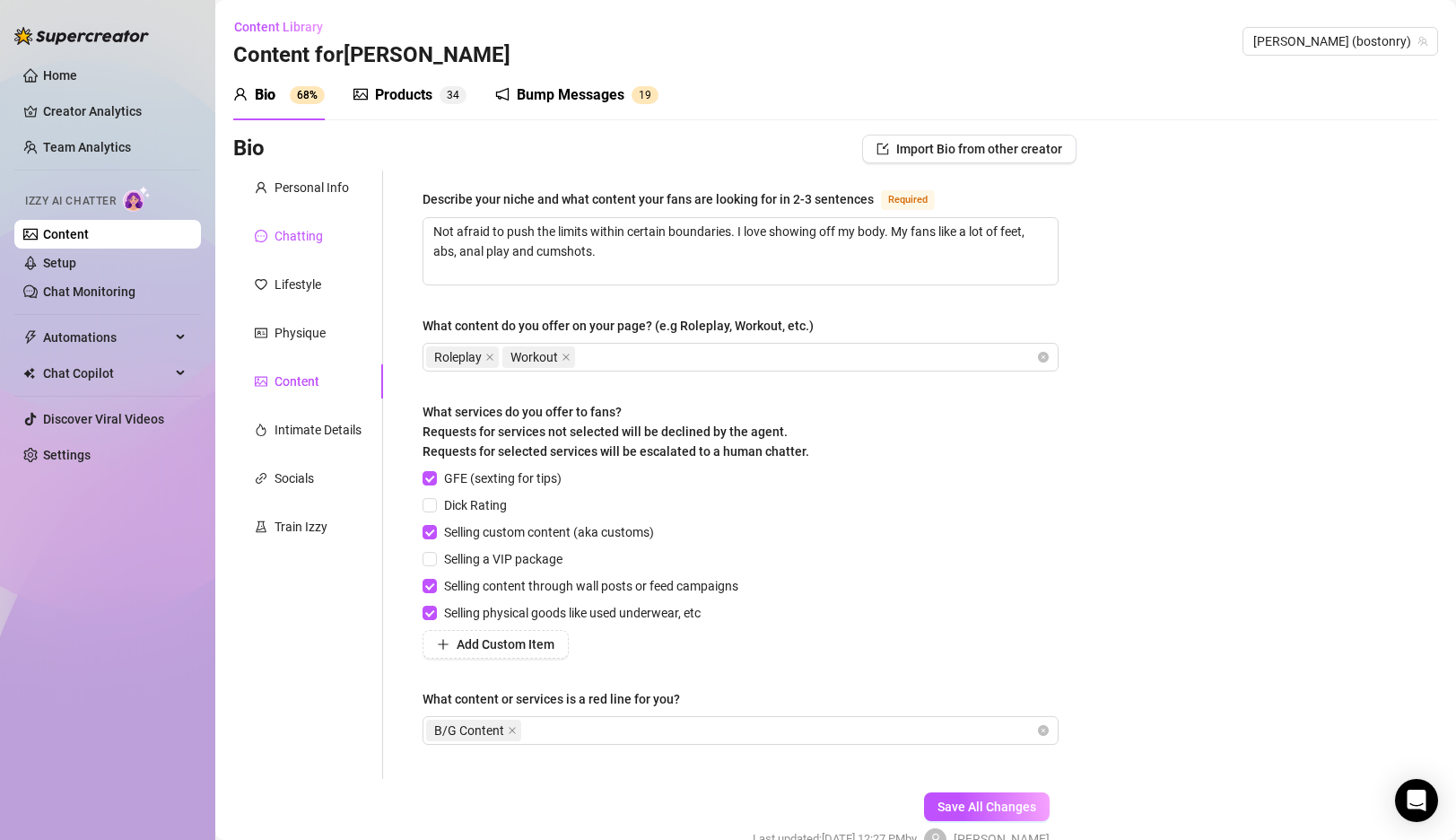
click at [305, 231] on div "Chatting" at bounding box center [299, 236] width 48 height 20
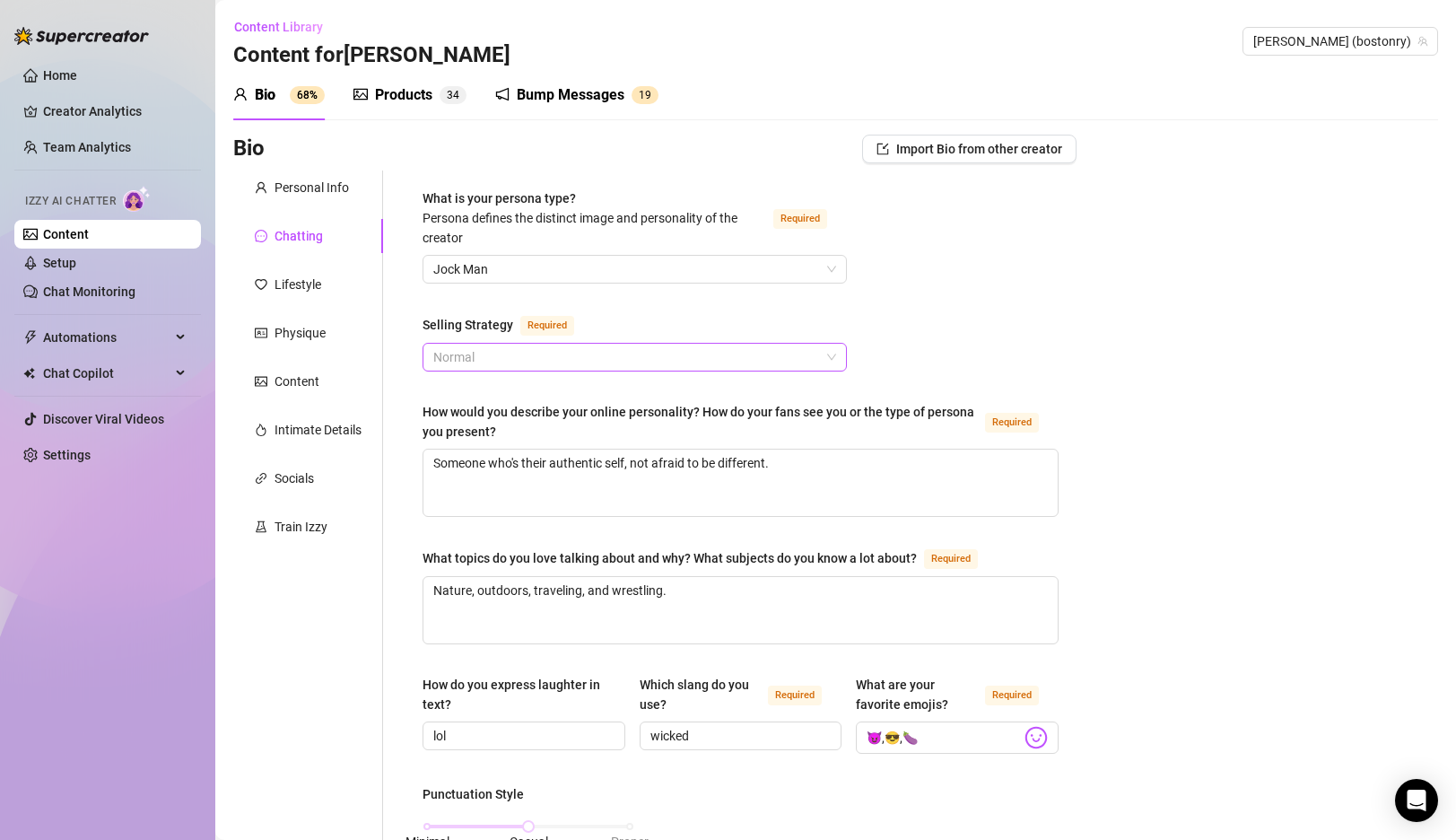
click at [808, 358] on span "Normal" at bounding box center [634, 356] width 403 height 27
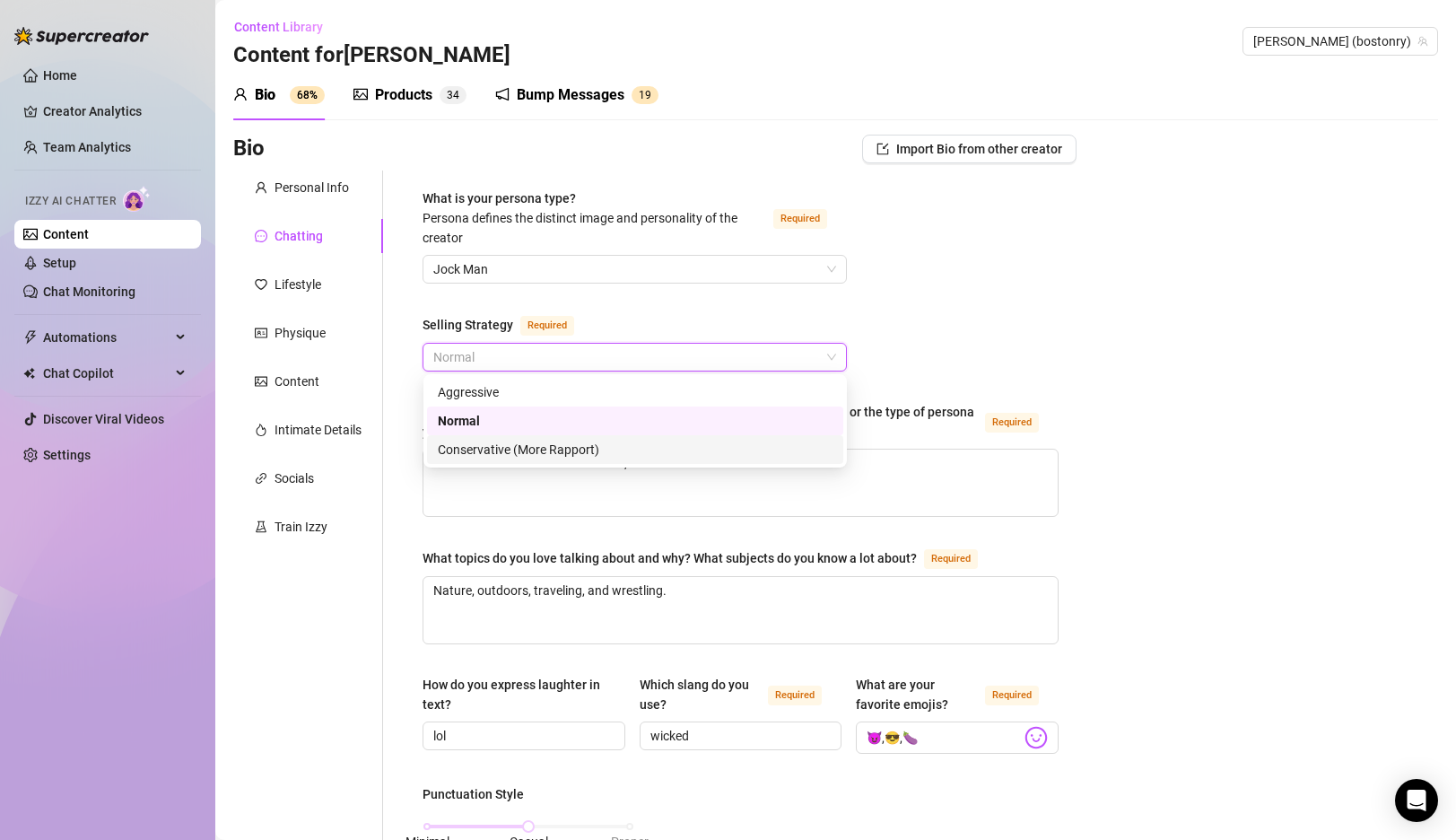
click at [564, 454] on div "Conservative (More Rapport)" at bounding box center [635, 450] width 395 height 20
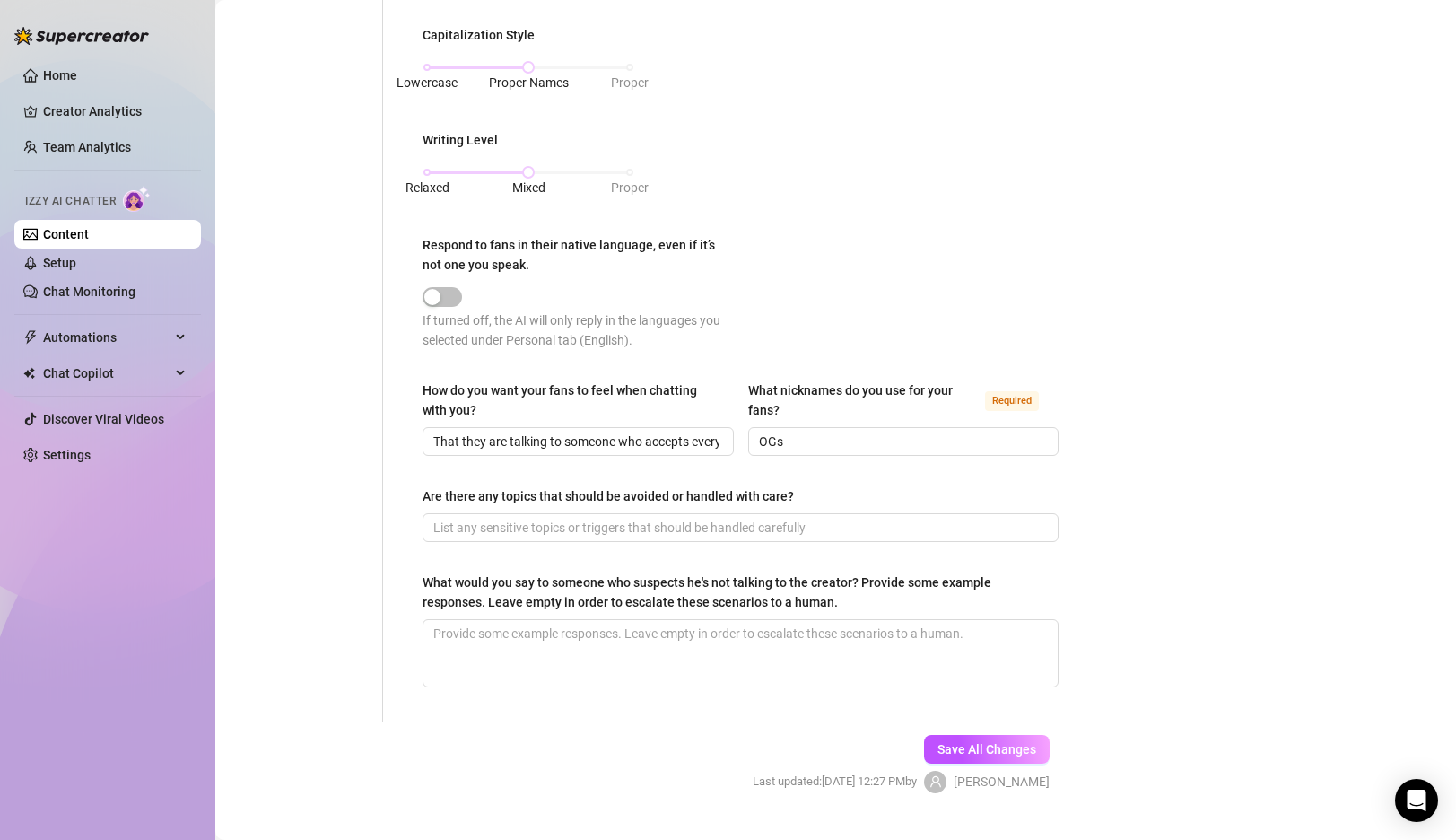
scroll to position [901, 0]
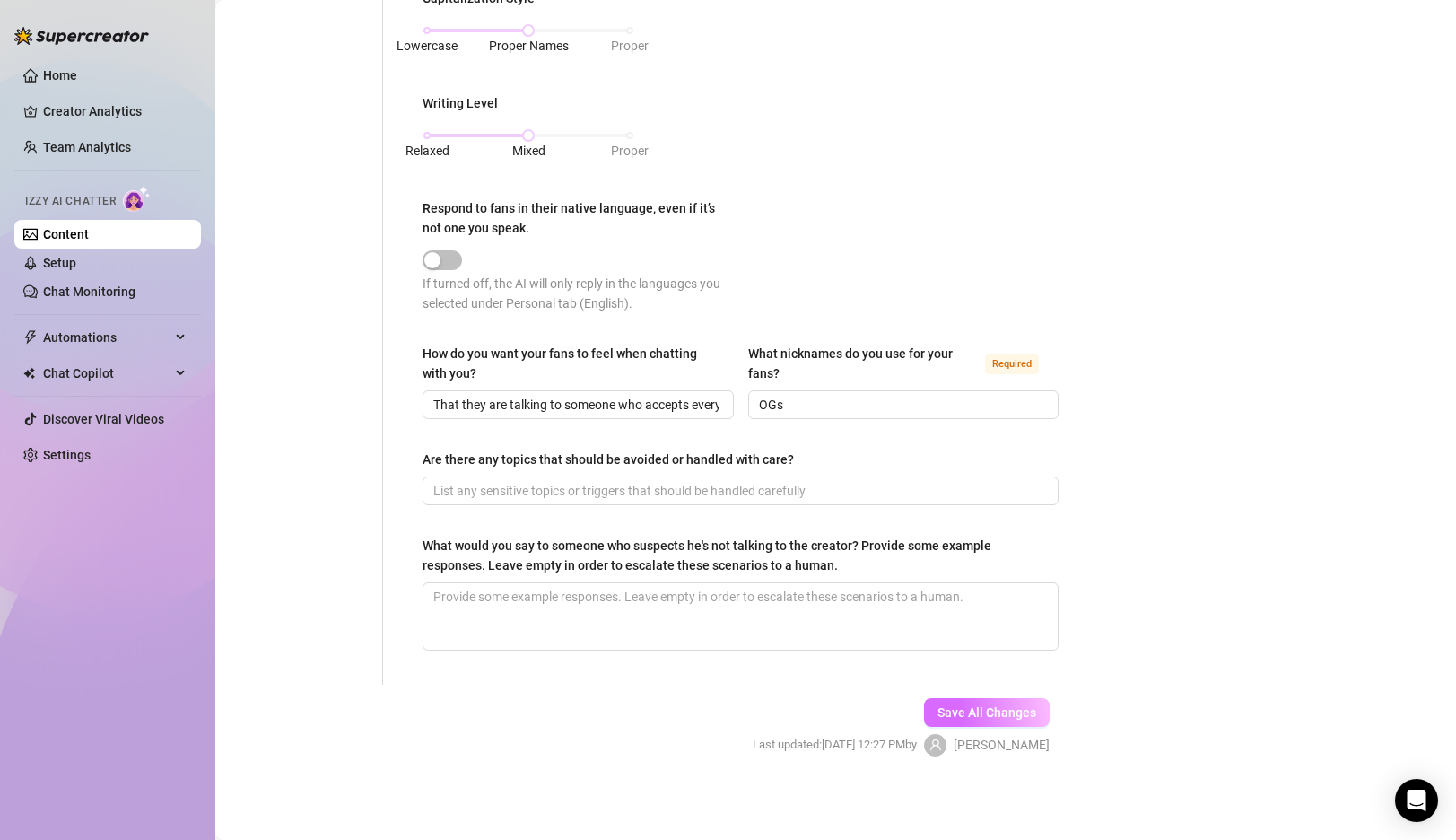
click at [987, 710] on span "Save All Changes" at bounding box center [987, 712] width 99 height 15
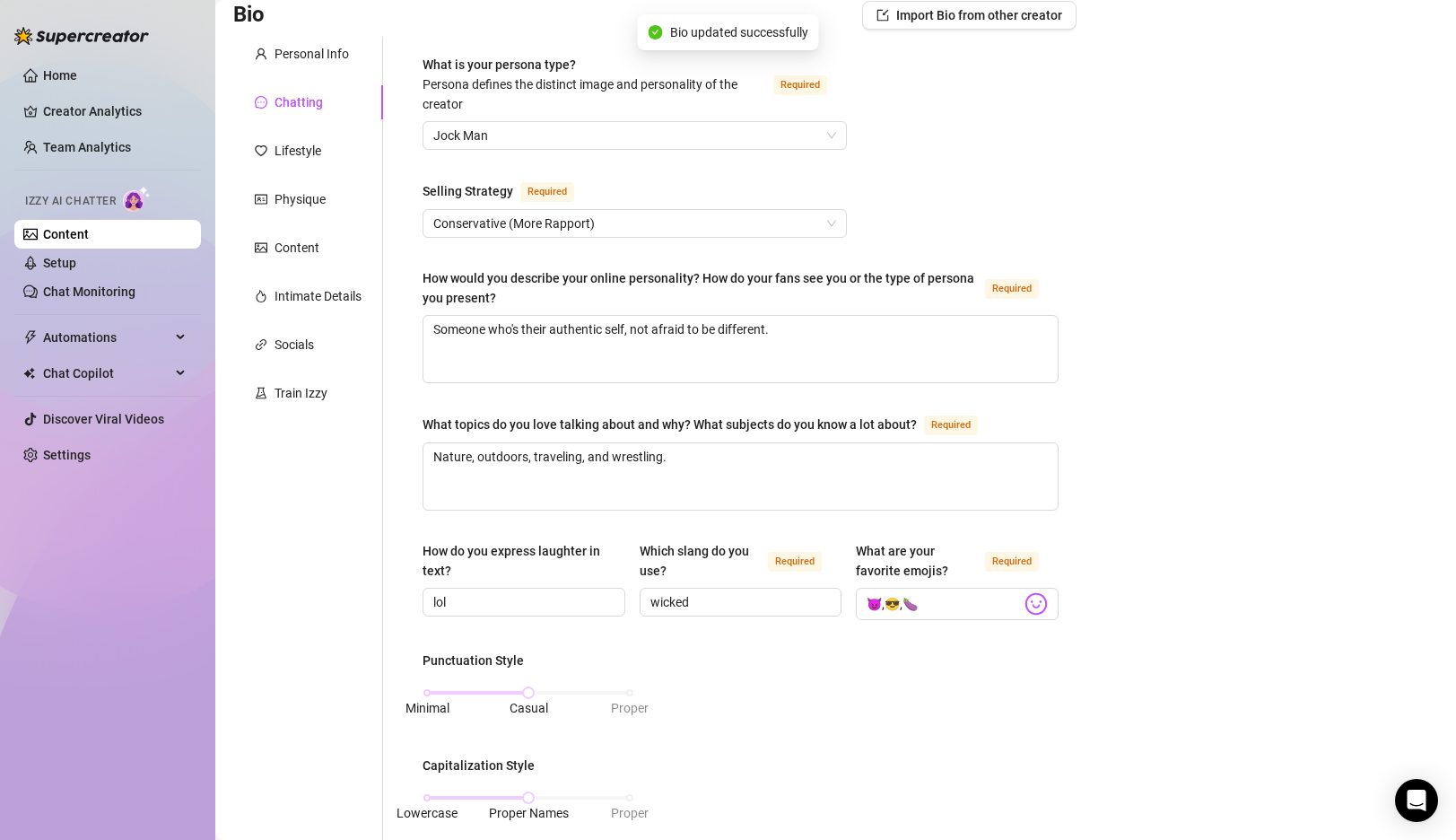
scroll to position [0, 0]
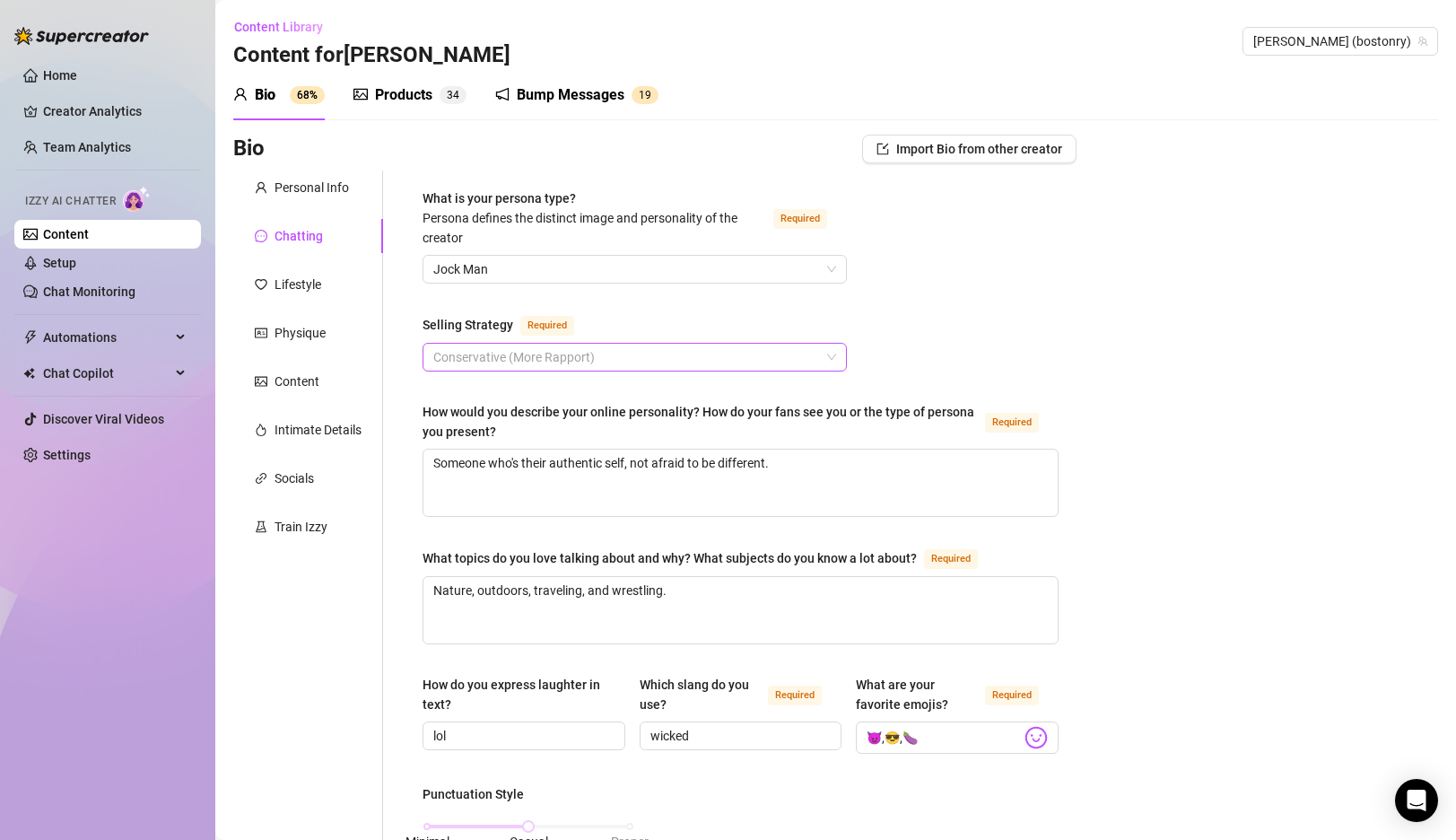
click at [622, 353] on span "Conservative (More Rapport)" at bounding box center [634, 356] width 403 height 27
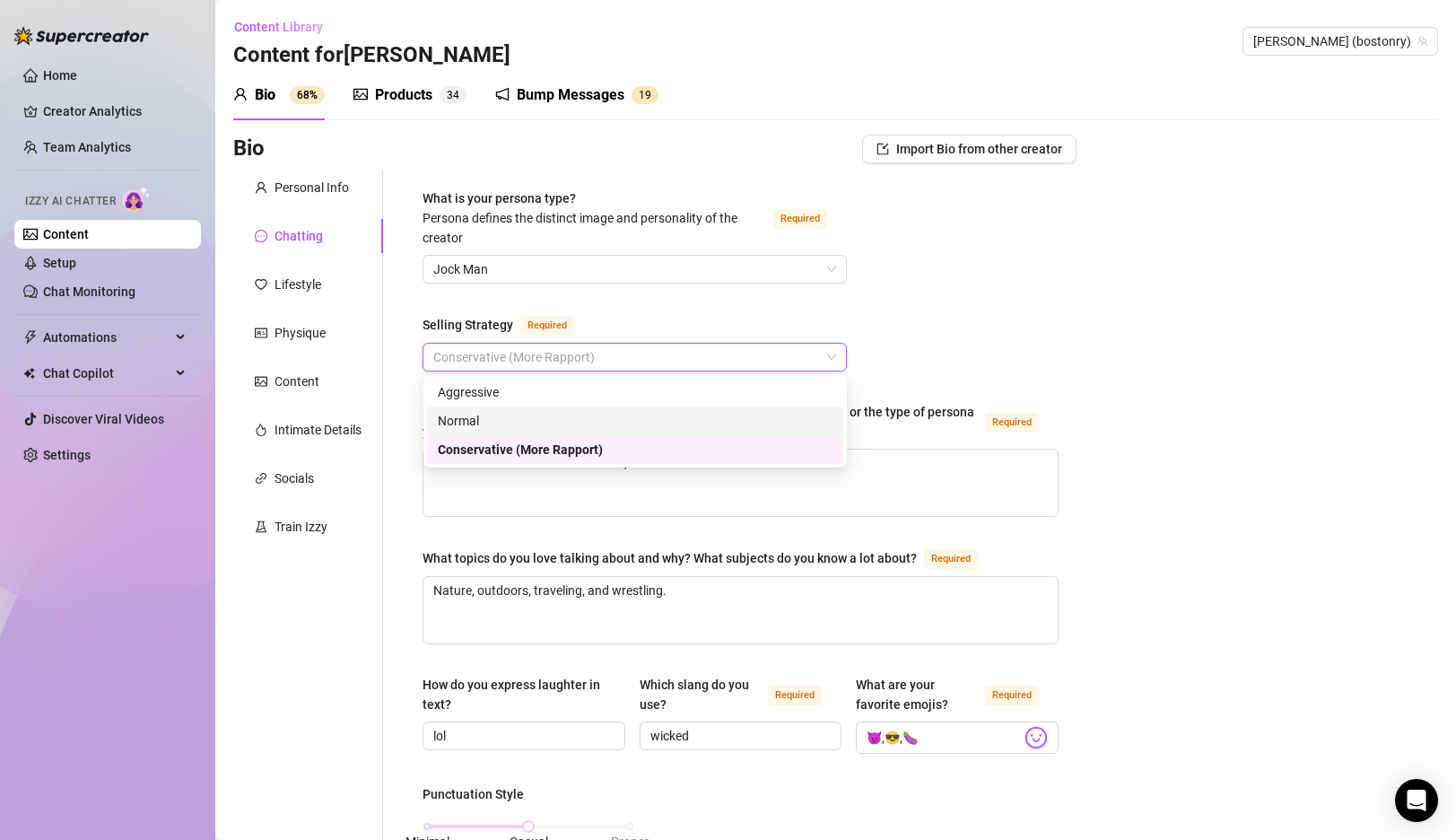
click at [573, 425] on div "Normal" at bounding box center [635, 420] width 395 height 20
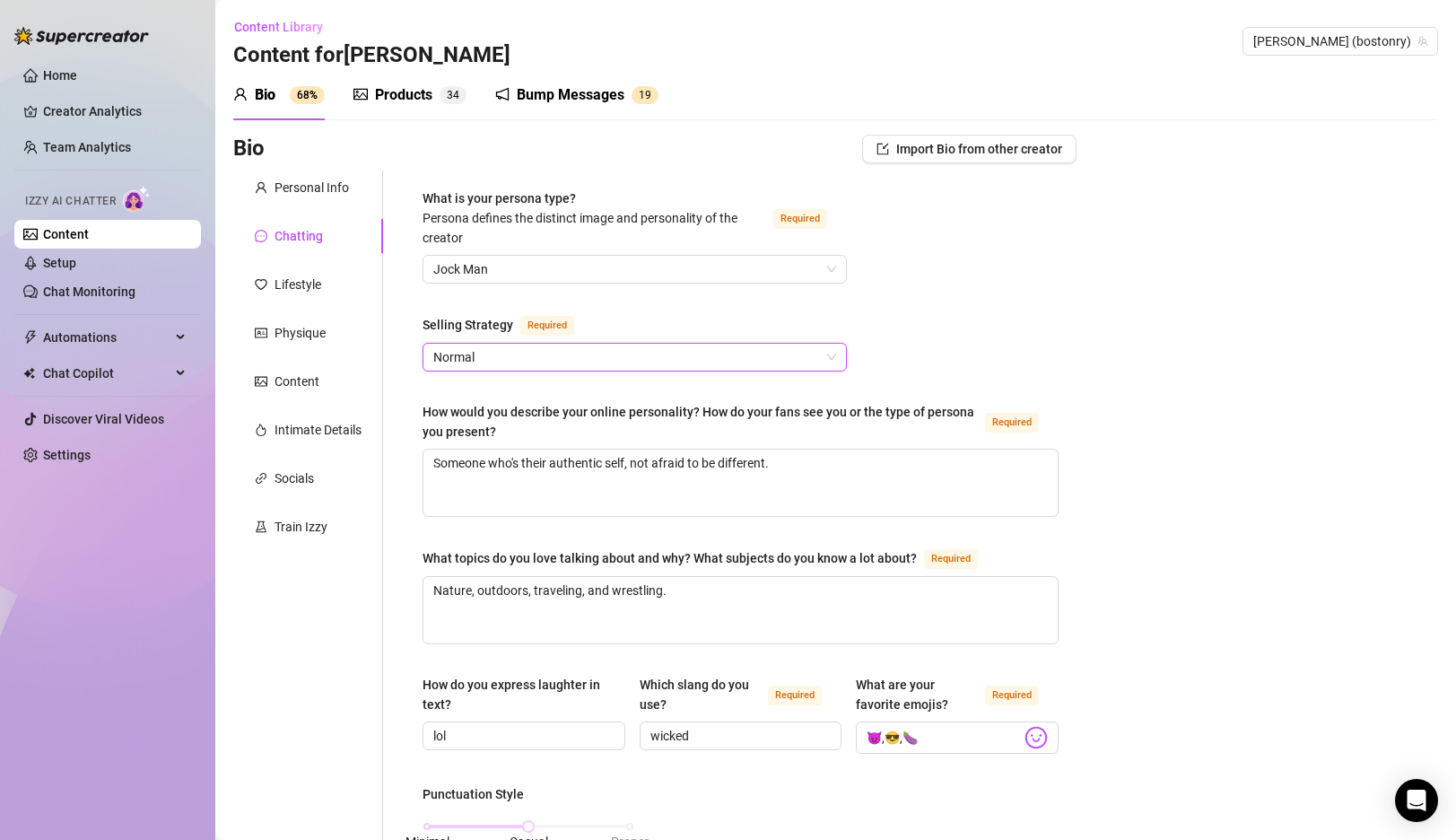
scroll to position [901, 0]
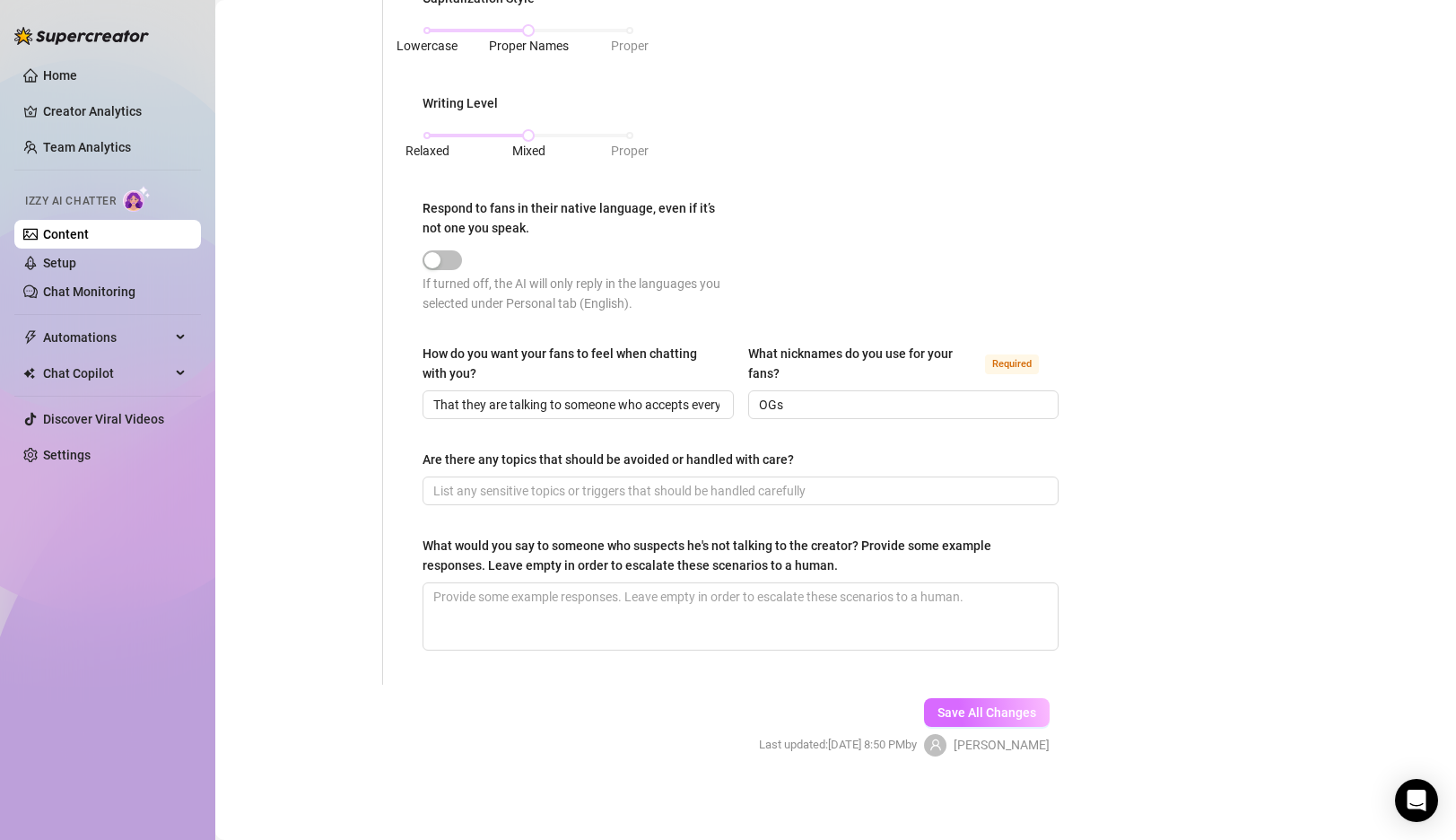
click at [1006, 705] on span "Save All Changes" at bounding box center [987, 712] width 99 height 15
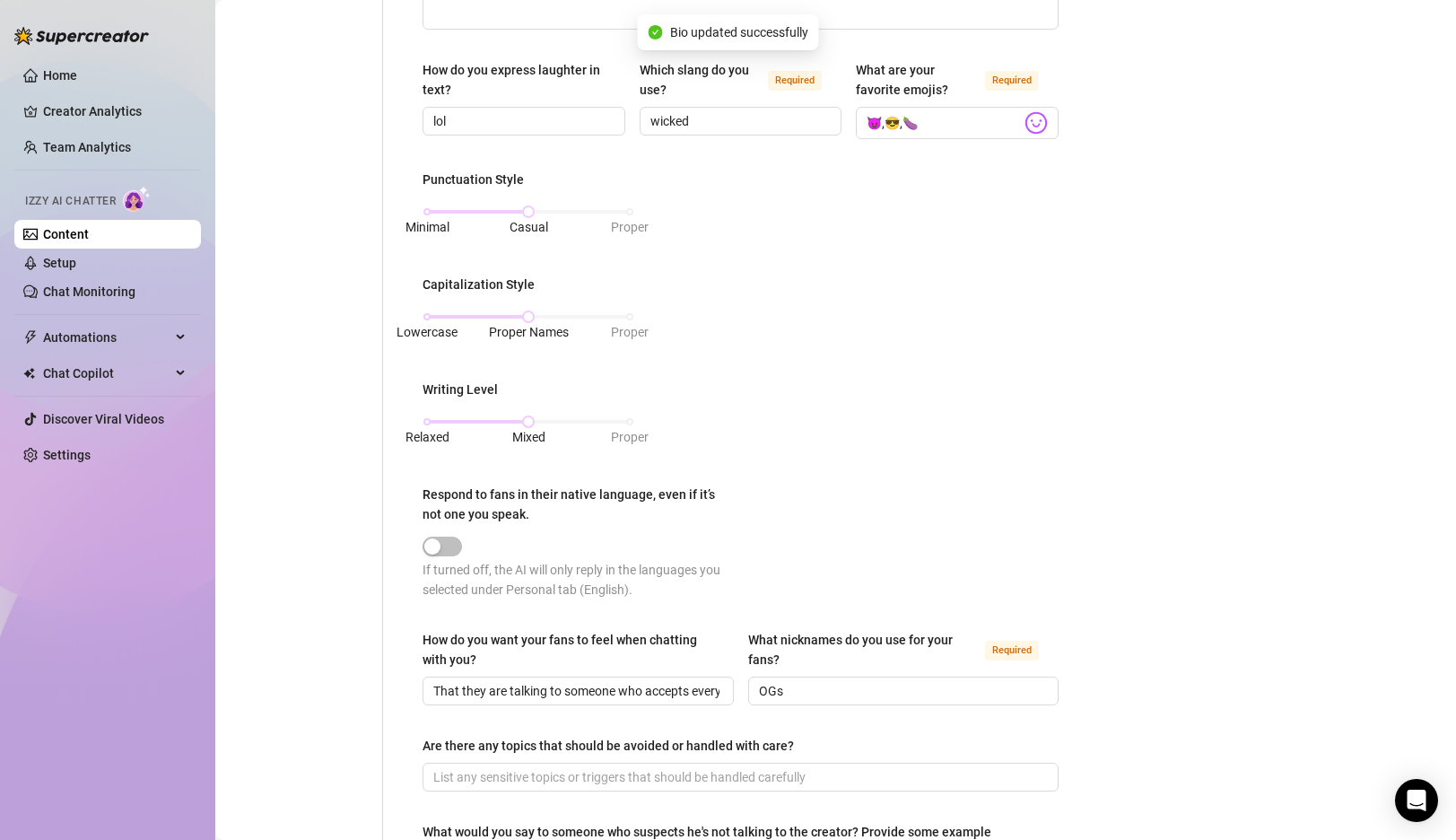
scroll to position [0, 0]
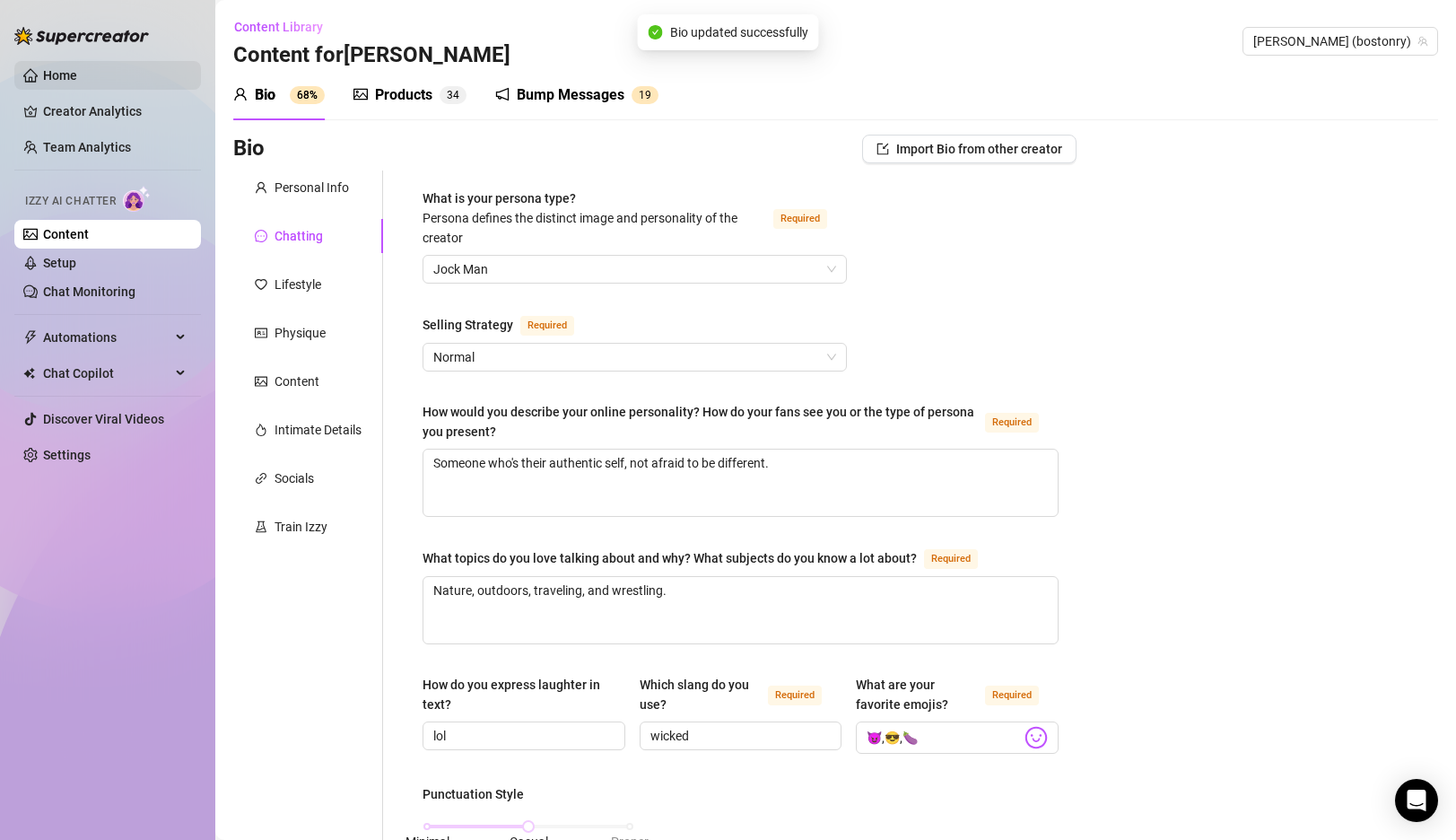
click at [46, 68] on link "Home" at bounding box center [60, 75] width 34 height 15
